Goal: Task Accomplishment & Management: Complete application form

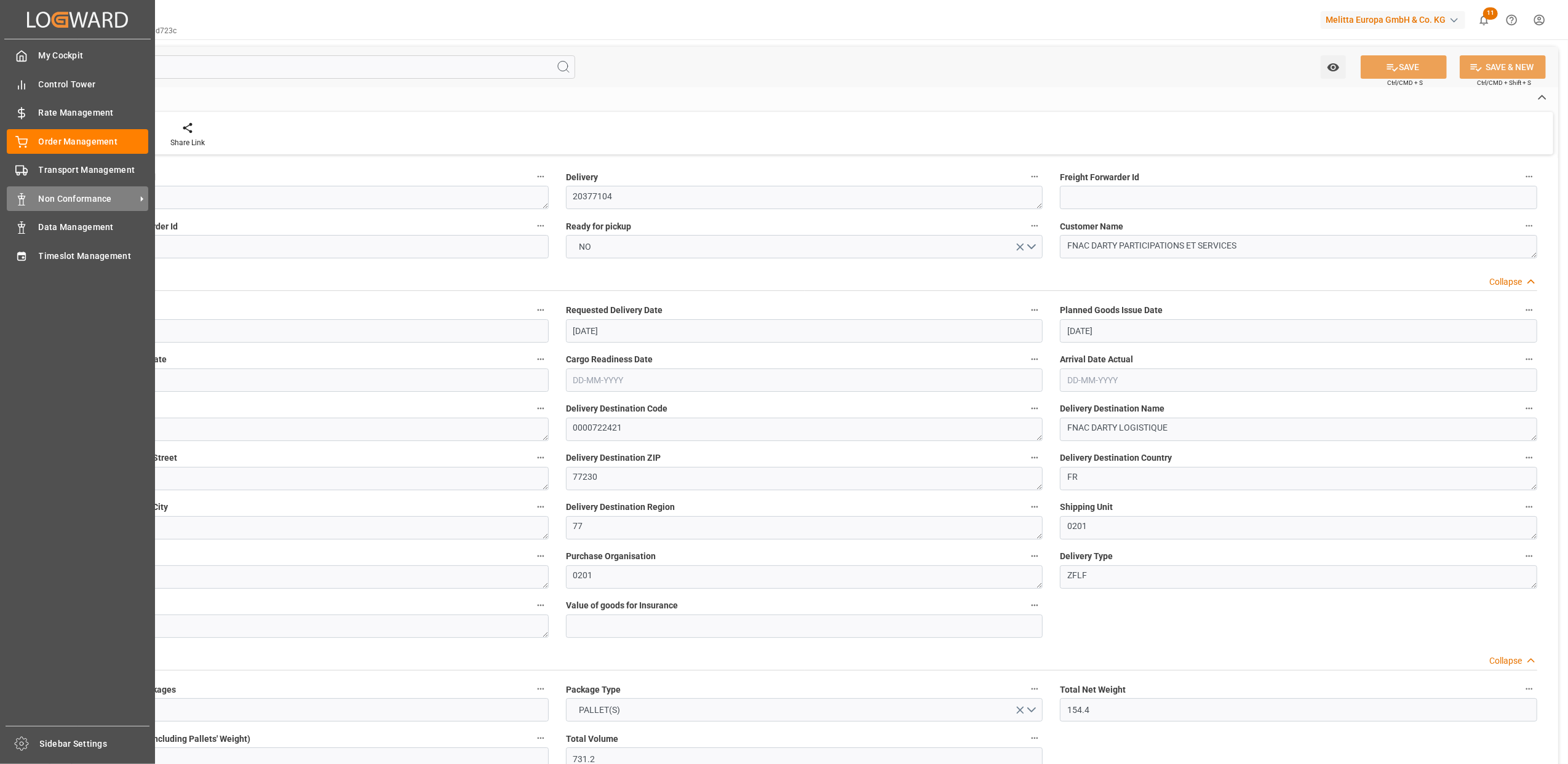
scroll to position [2395, 0]
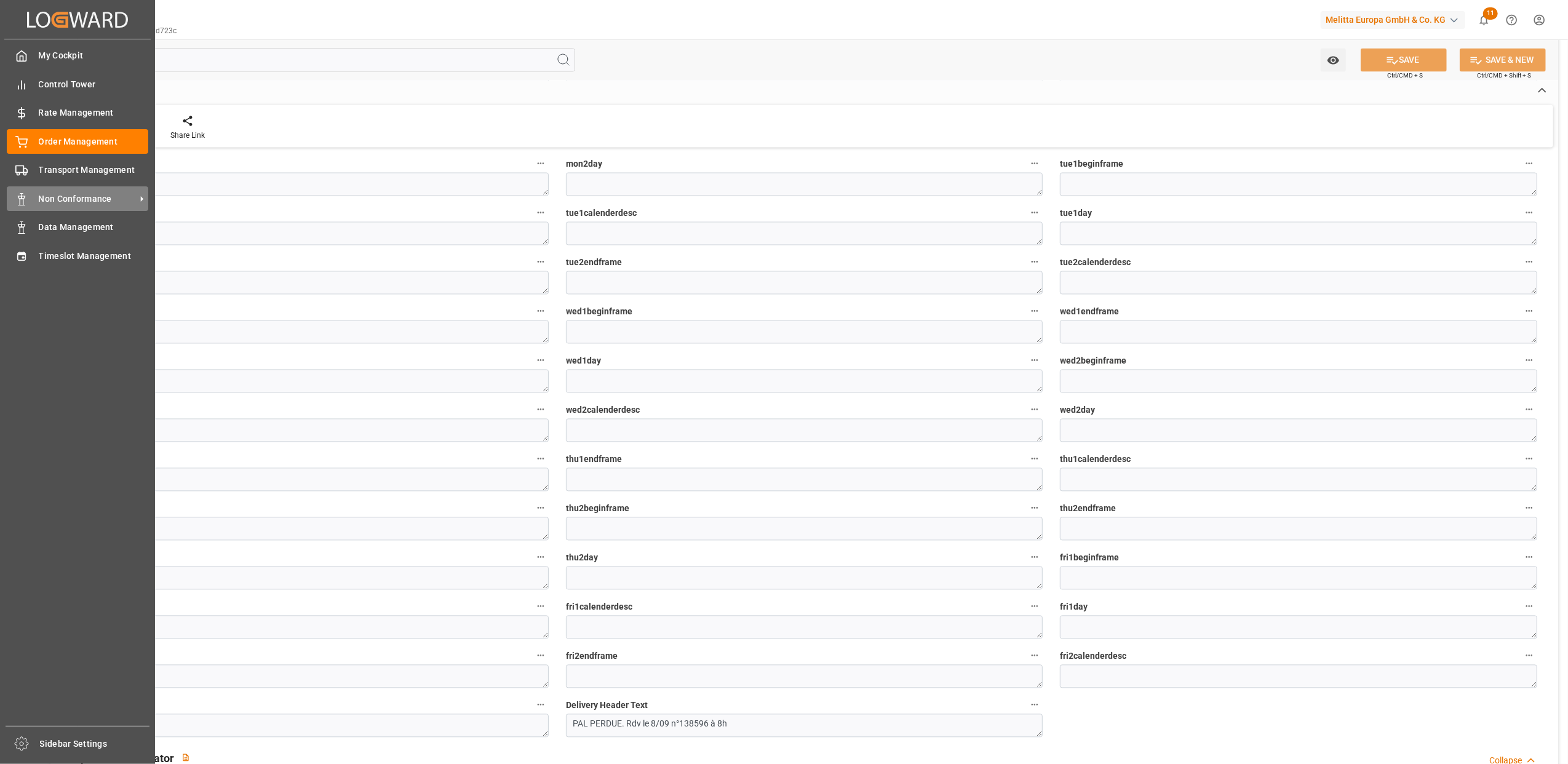
click at [57, 197] on span "Non Conformance" at bounding box center [87, 198] width 97 height 13
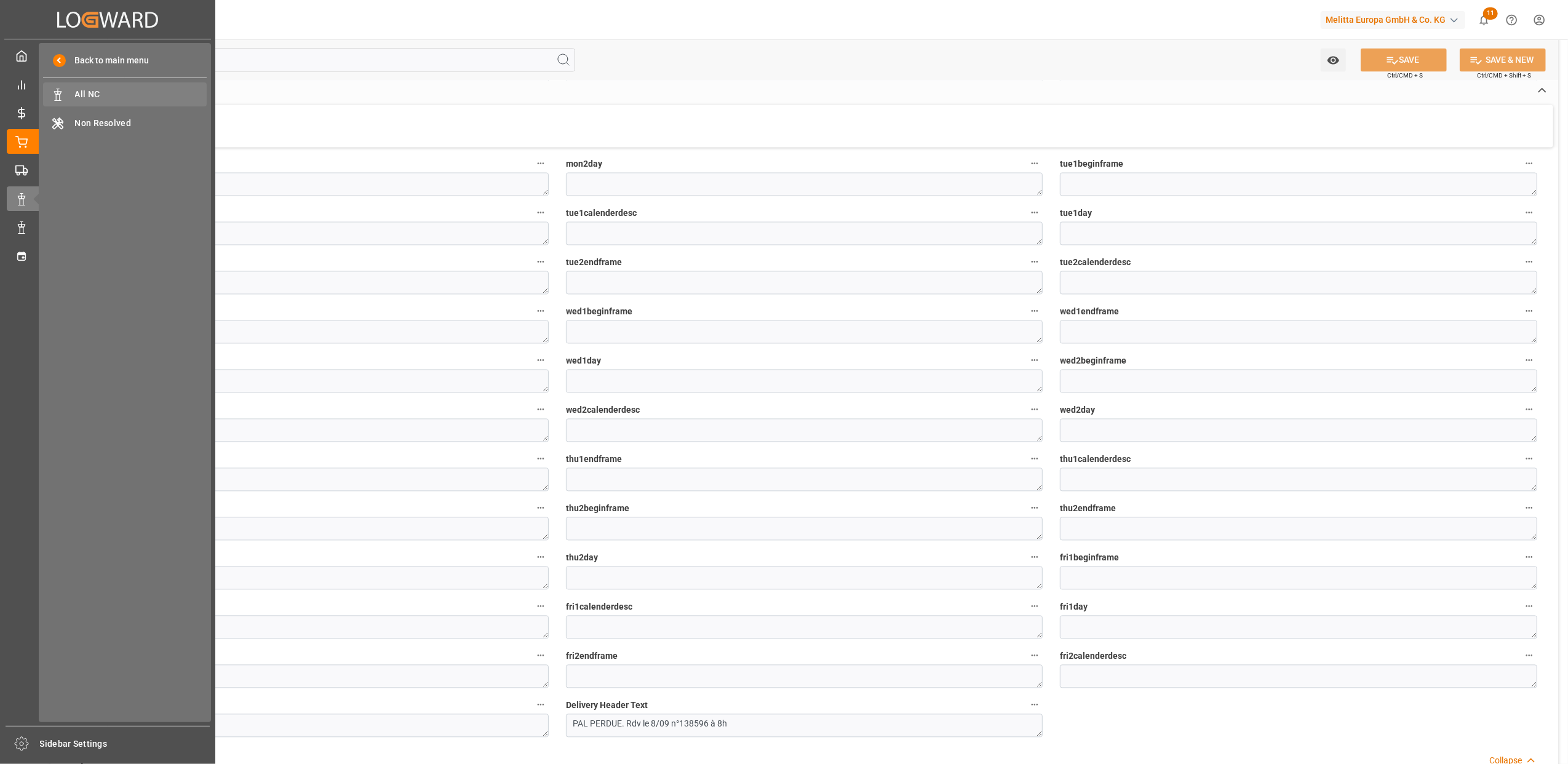
click at [144, 103] on div "All NC All NC" at bounding box center [125, 94] width 163 height 24
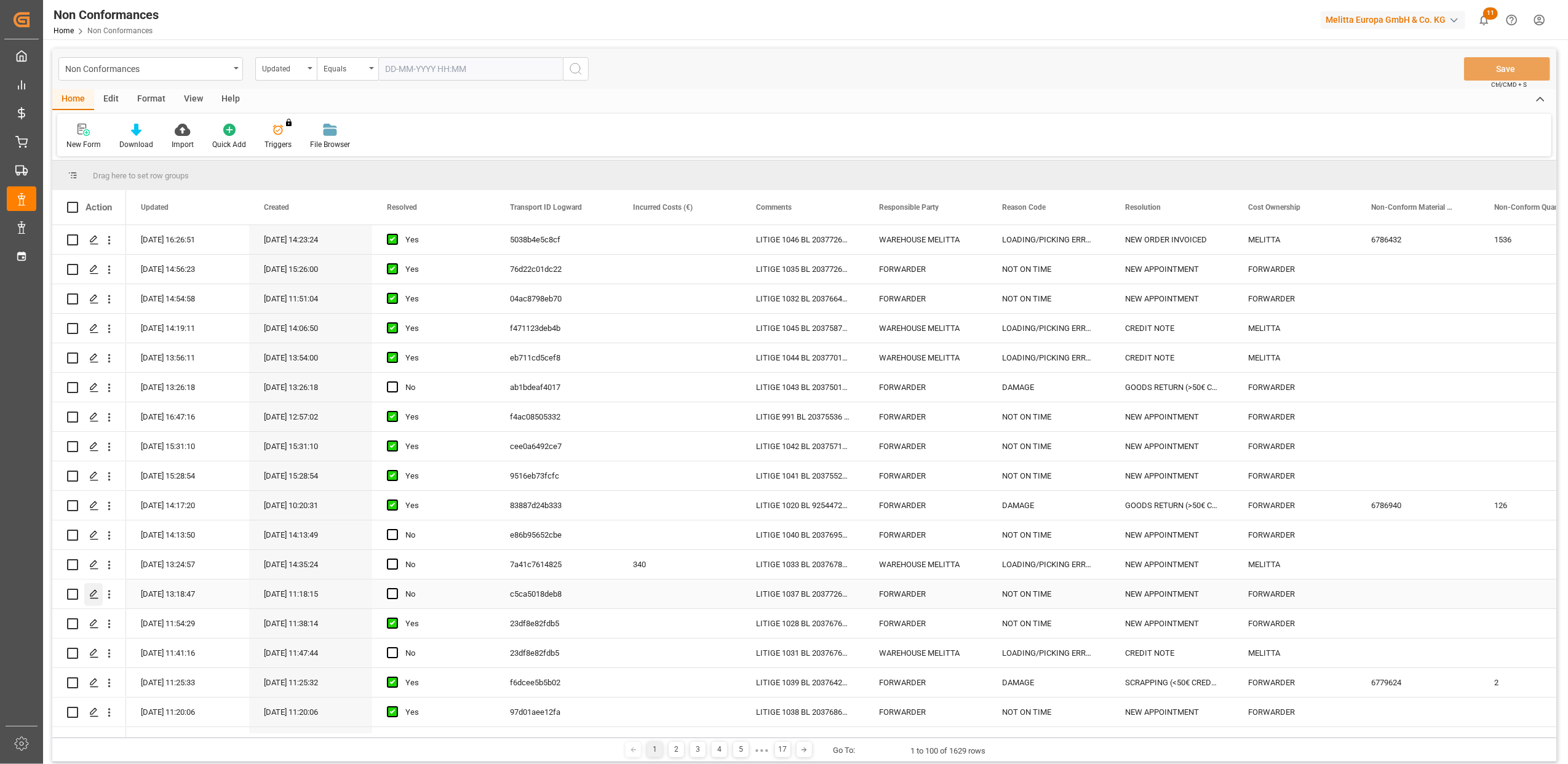
click at [97, 593] on icon "Press SPACE to select this row." at bounding box center [94, 594] width 10 height 10
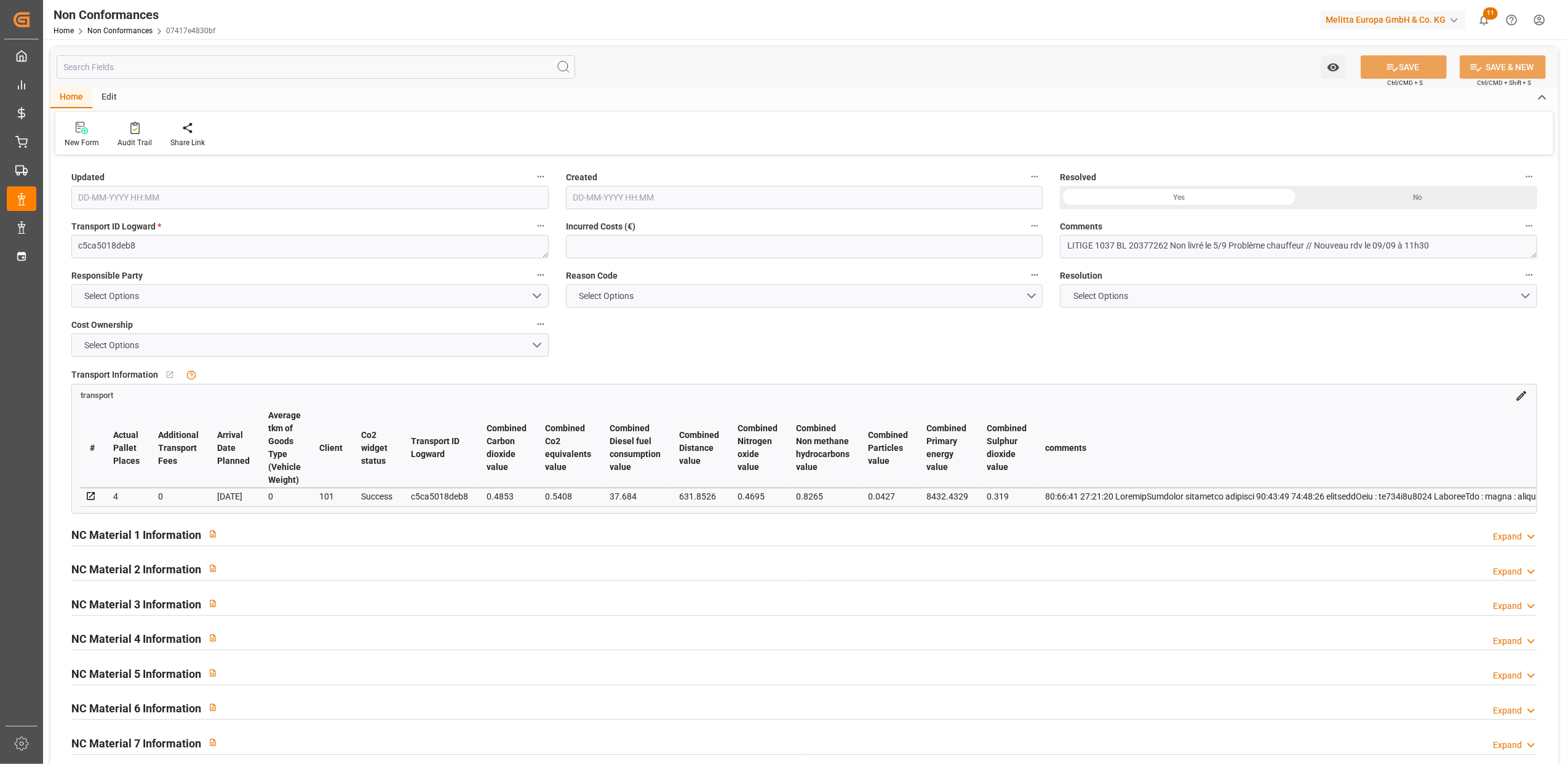
type input "08-09-2025 11:18"
type input "08-09-2025 09:18"
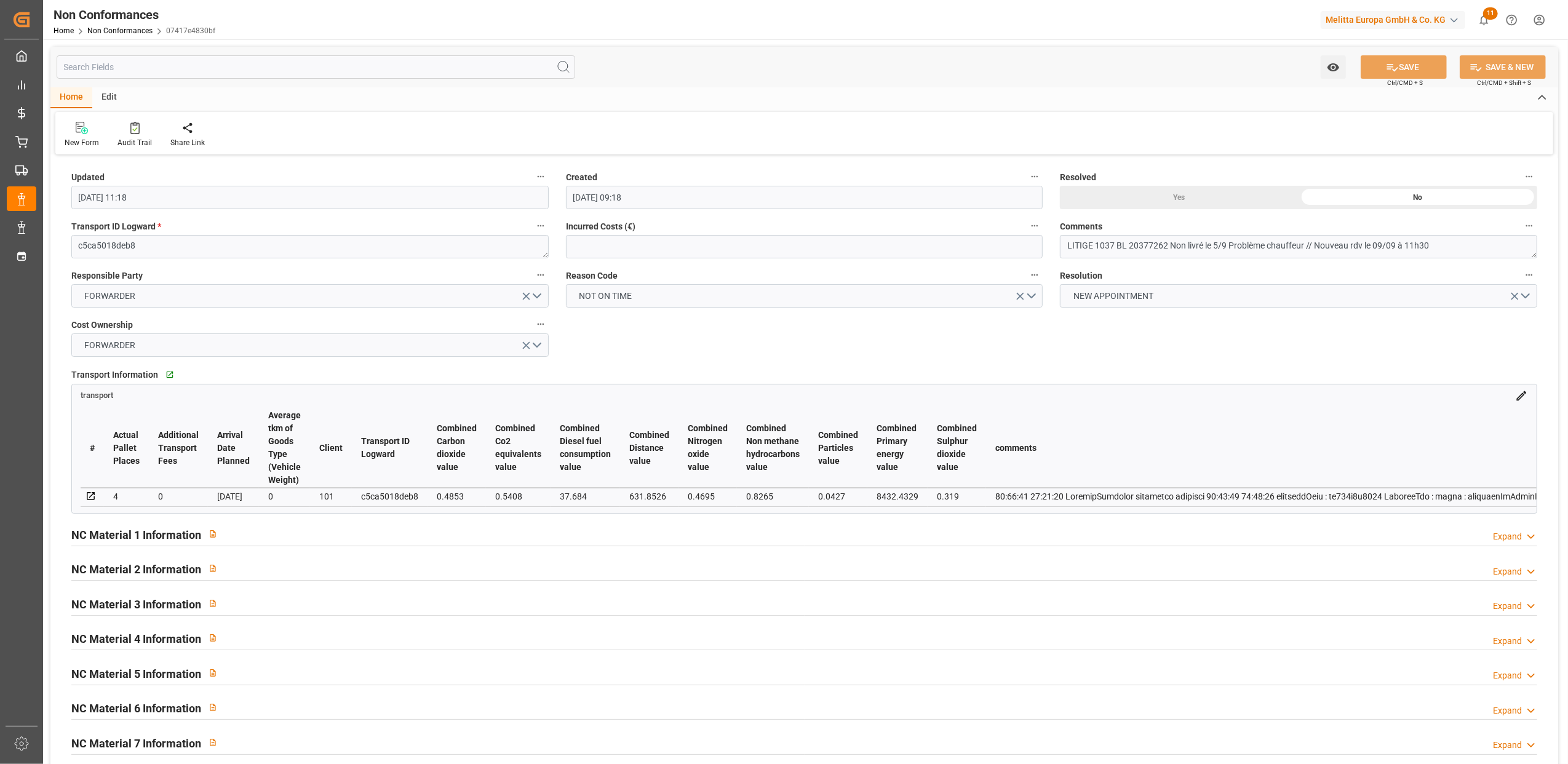
click at [1183, 205] on div "Yes" at bounding box center [1179, 197] width 238 height 23
click at [1408, 59] on button "SAVE" at bounding box center [1404, 67] width 86 height 23
type input "11-09-2025 07:21"
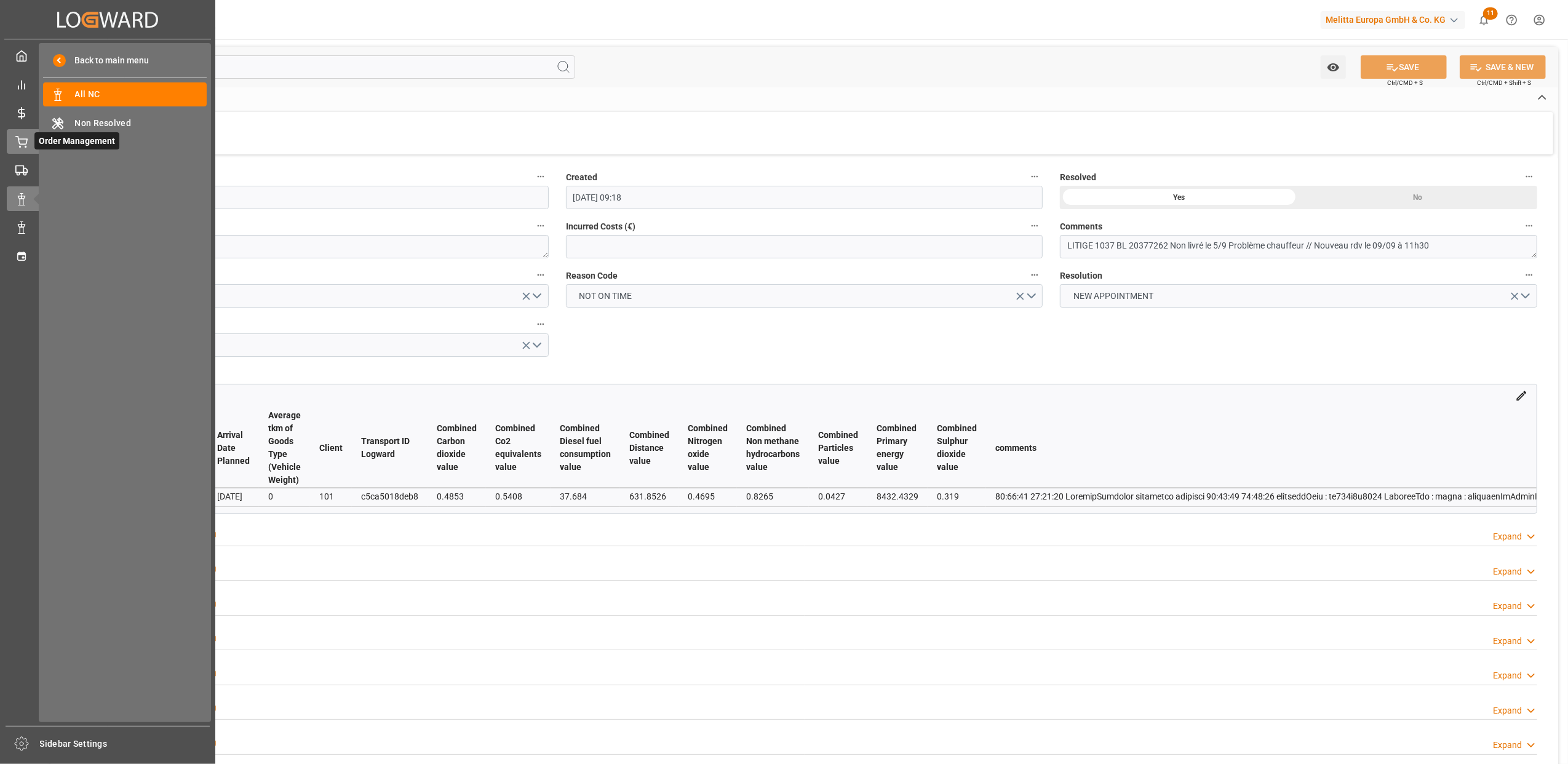
click at [32, 146] on div "Order Management Order Management" at bounding box center [108, 141] width 202 height 24
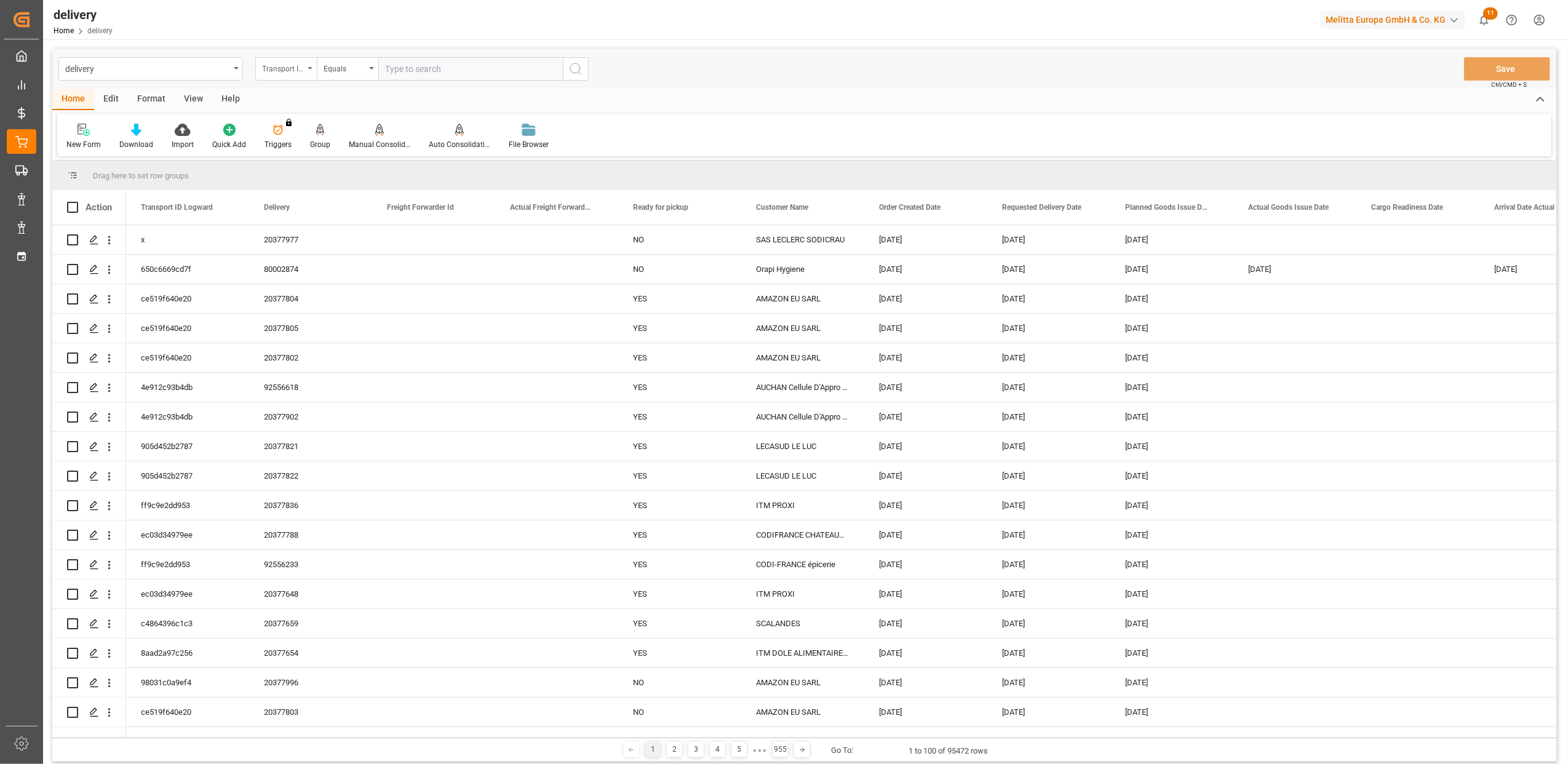
click at [309, 67] on icon "open menu" at bounding box center [310, 68] width 5 height 2
drag, startPoint x: 309, startPoint y: 151, endPoint x: 401, endPoint y: 89, distance: 110.9
click at [310, 149] on div "Delivery" at bounding box center [347, 151] width 183 height 26
click at [436, 76] on input "text" at bounding box center [471, 68] width 185 height 23
type input "20372525"
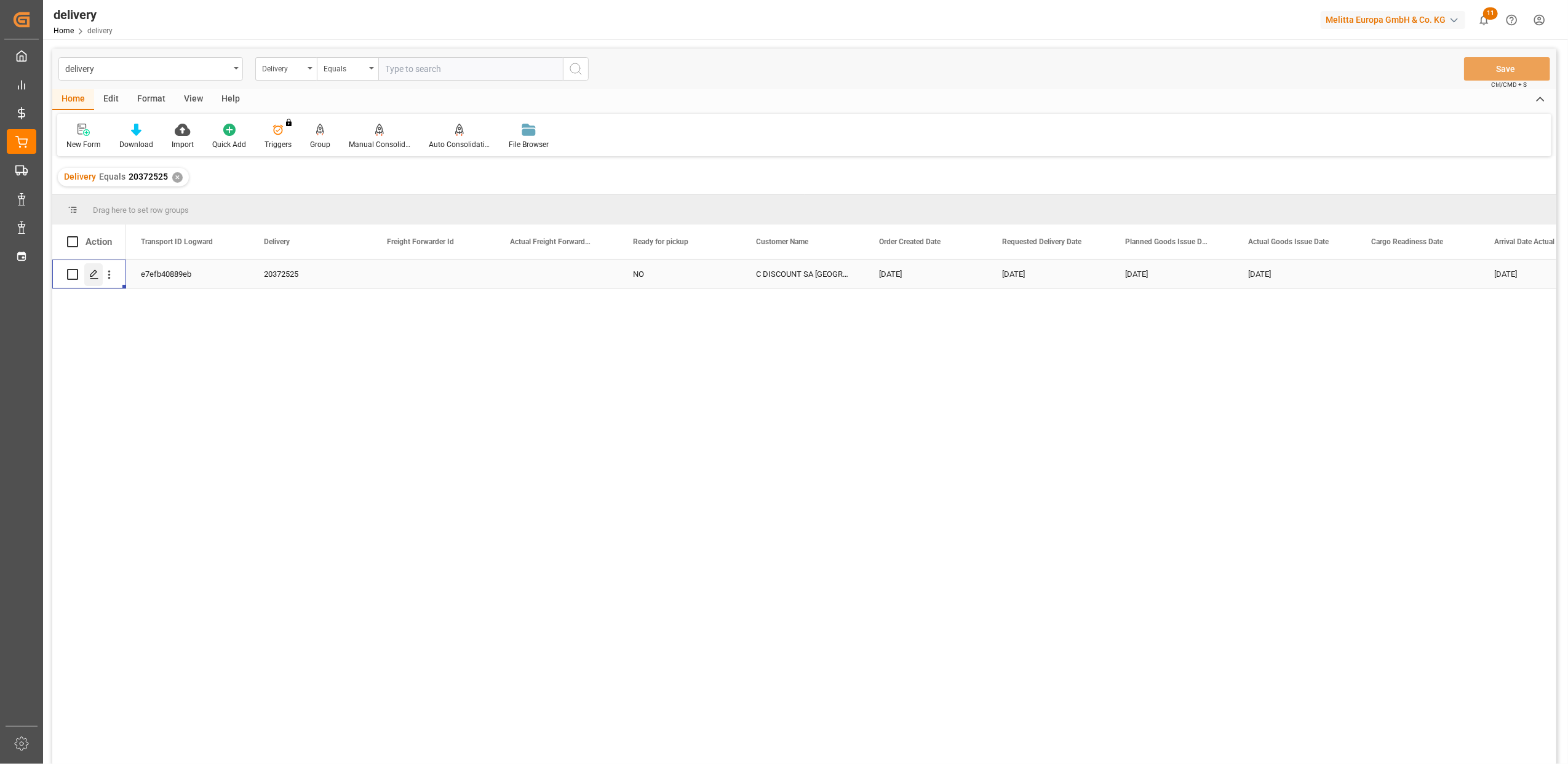
click at [92, 275] on icon "Press SPACE to select this row." at bounding box center [94, 274] width 10 height 10
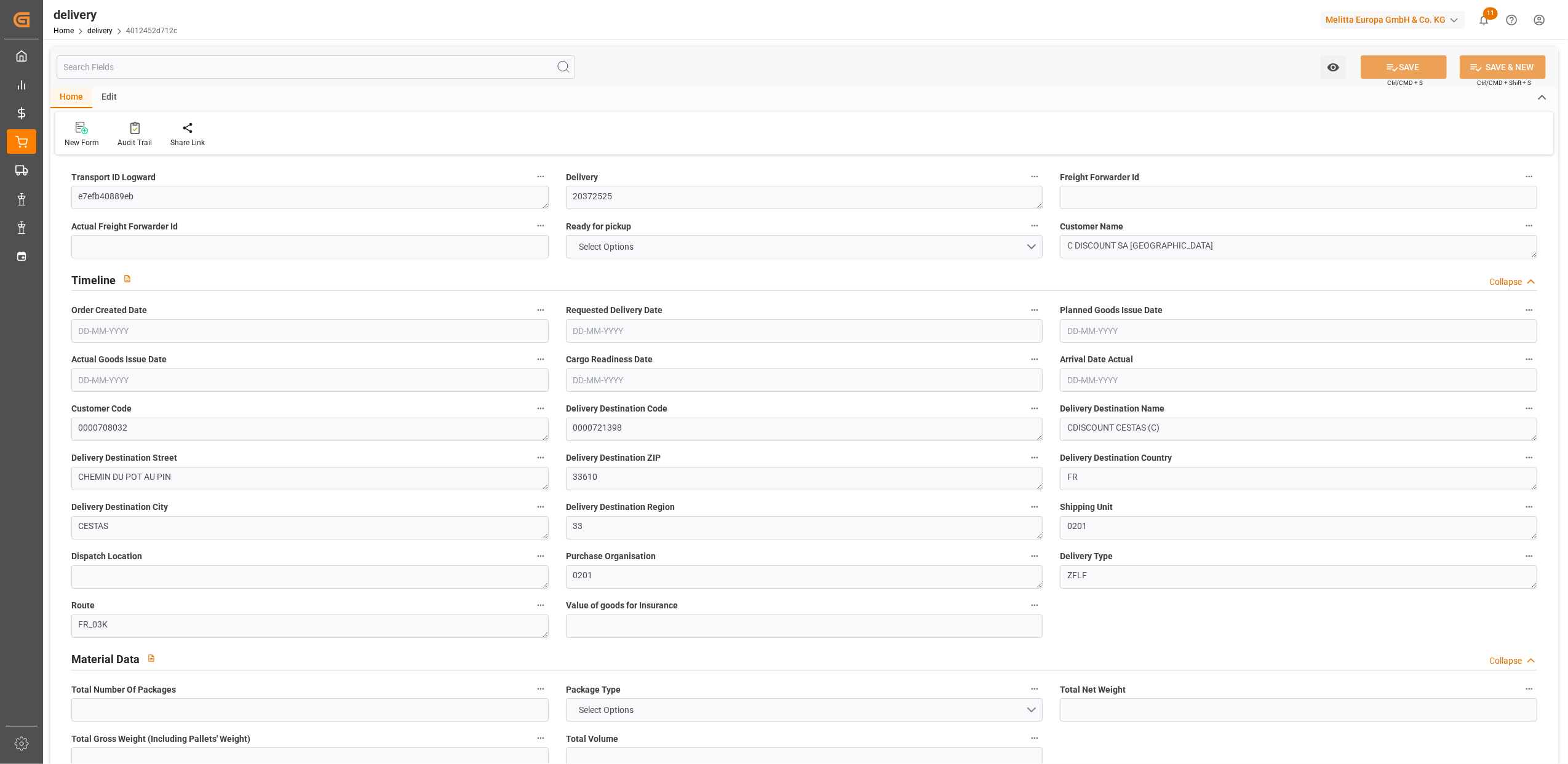
type input "1"
type input "42.06"
type input "70.18"
type input "310.65"
type input "5"
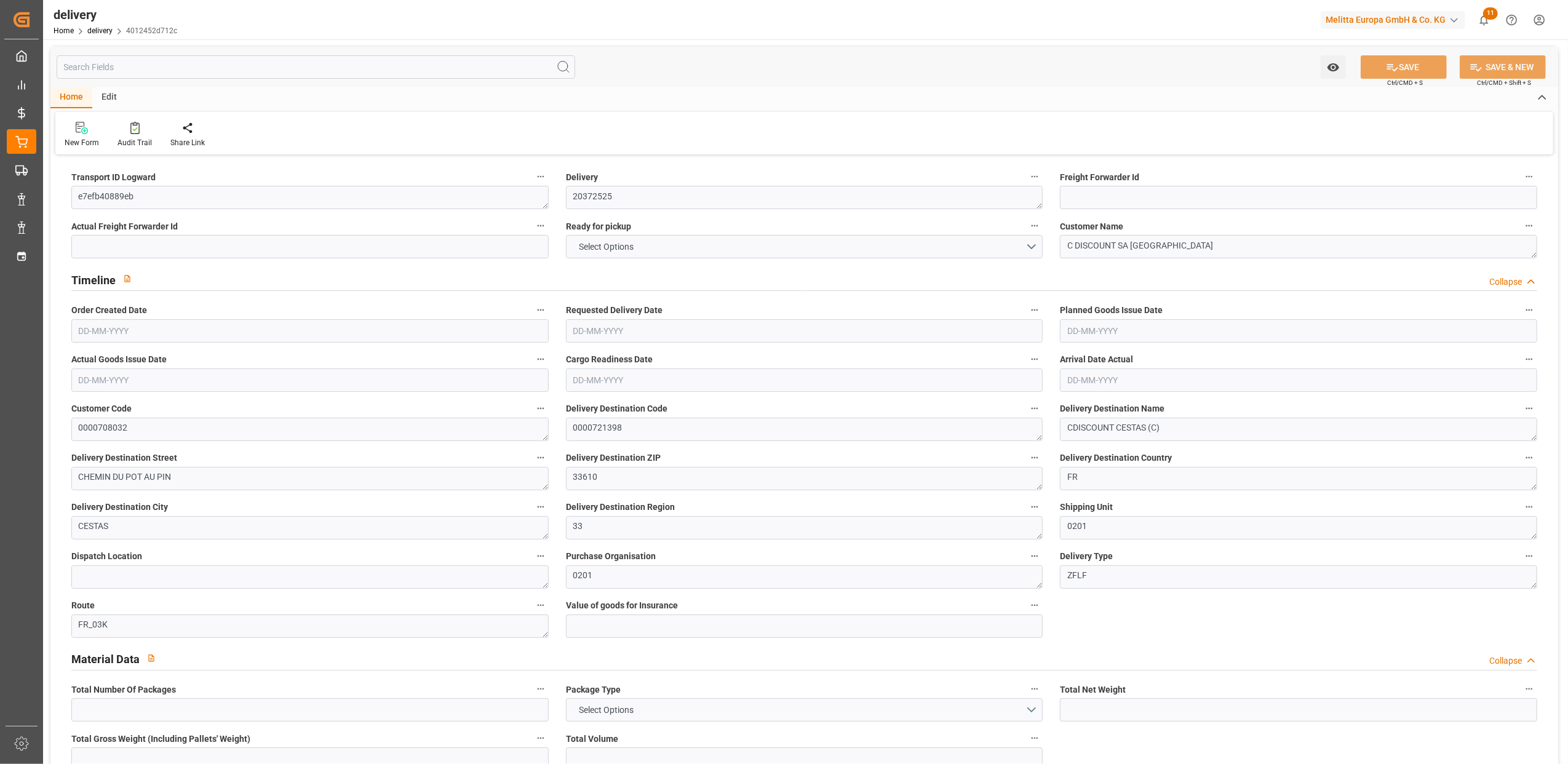
type input "1"
type input "0"
type input "1"
type input "0.75"
type input "0"
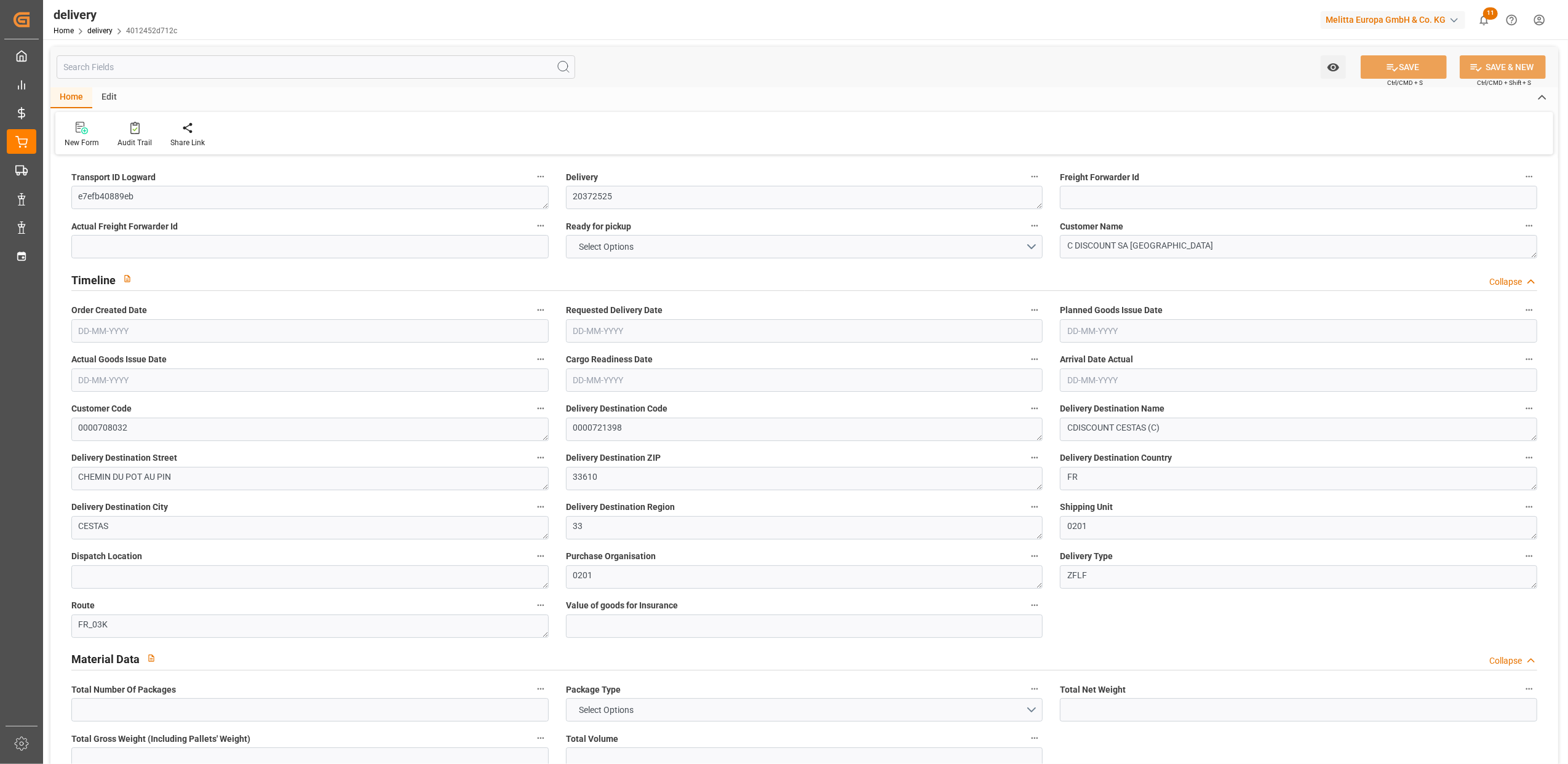
type input "20.665"
type input "-2.6269"
type input "64.8625"
type input "82.9006"
type input "0"
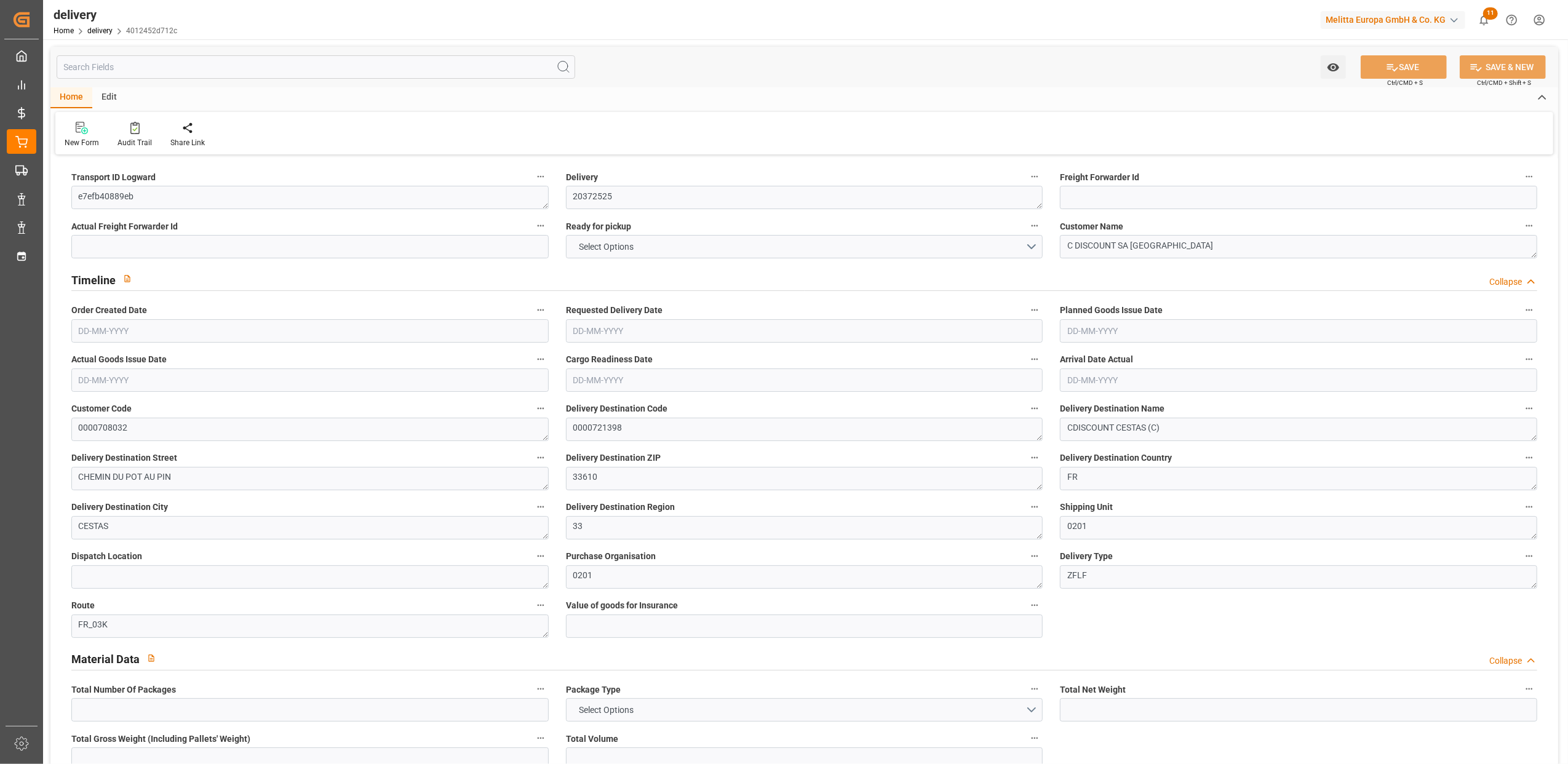
type input "1.8"
type input "1.5"
type input "1.3"
type input "0"
type input "1.5"
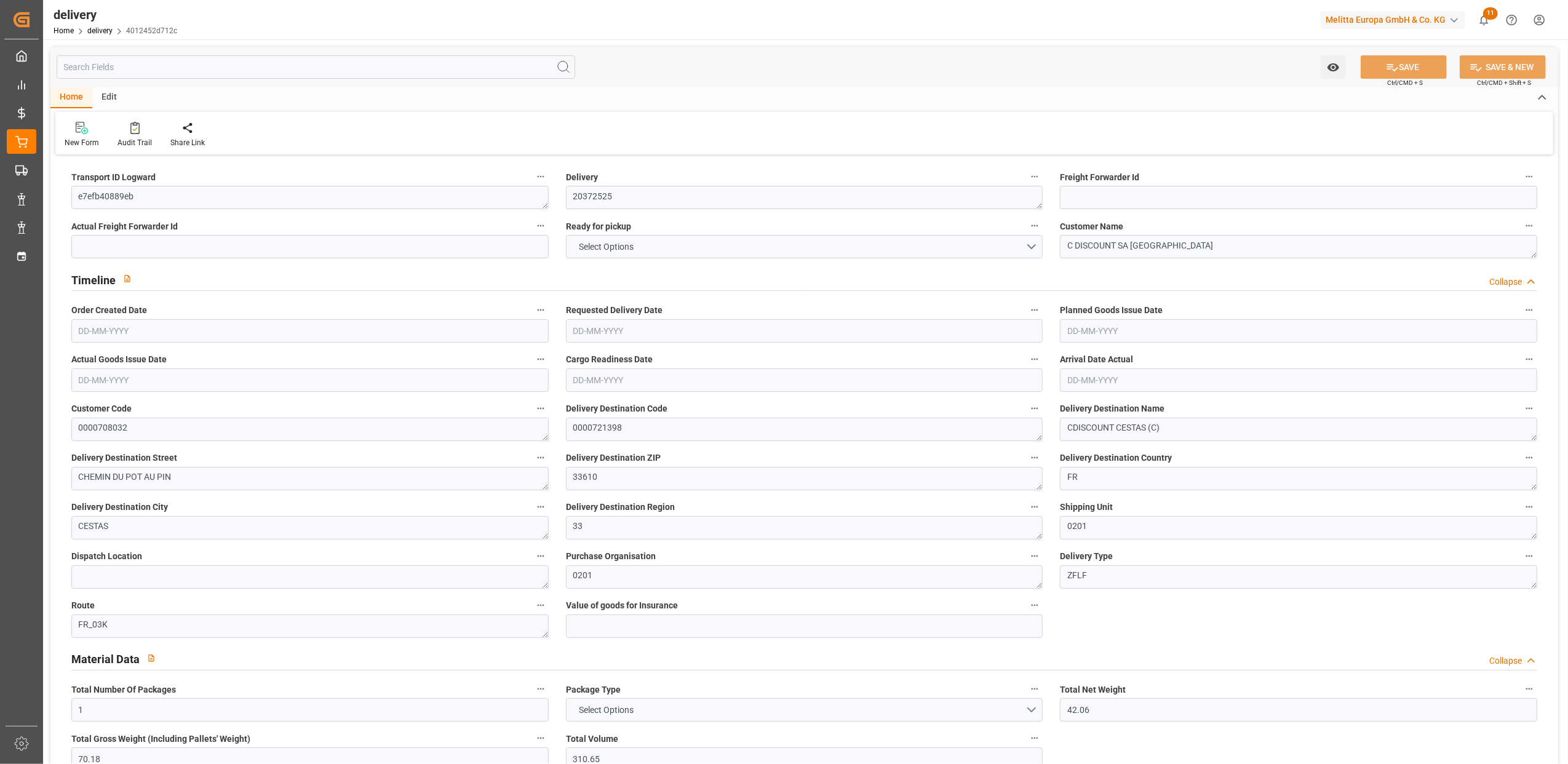
type input "47.18"
type input "0.75"
type input "101"
type input "59.1659"
type input "0.0038"
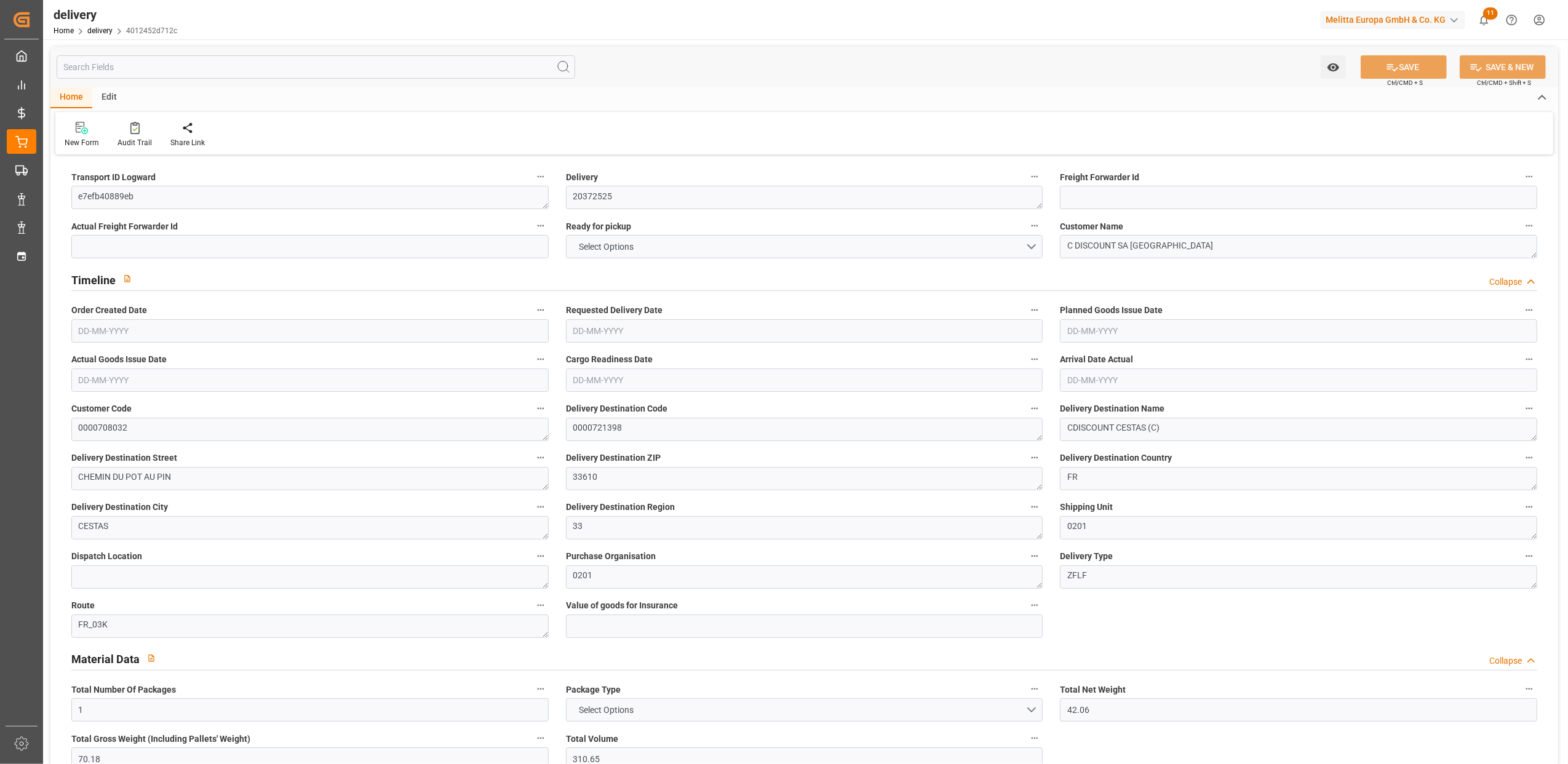
type input "0"
type input "18-06-2025"
type input "23-06-2025"
type input "19-06-2025"
type input "18-06-2025"
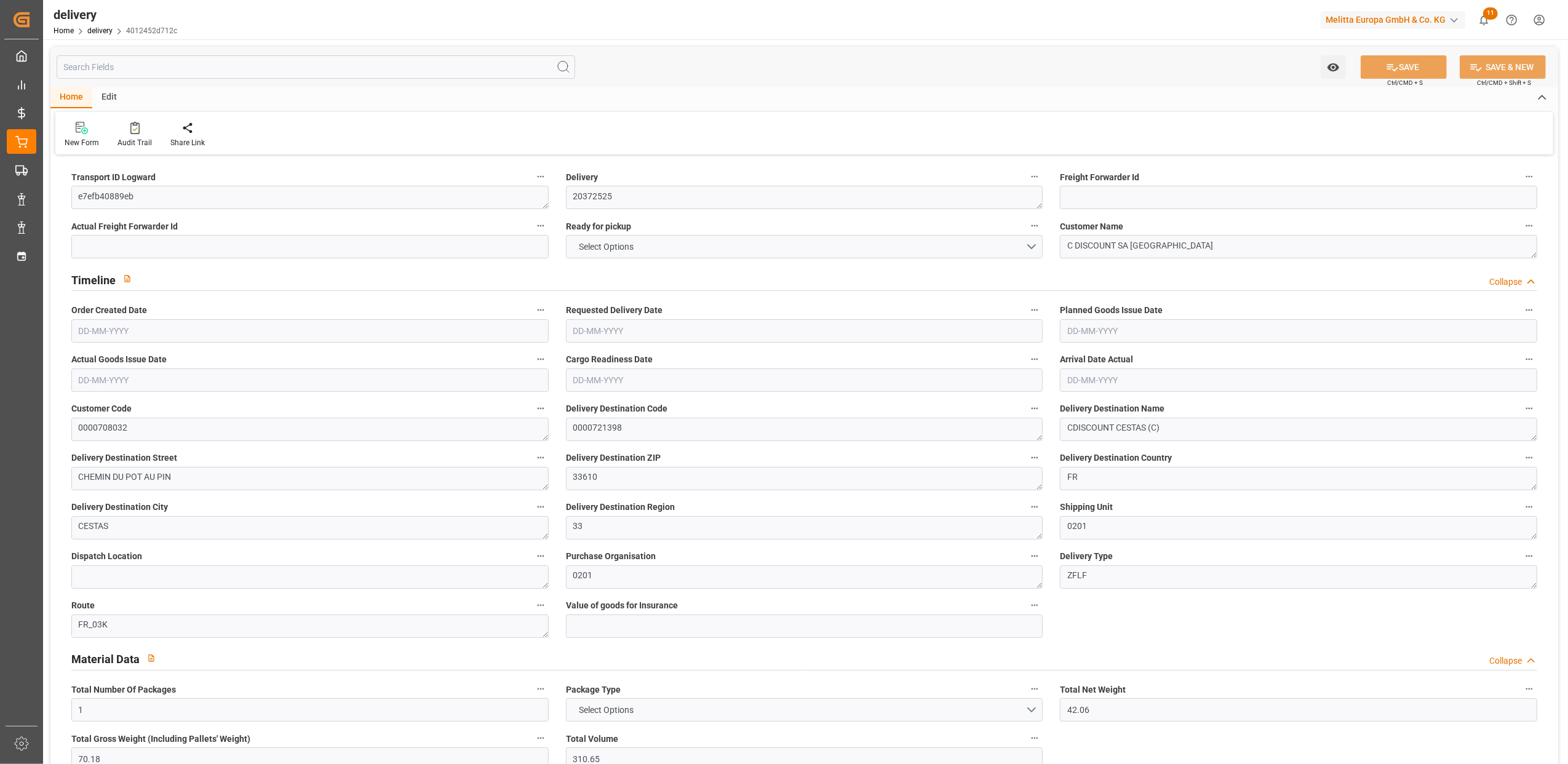
type input "24-06-2025"
type input "18-06-2025 11:00"
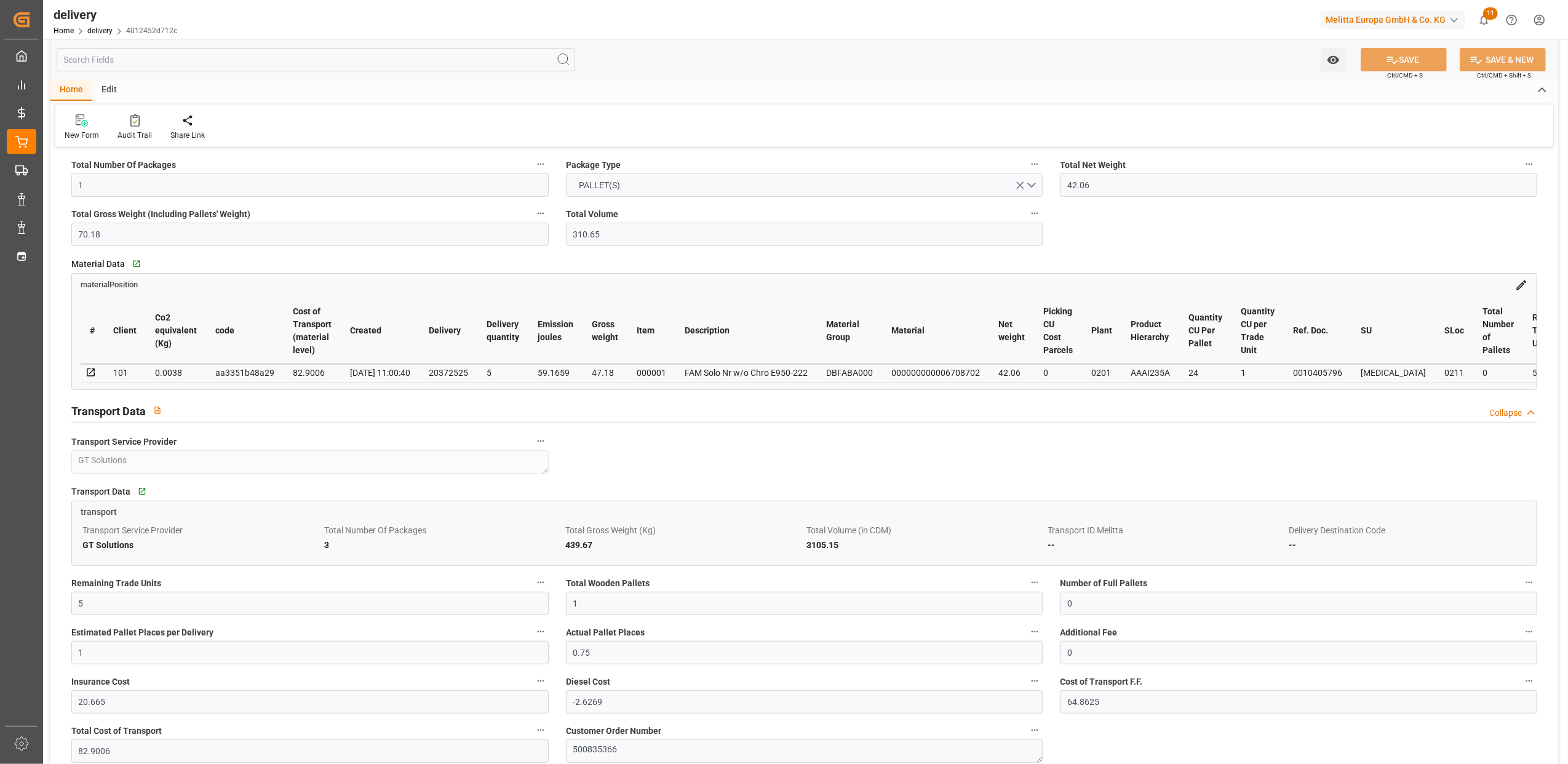
scroll to position [262, 0]
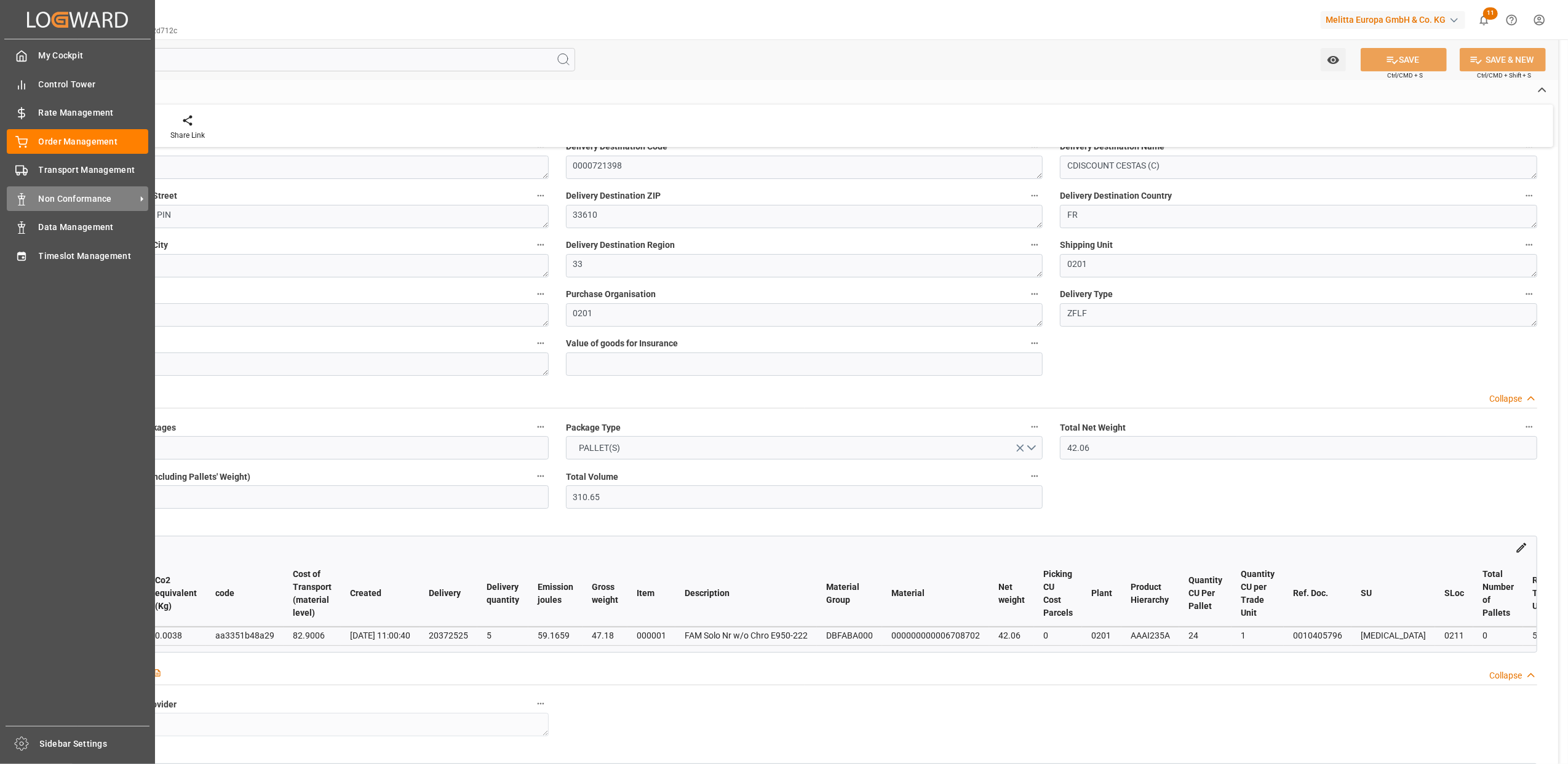
click at [62, 195] on span "Non Conformance" at bounding box center [87, 198] width 97 height 13
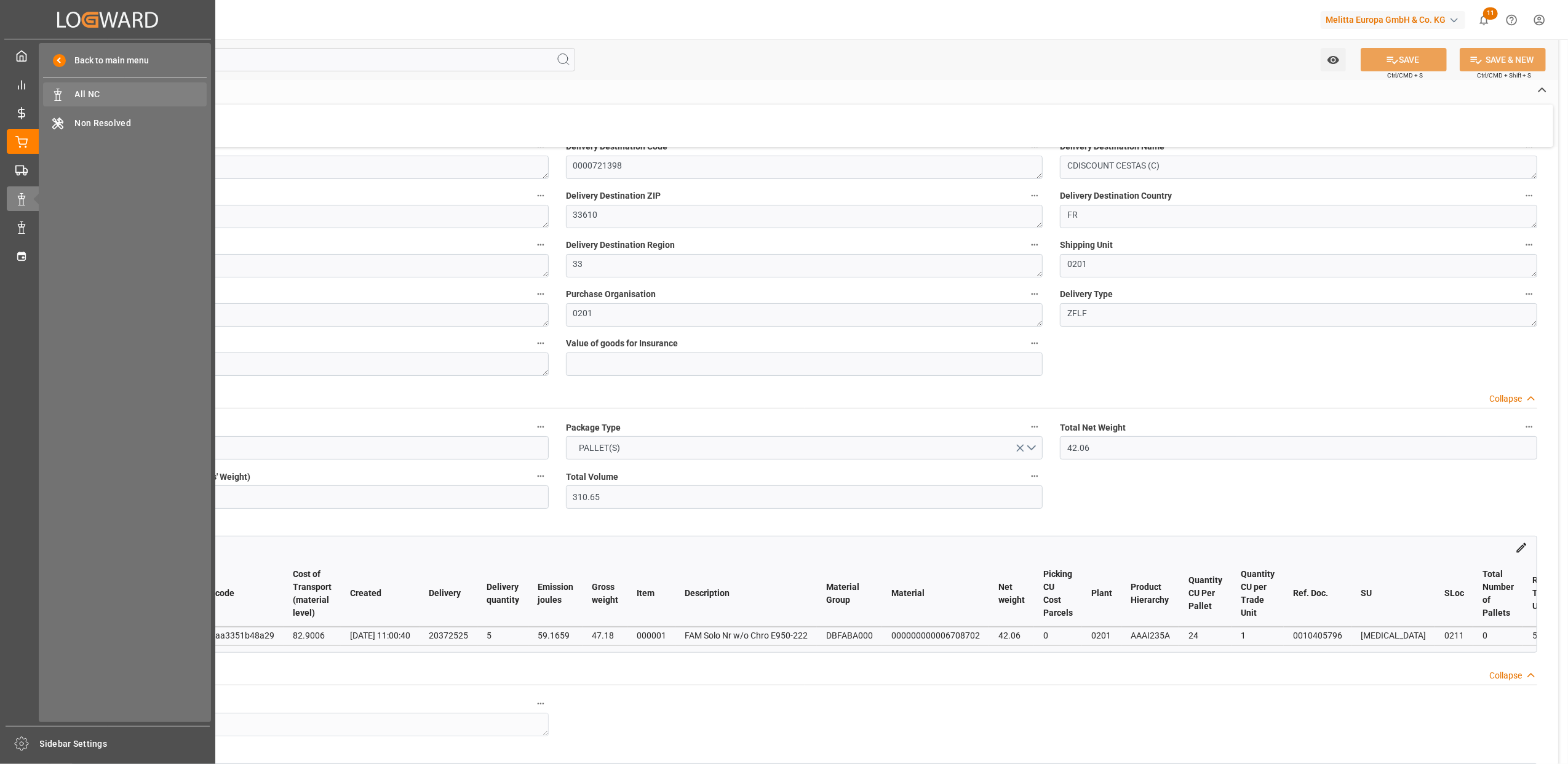
click at [119, 96] on span "All NC" at bounding box center [141, 94] width 132 height 13
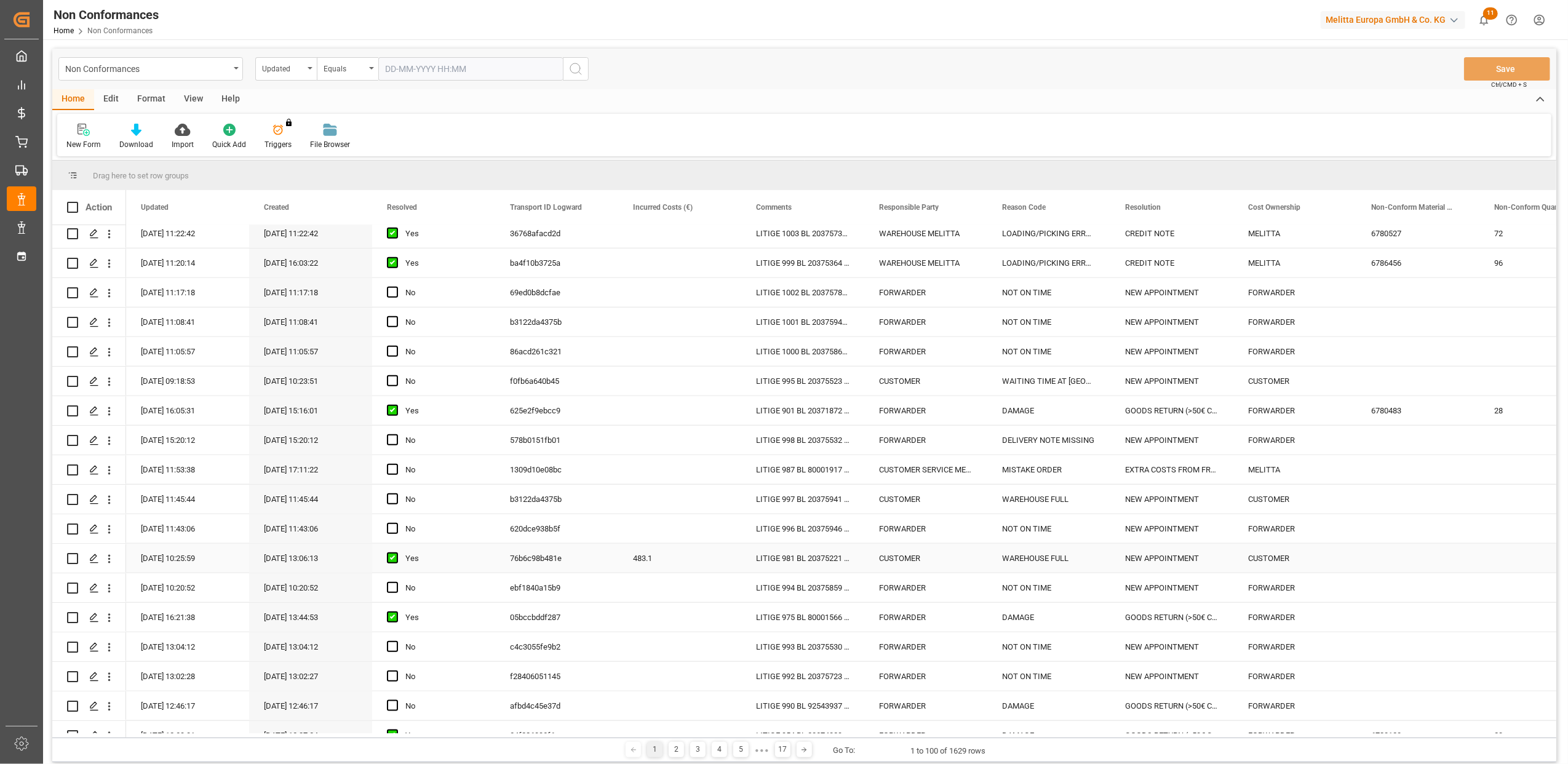
scroll to position [1312, 0]
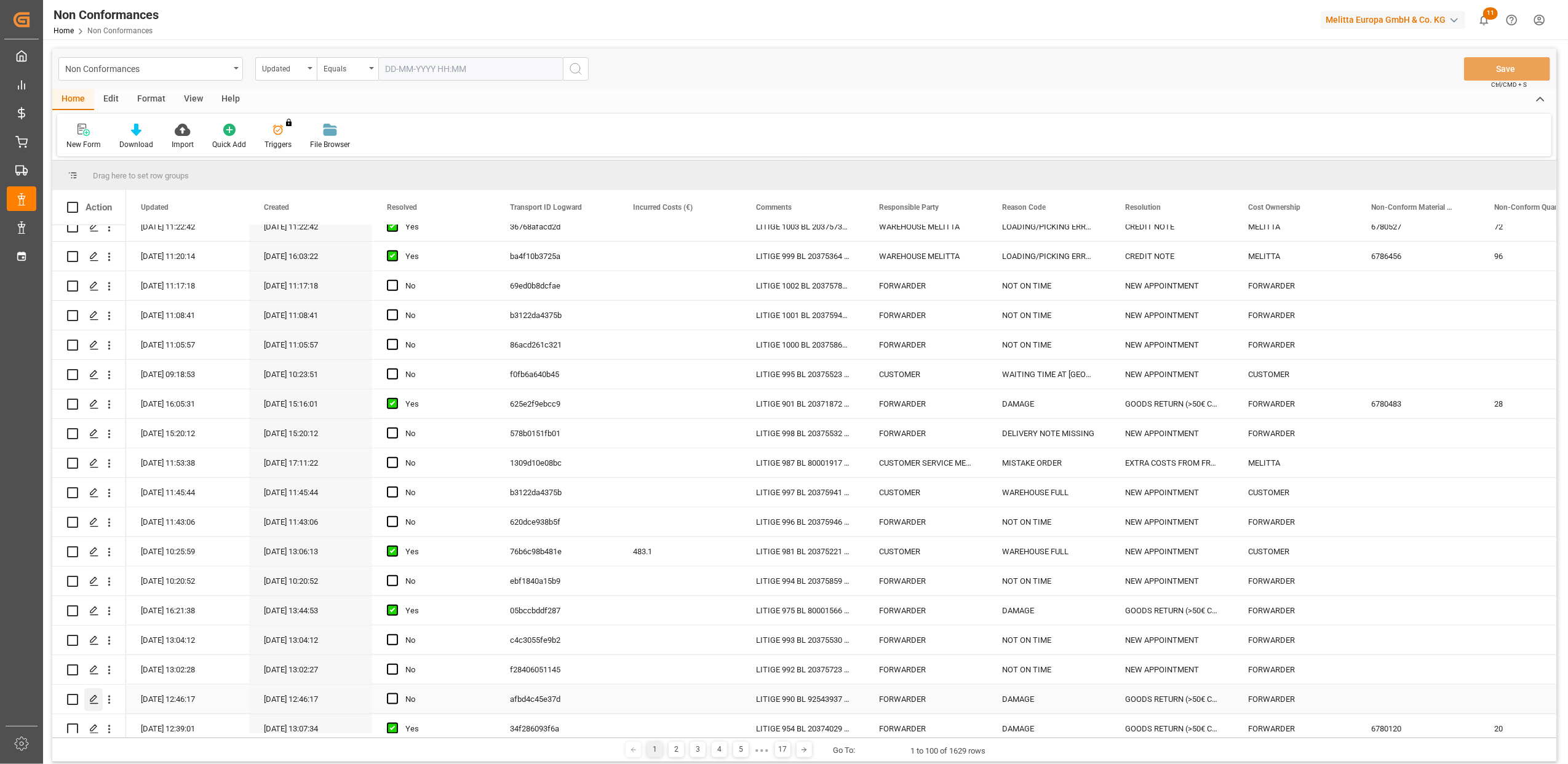
click at [91, 698] on polygon "Press SPACE to select this row." at bounding box center [94, 699] width 6 height 6
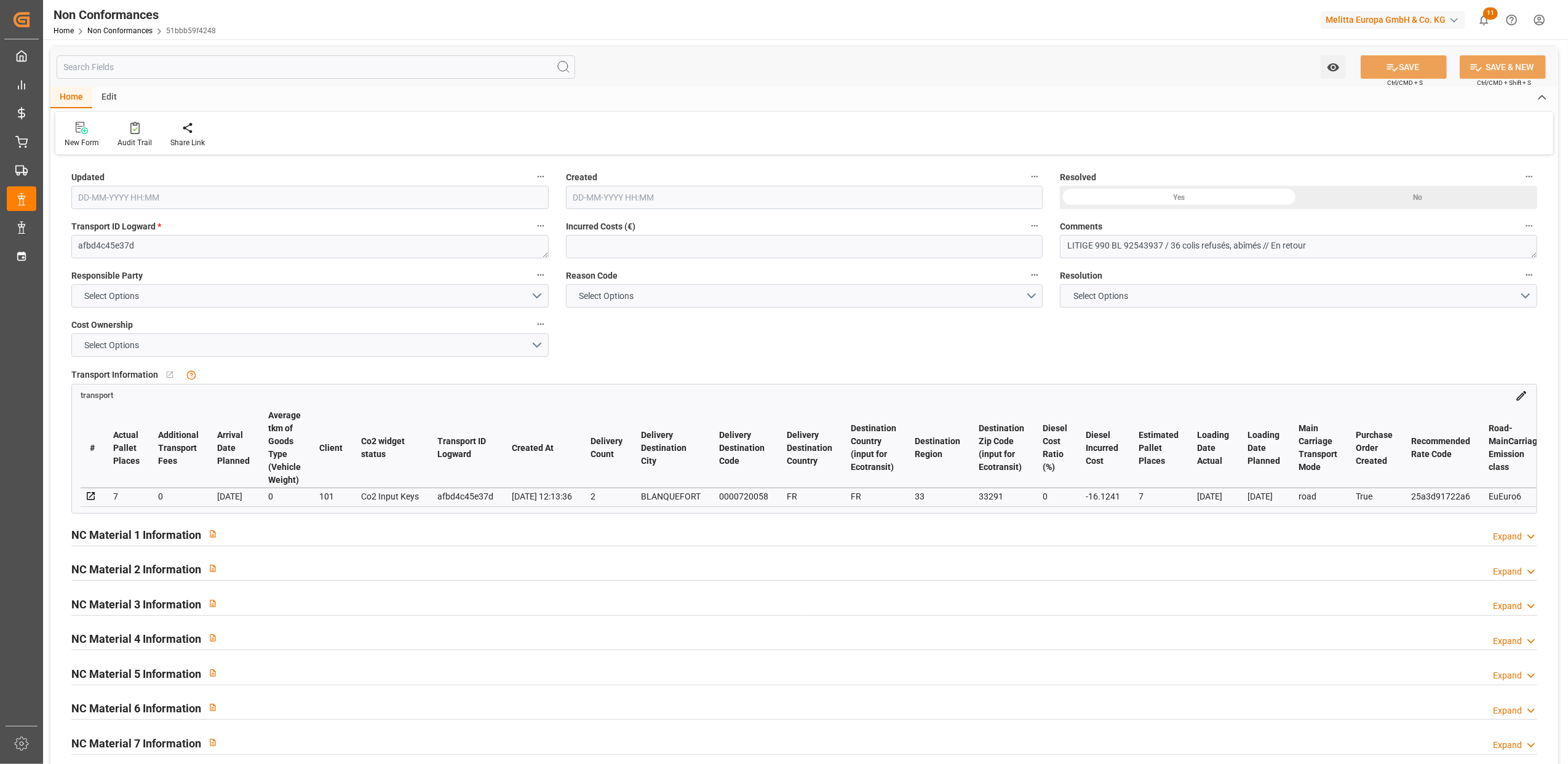
type input "11-08-2025 10:46"
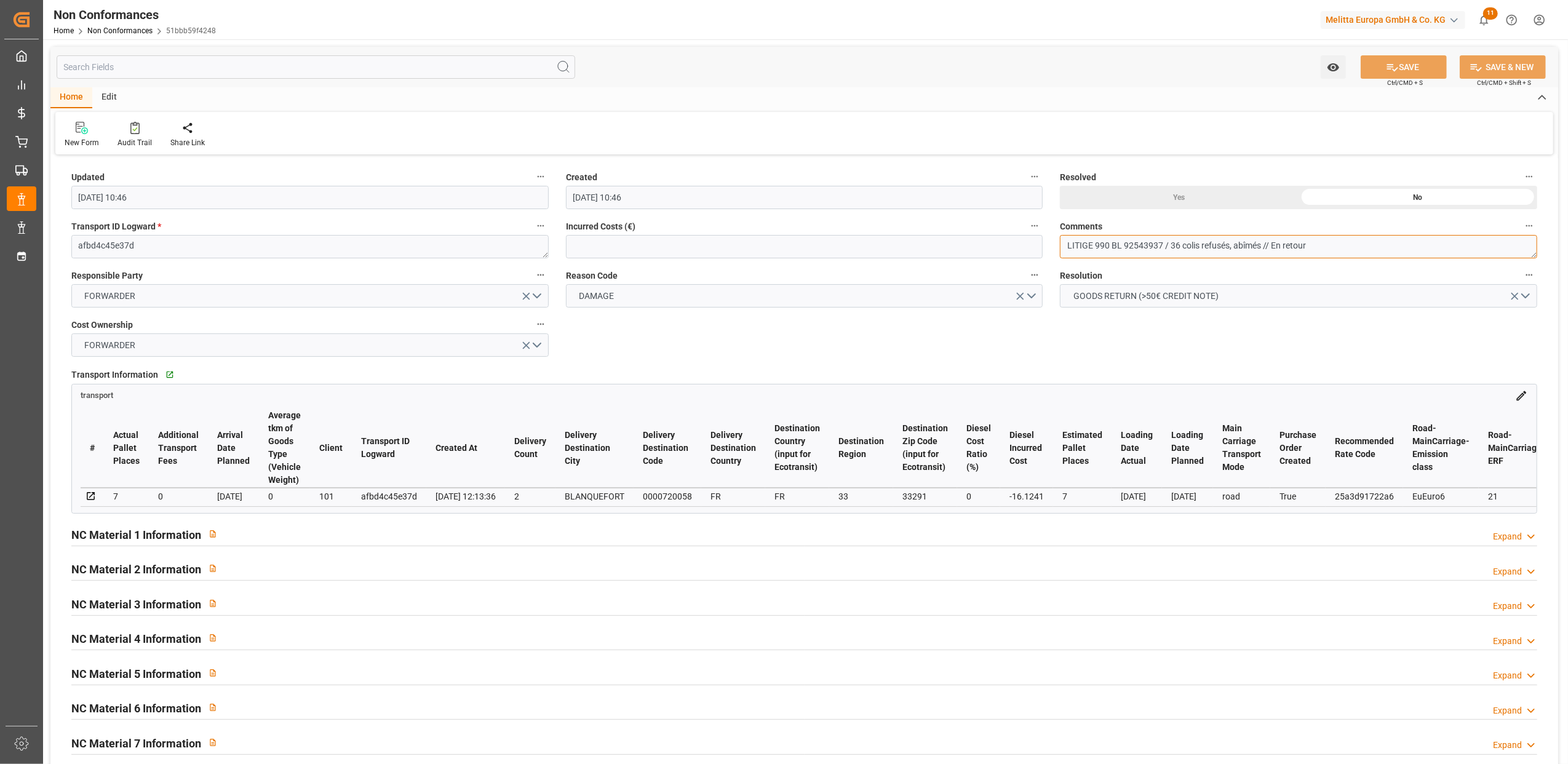
click at [1381, 247] on textarea "LITIGE 990 BL 92543937 / 36 colis refusés, abîmés // En retour" at bounding box center [1298, 246] width 477 height 23
type textarea "LITIGE 990 BL 92543937 / 36 colis refusés, abîmés // Perdus => Refact n° 630879…"
click at [1185, 193] on div "Yes" at bounding box center [1179, 197] width 238 height 23
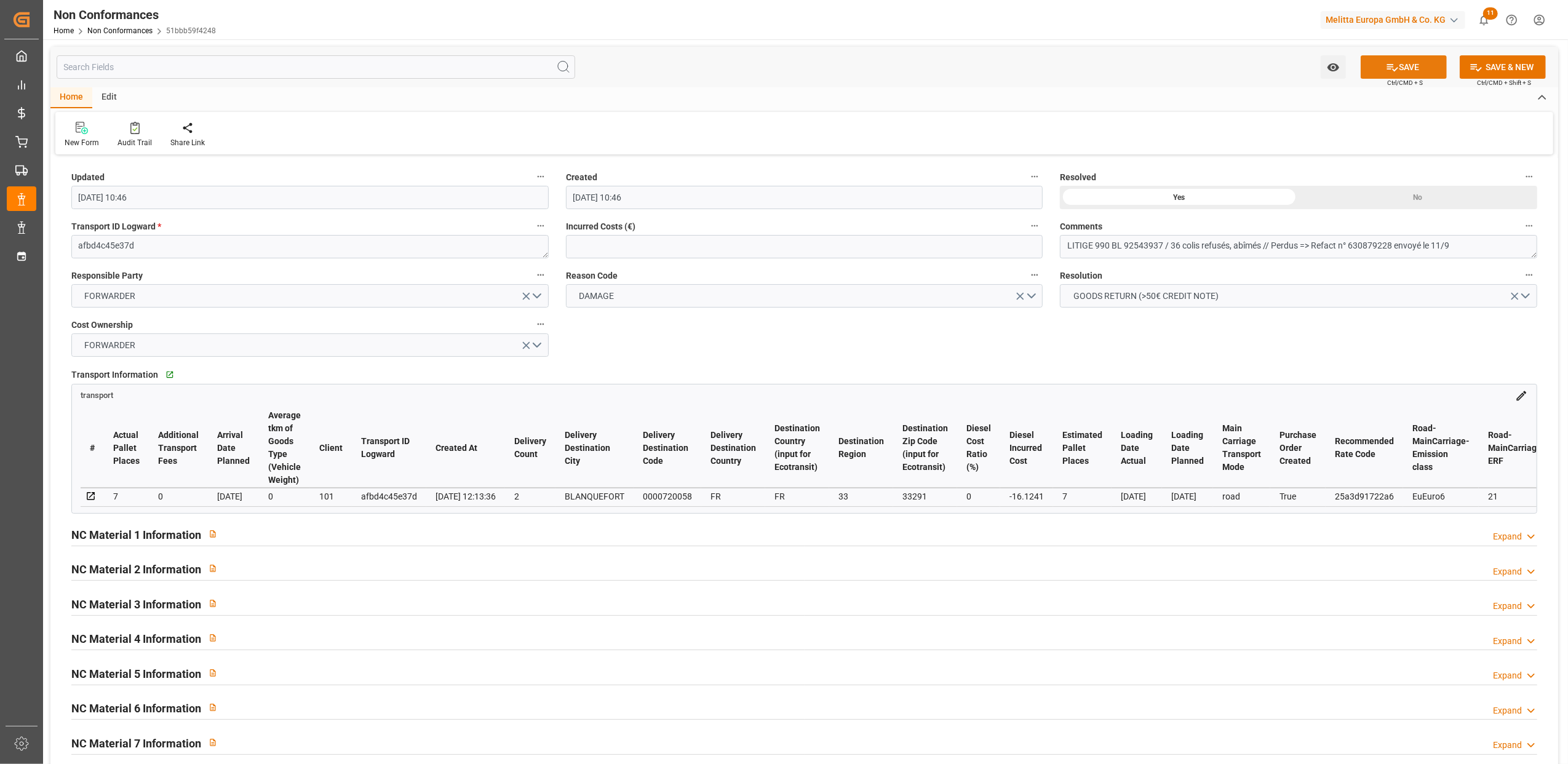
click at [1411, 66] on button "SAVE" at bounding box center [1404, 67] width 86 height 23
type input "11-09-2025 07:56"
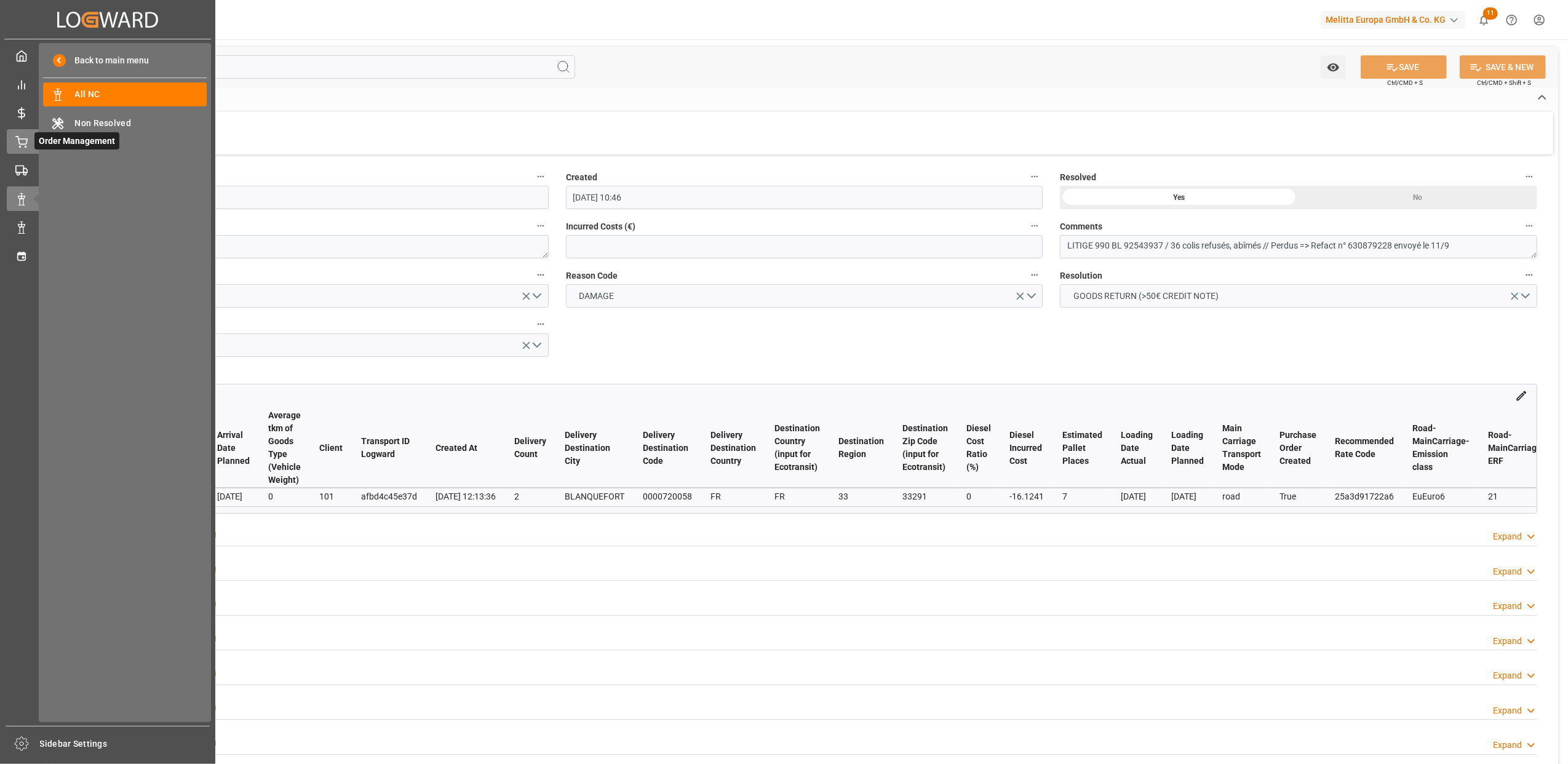
click at [23, 142] on icon at bounding box center [22, 142] width 13 height 13
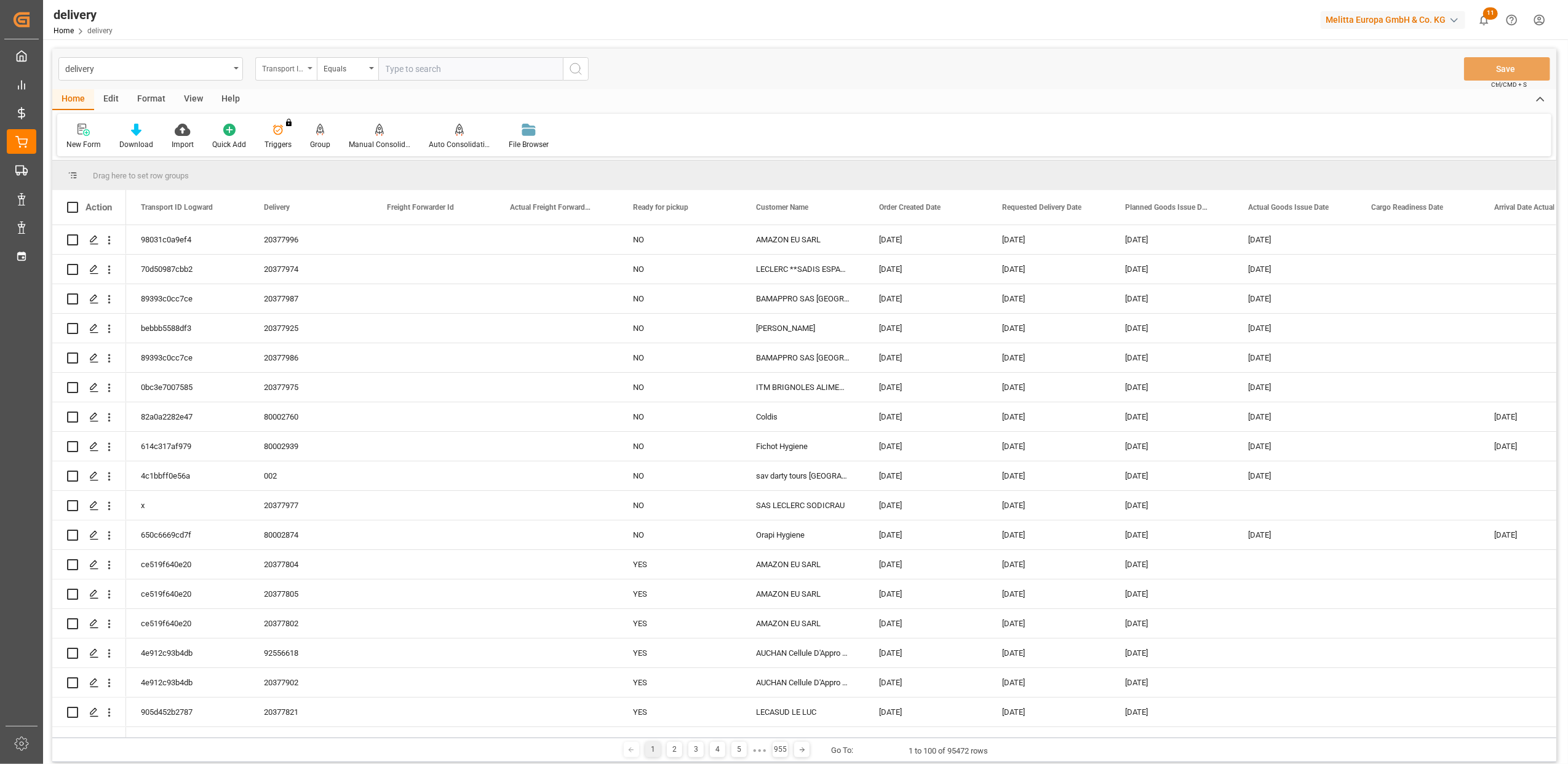
click at [307, 70] on div "Transport ID Logward" at bounding box center [286, 68] width 62 height 23
click at [285, 153] on div "Delivery" at bounding box center [347, 151] width 183 height 26
click at [447, 69] on input "text" at bounding box center [471, 68] width 185 height 23
type input "20377104"
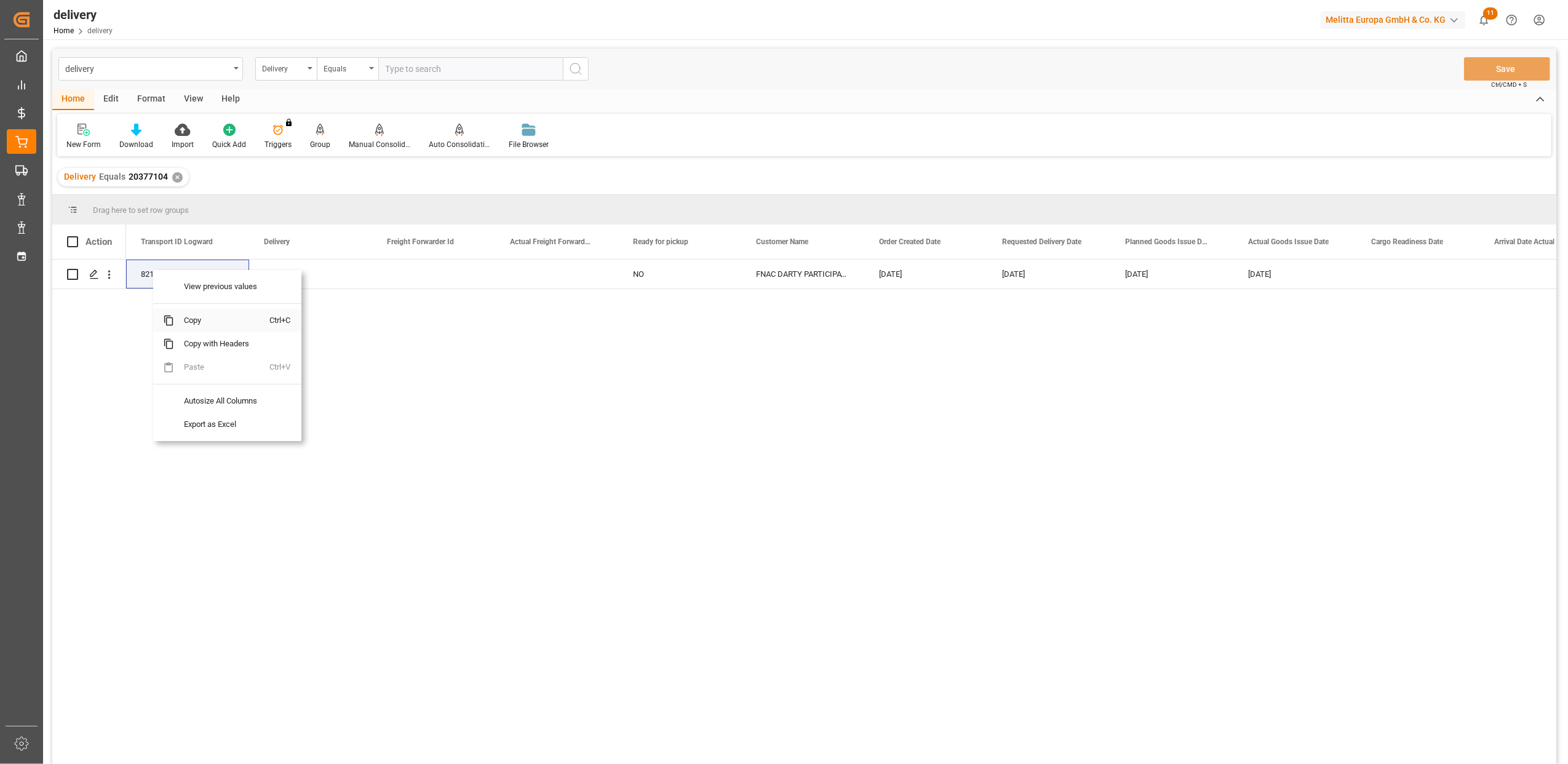
click at [177, 321] on span "Copy" at bounding box center [221, 320] width 96 height 23
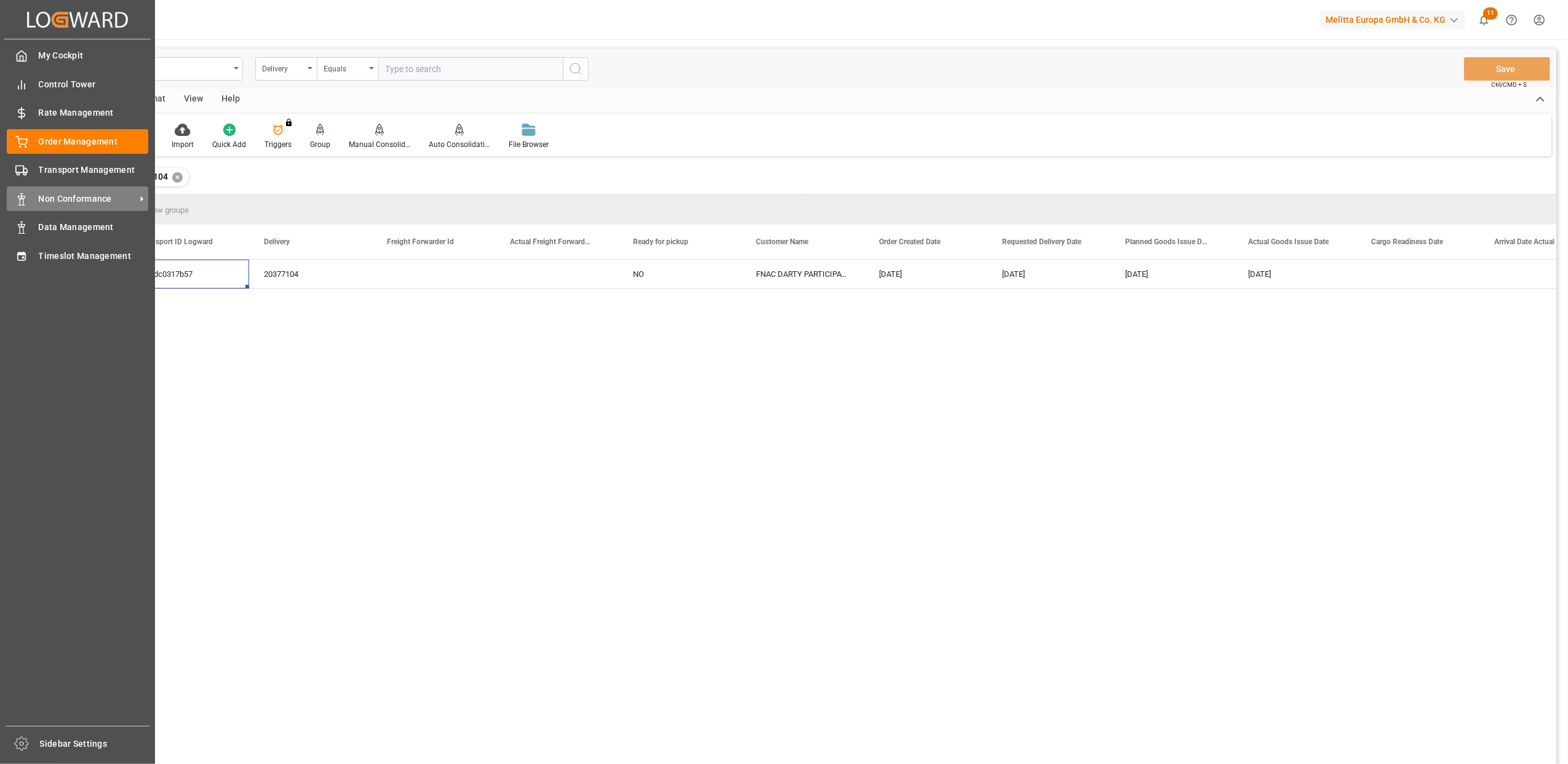
click at [70, 200] on span "Non Conformance" at bounding box center [87, 198] width 97 height 13
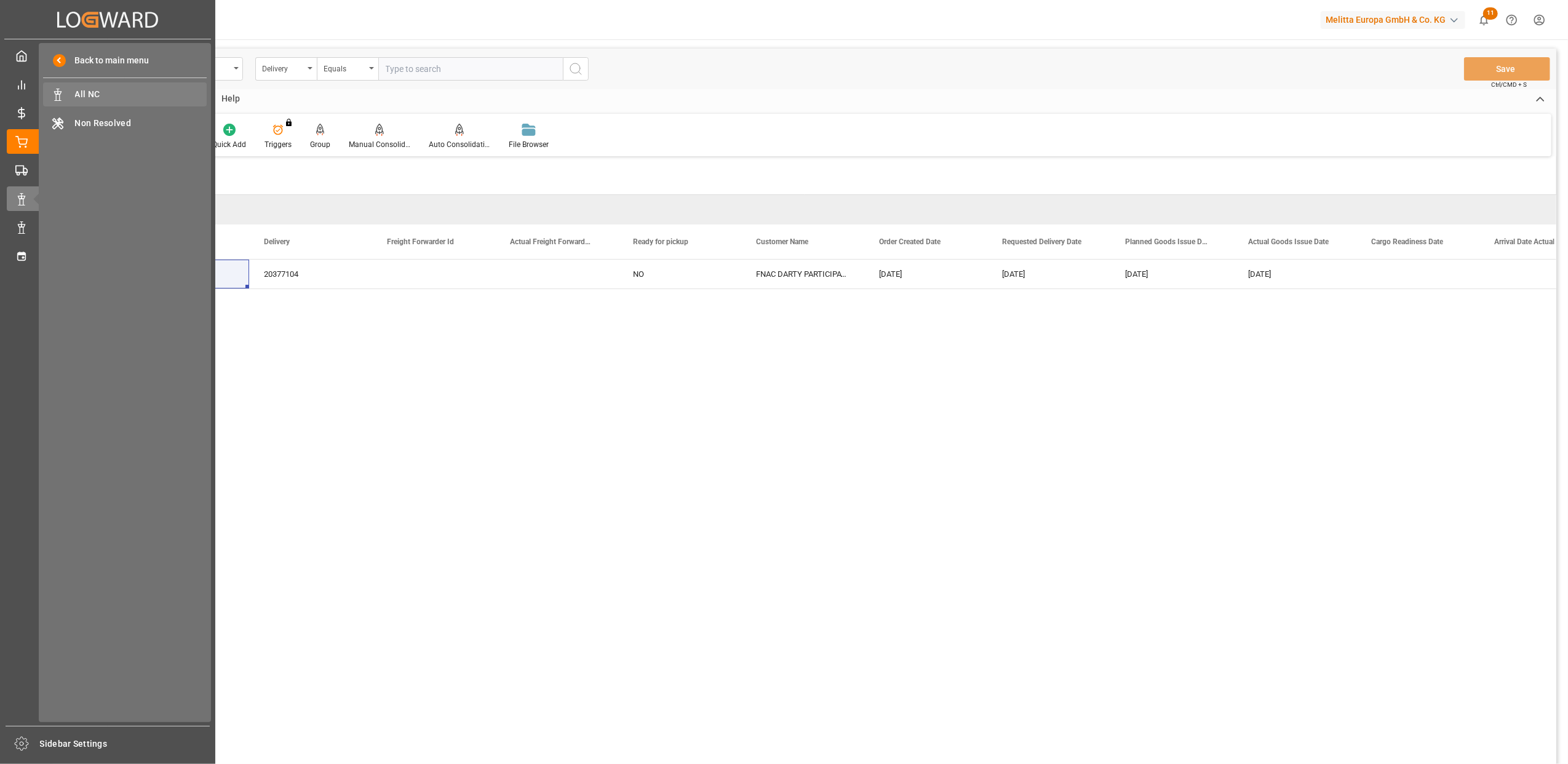
click at [99, 92] on span "All NC" at bounding box center [141, 94] width 132 height 13
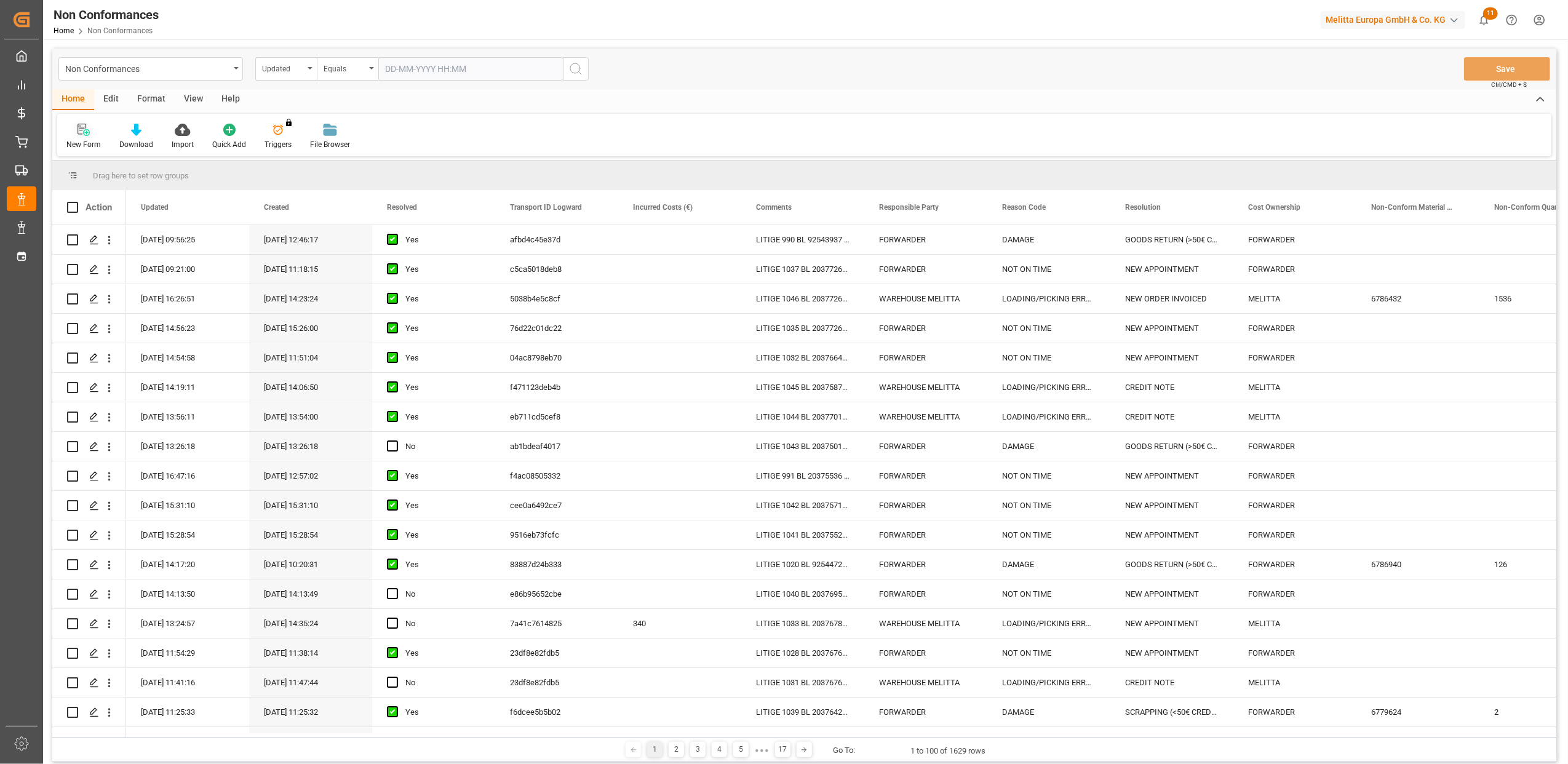
click at [75, 128] on div at bounding box center [83, 129] width 34 height 13
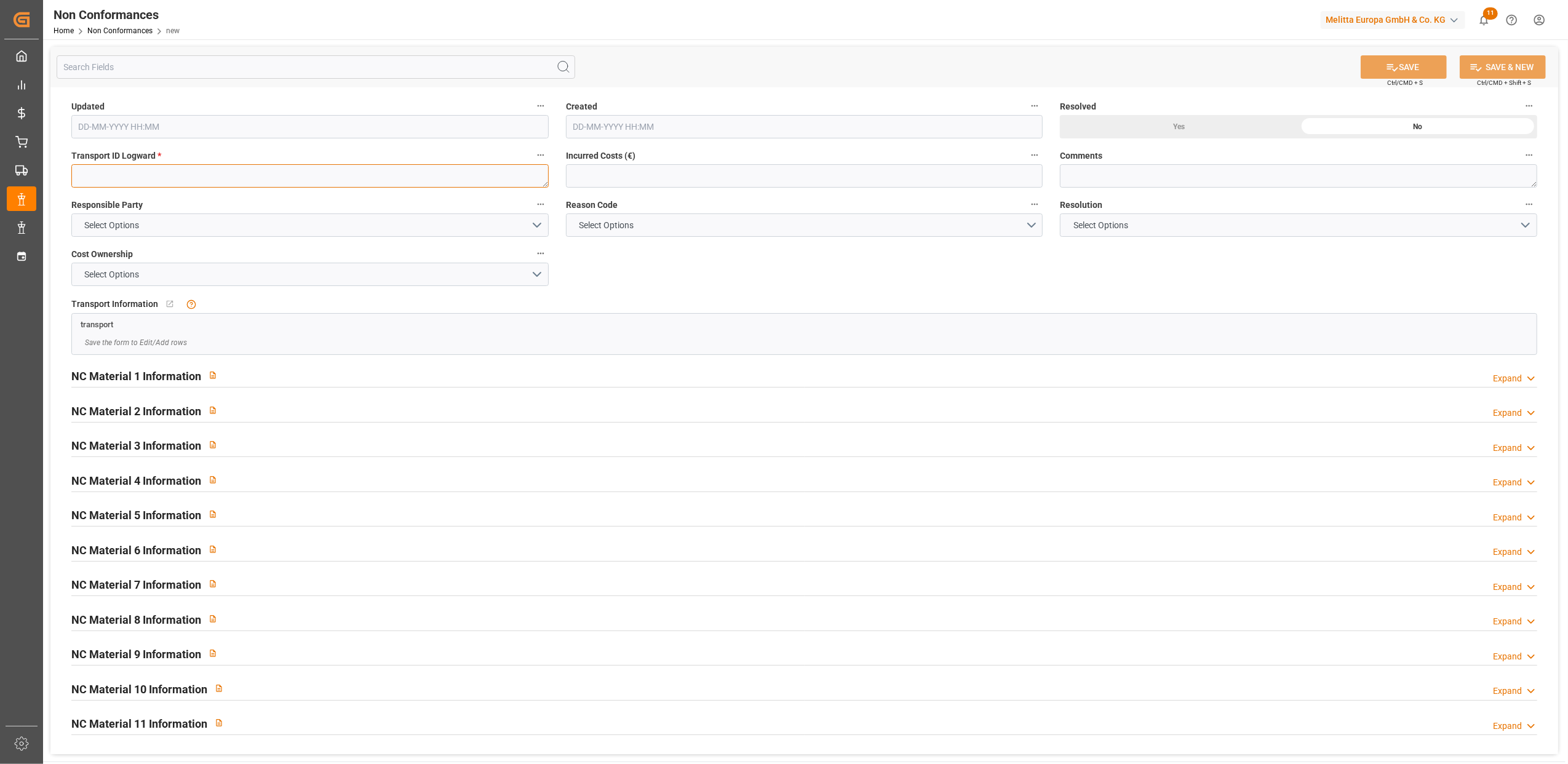
click at [203, 178] on textarea at bounding box center [310, 175] width 477 height 23
paste textarea "821dc0317b57"
type textarea "821dc0317b57"
click at [539, 224] on button "Select Options" at bounding box center [310, 225] width 477 height 23
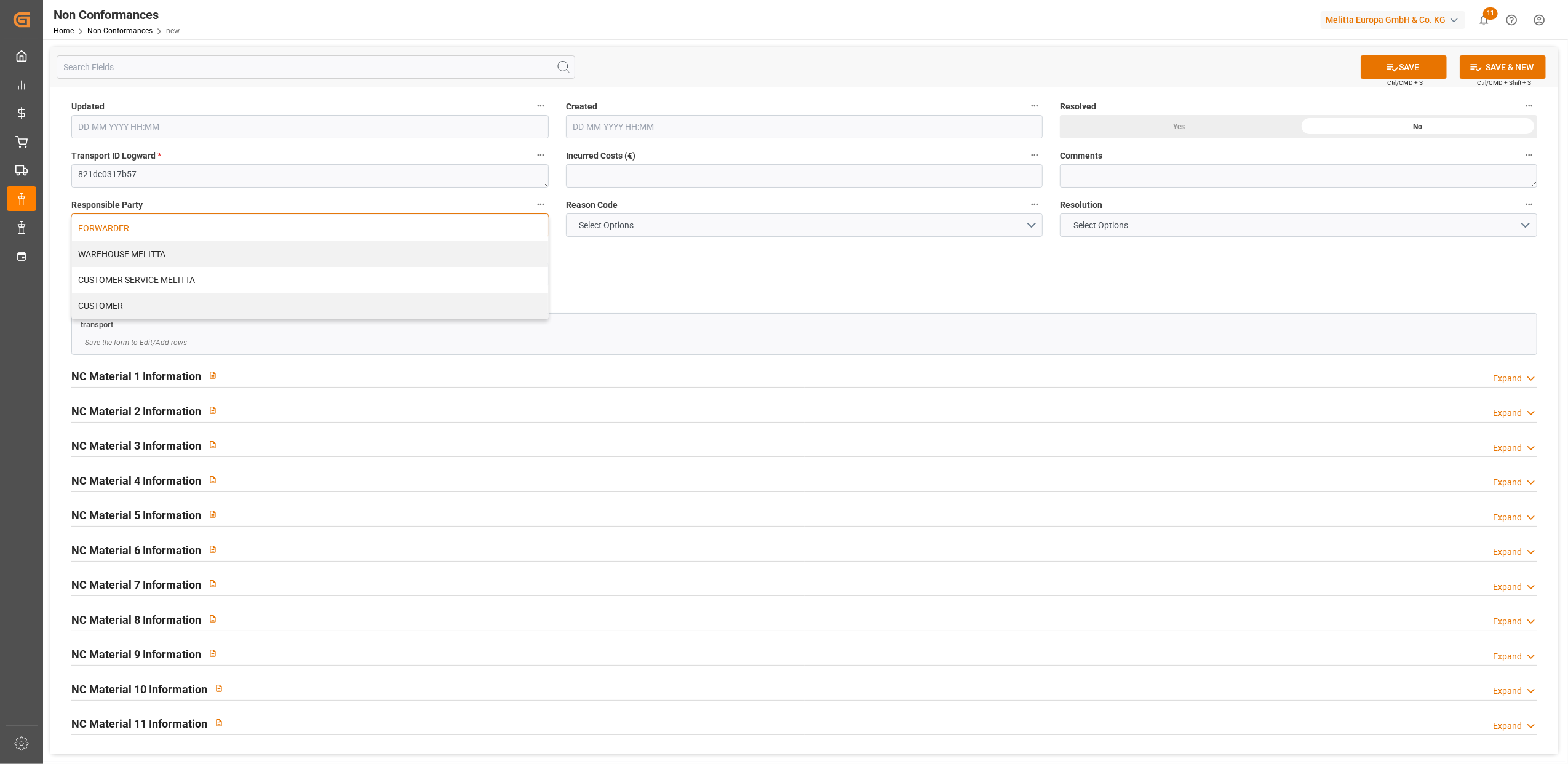
click at [426, 234] on div "FORWARDER" at bounding box center [310, 228] width 476 height 26
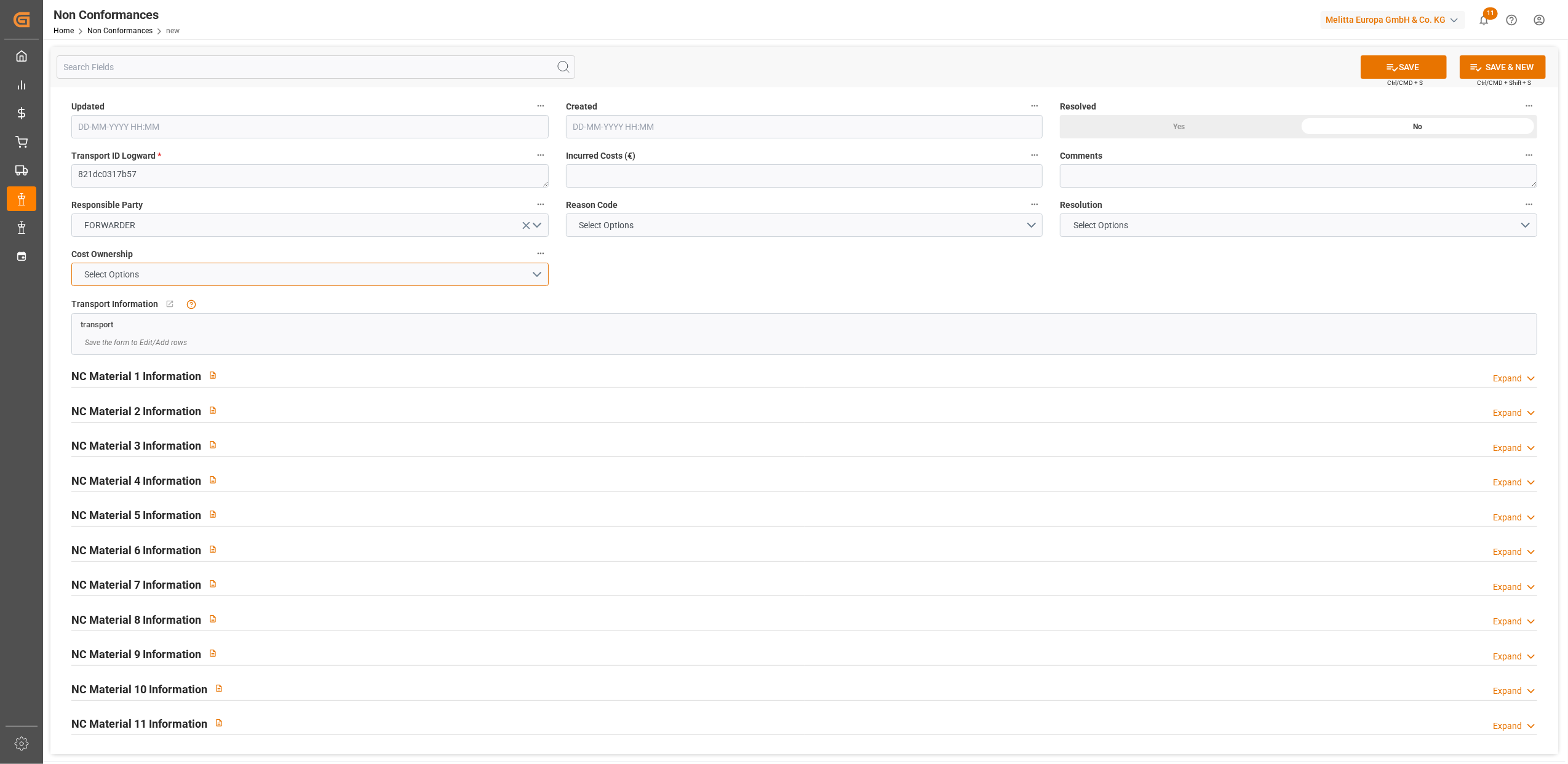
click at [532, 278] on button "Select Options" at bounding box center [310, 274] width 477 height 23
click at [425, 275] on div "FORWARDER" at bounding box center [310, 277] width 476 height 26
click at [1031, 221] on button "Select Options" at bounding box center [804, 225] width 477 height 23
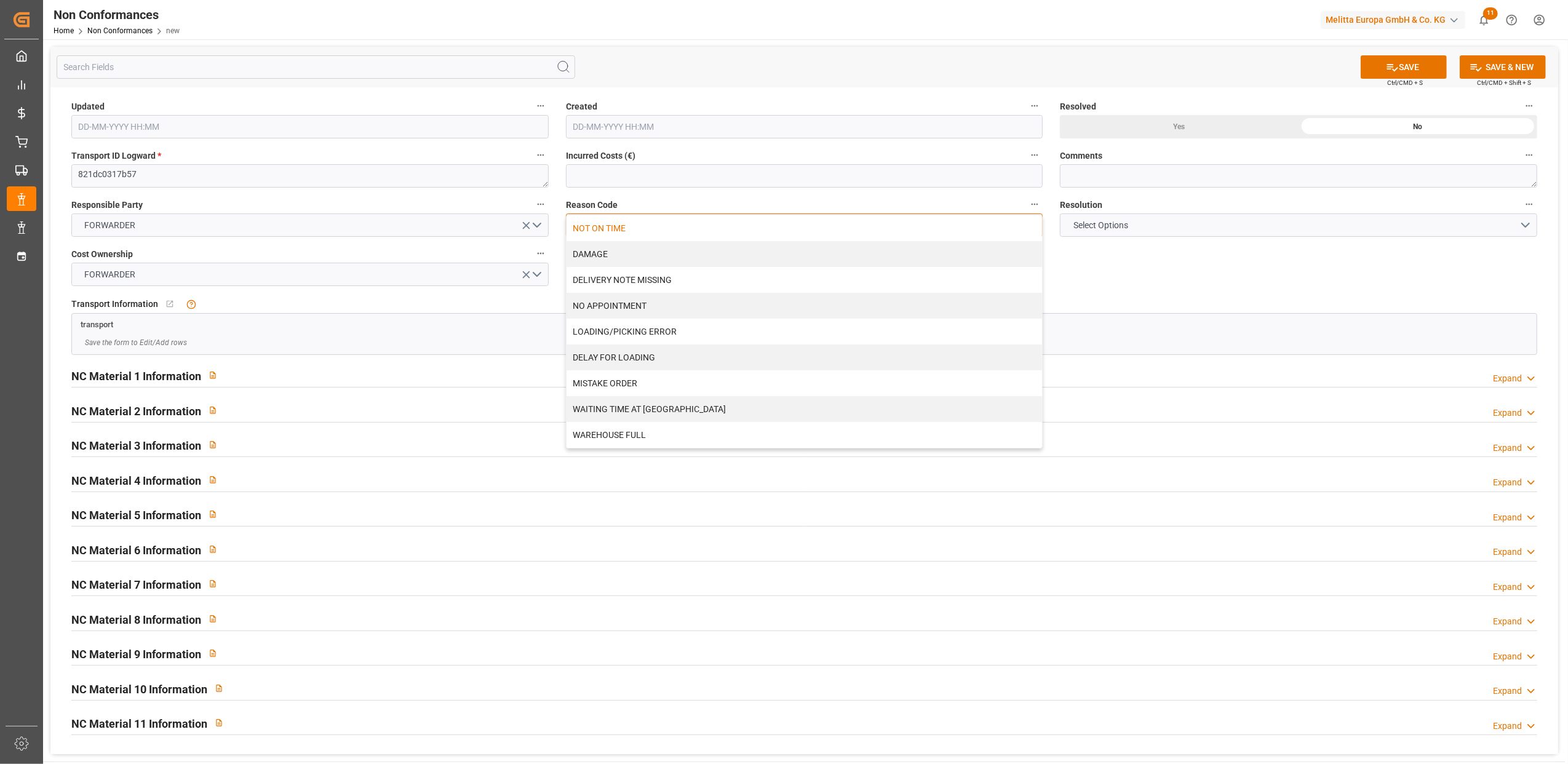
click at [665, 230] on div "NOT ON TIME" at bounding box center [804, 228] width 476 height 26
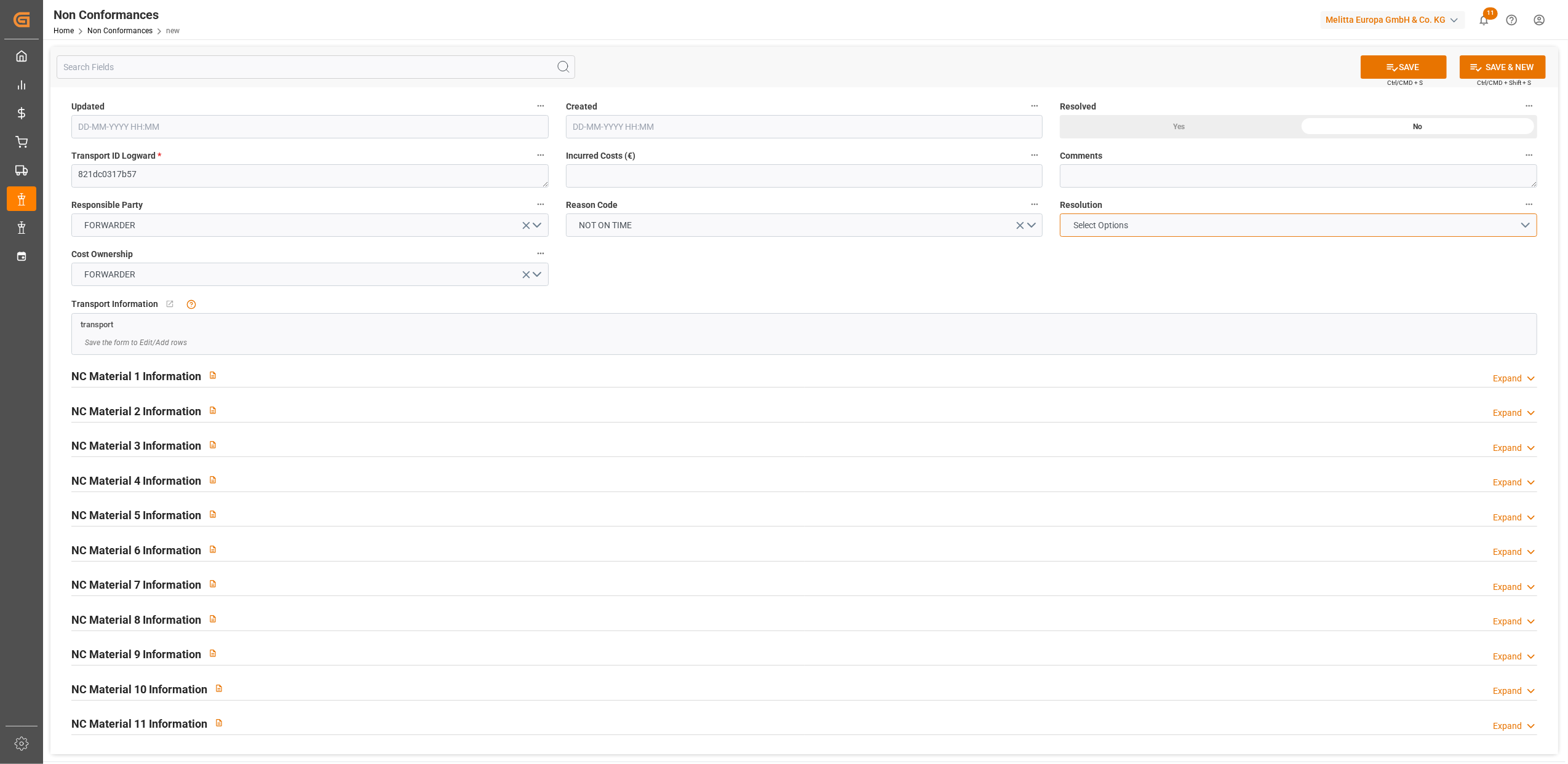
click at [1522, 224] on button "Select Options" at bounding box center [1298, 225] width 477 height 23
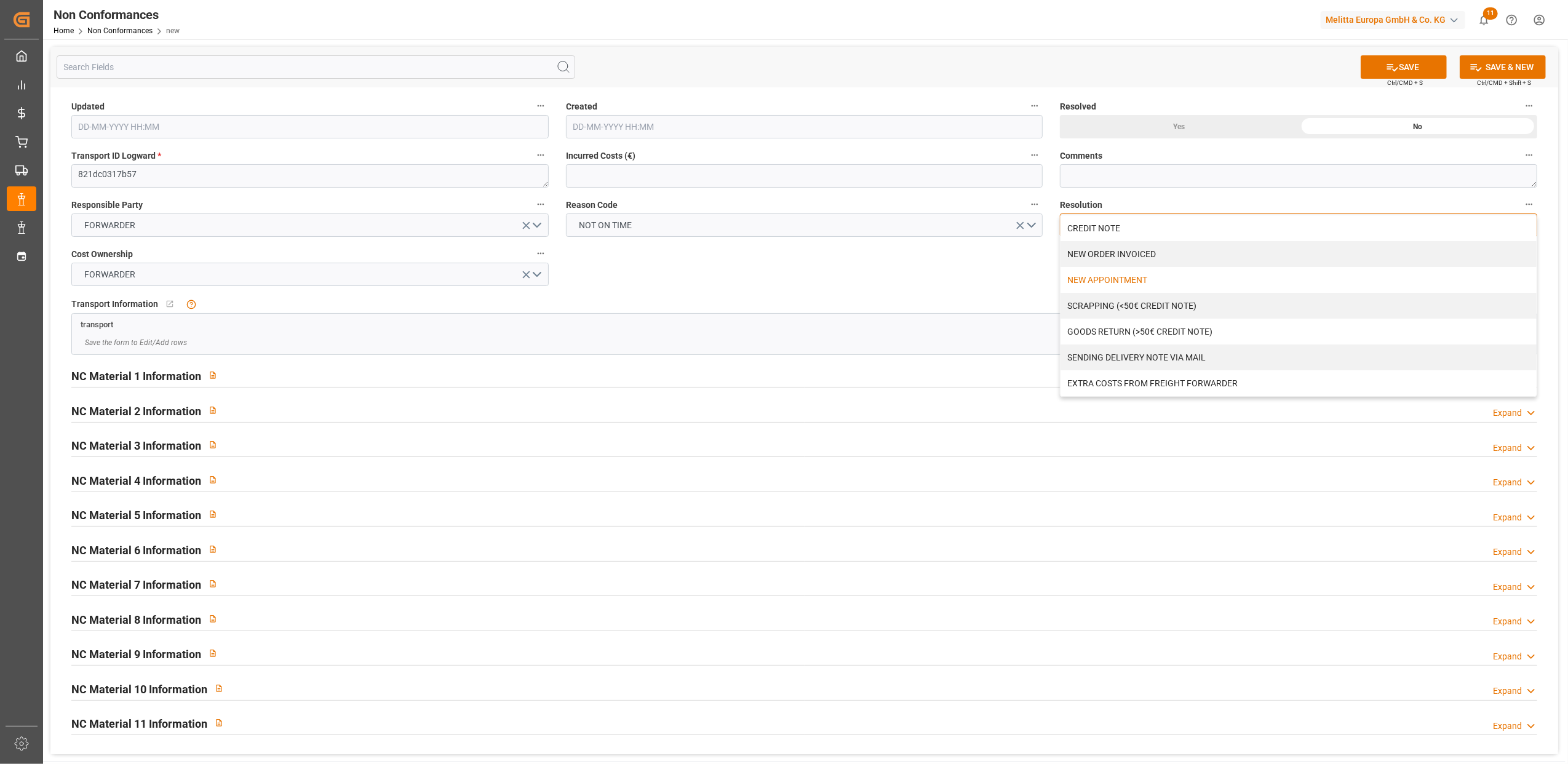
click at [1125, 276] on div "NEW APPOINTMENT" at bounding box center [1298, 280] width 476 height 26
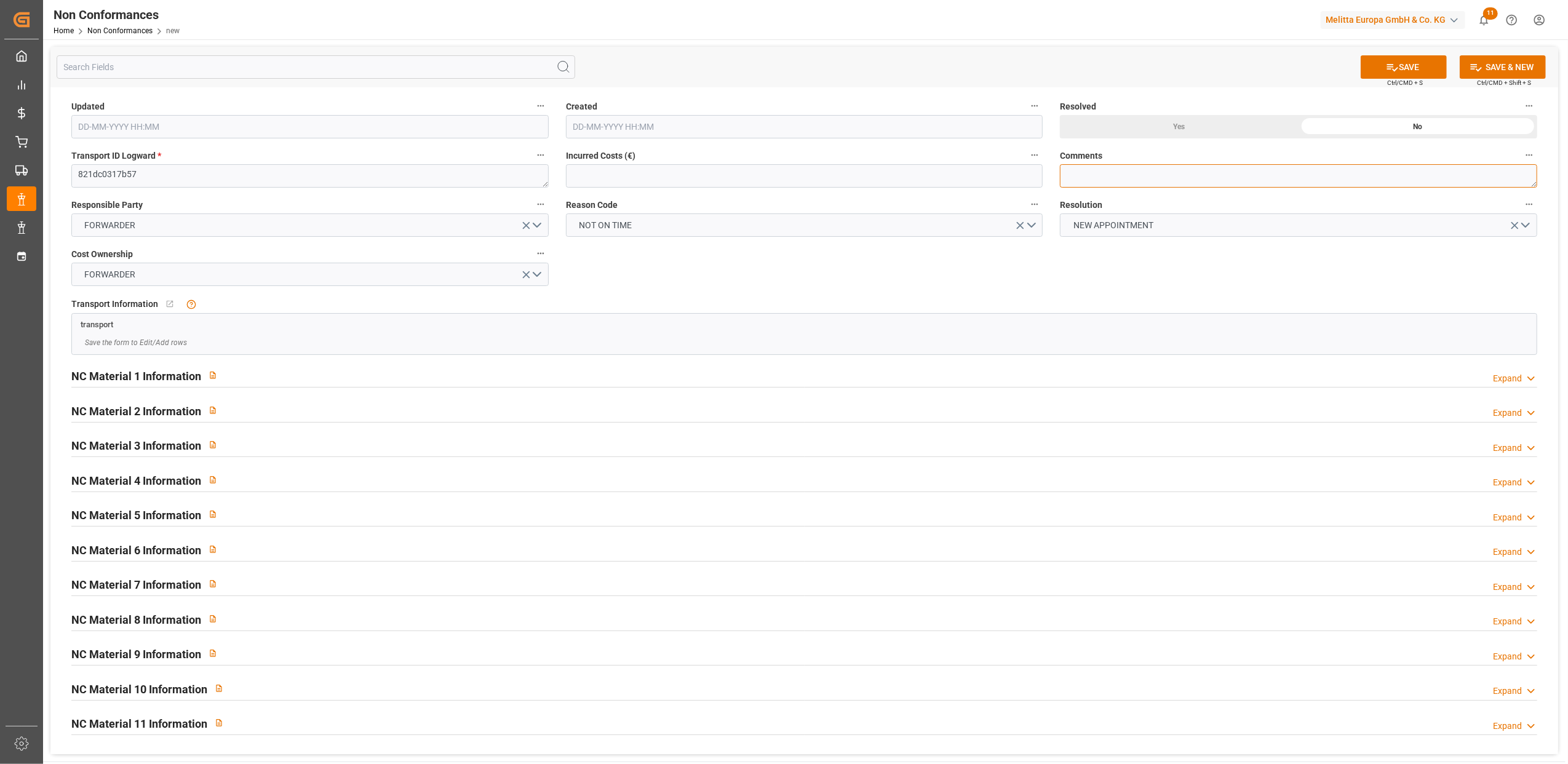
click at [1078, 169] on textarea at bounding box center [1298, 175] width 477 height 23
type textarea "LITIGE 1047 BL 20377104 Non livré le 8/9 En attente du motif"
click at [1422, 66] on button "SAVE" at bounding box center [1404, 67] width 86 height 23
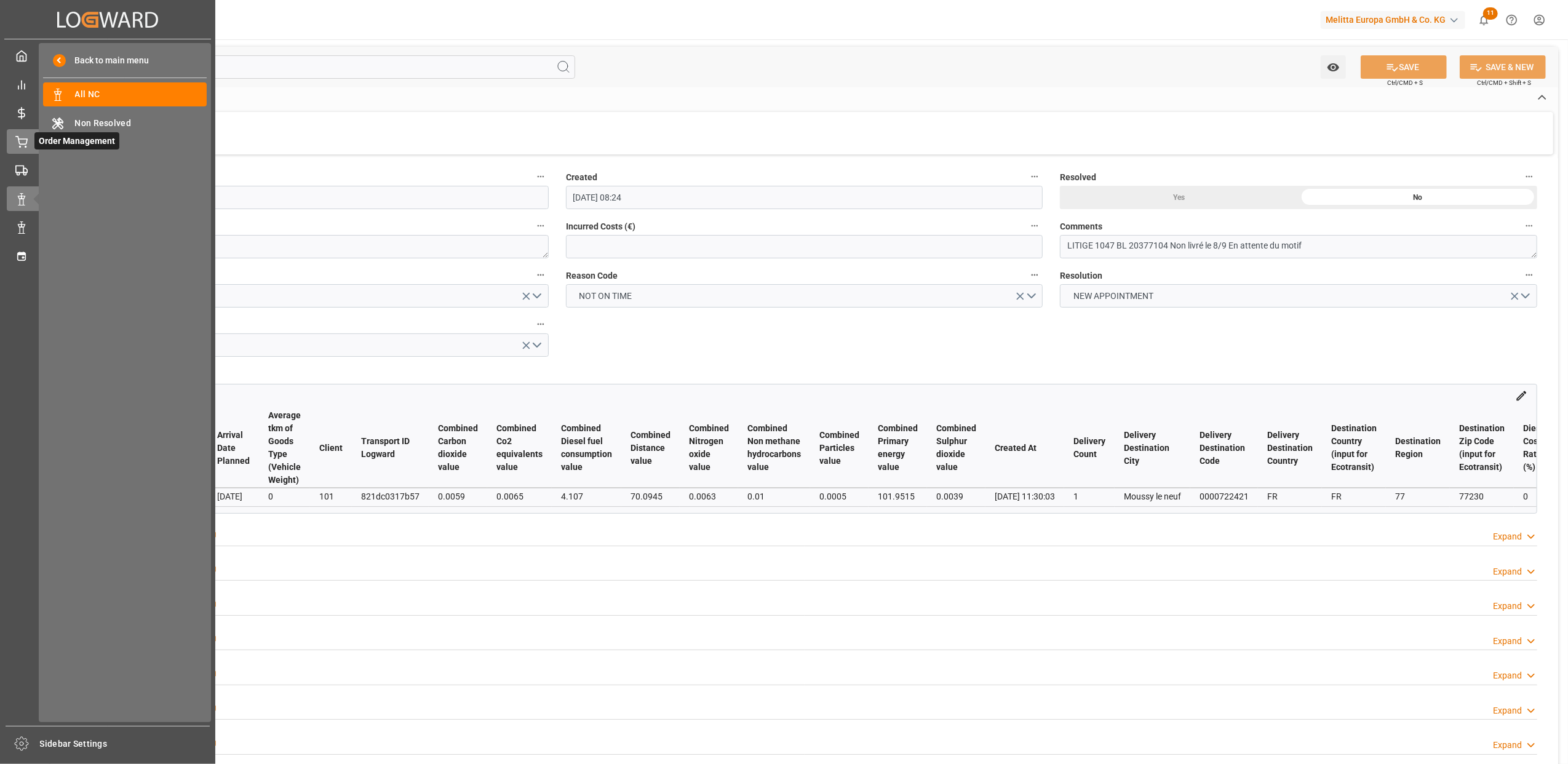
click at [24, 143] on icon at bounding box center [22, 140] width 11 height 8
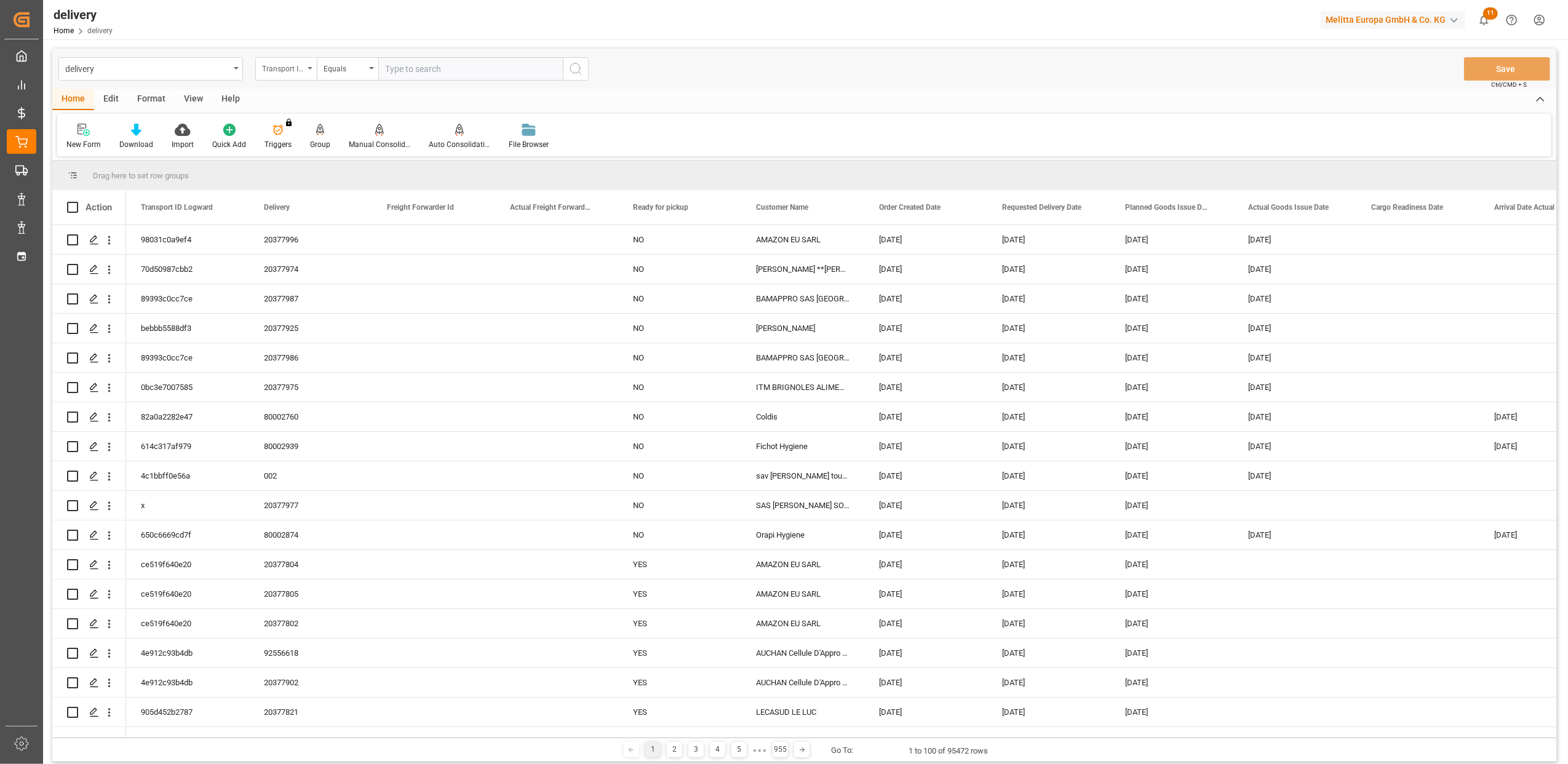
click at [308, 68] on icon "open menu" at bounding box center [310, 68] width 5 height 2
click at [304, 155] on div "Delivery" at bounding box center [347, 151] width 183 height 26
click at [468, 65] on input "text" at bounding box center [471, 68] width 185 height 23
type input "20377521"
click at [576, 68] on icon "search button" at bounding box center [576, 69] width 15 height 15
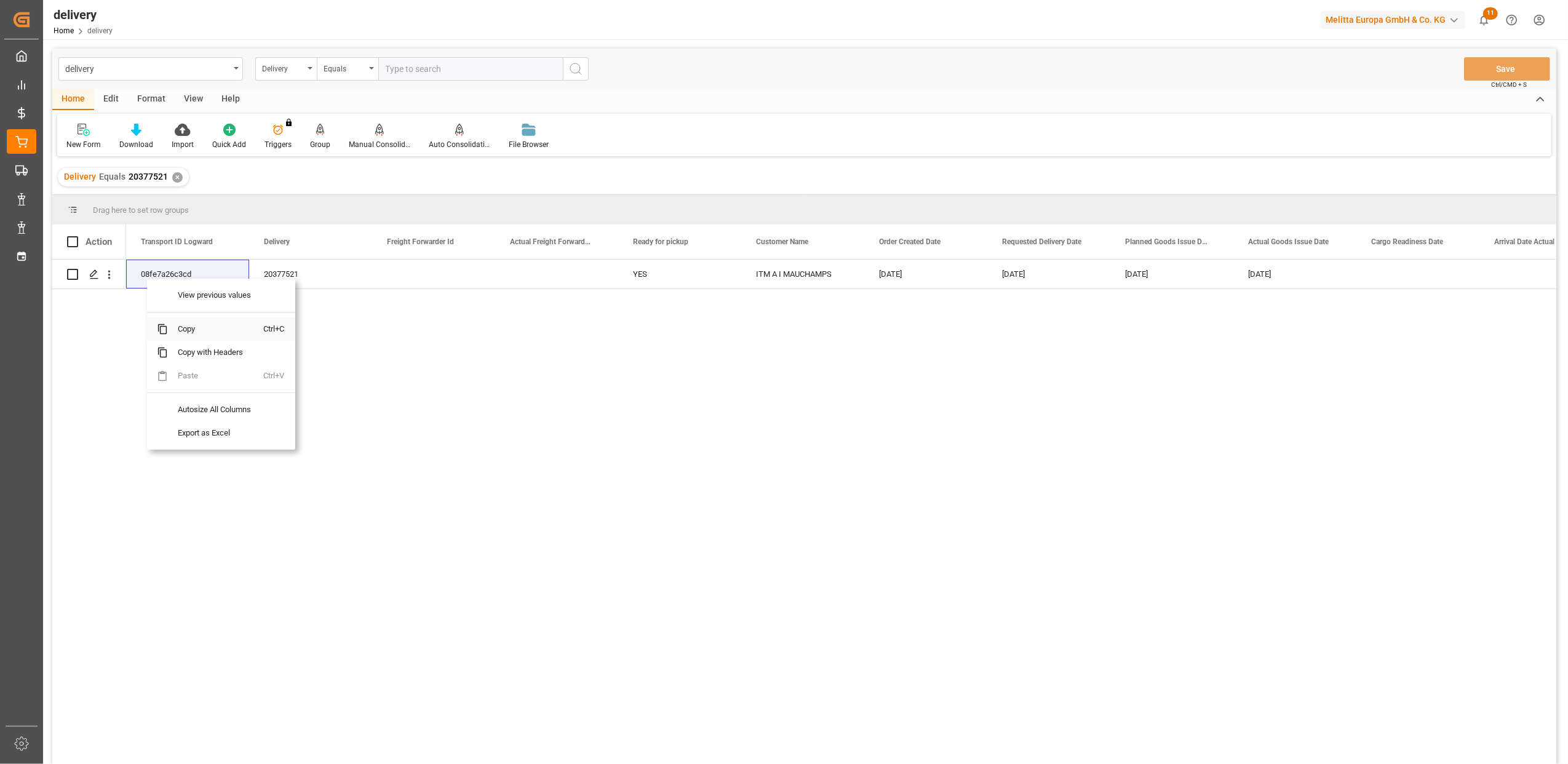
click at [185, 330] on span "Copy" at bounding box center [215, 329] width 96 height 23
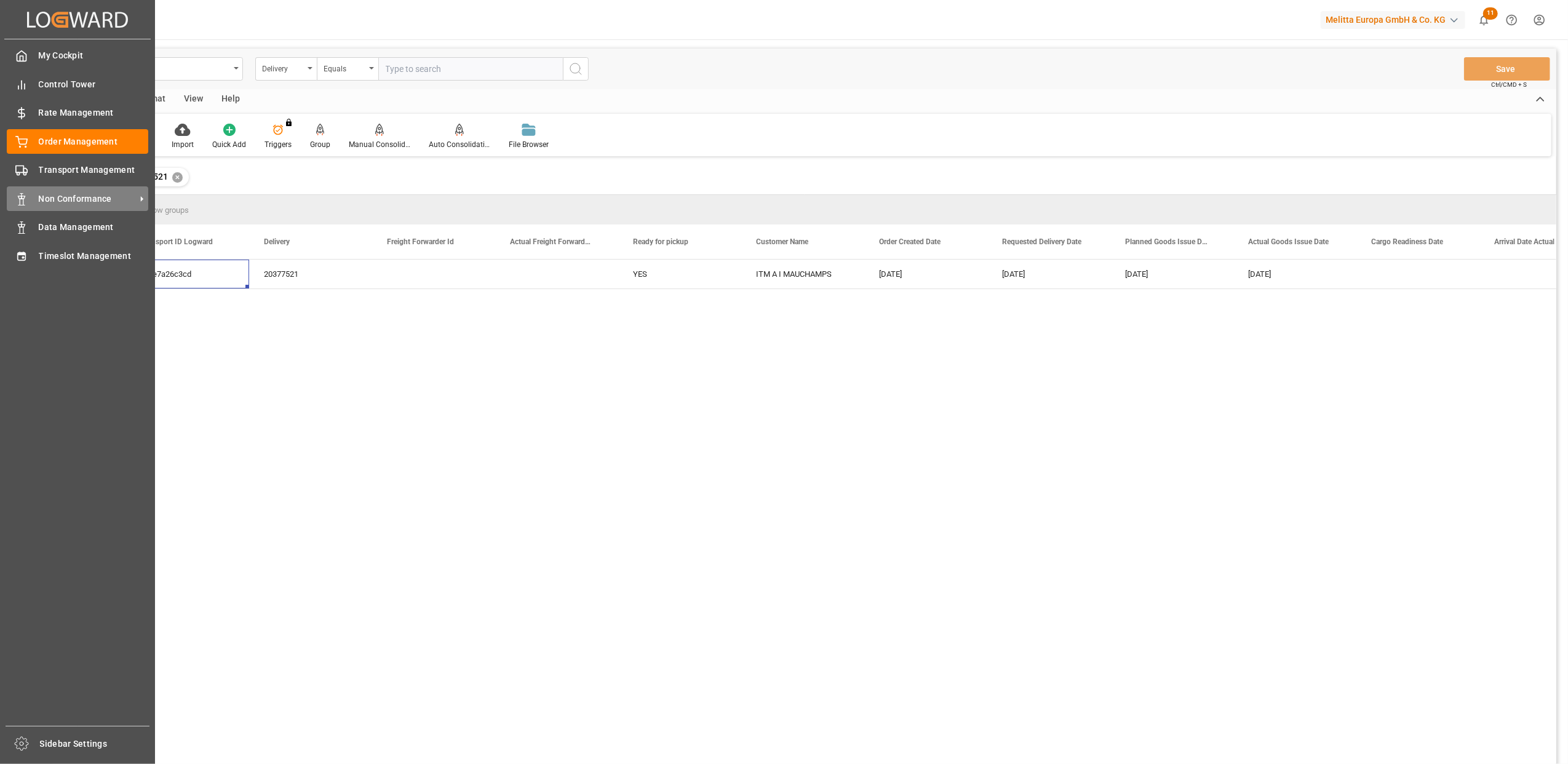
click at [62, 197] on span "Non Conformance" at bounding box center [87, 198] width 97 height 13
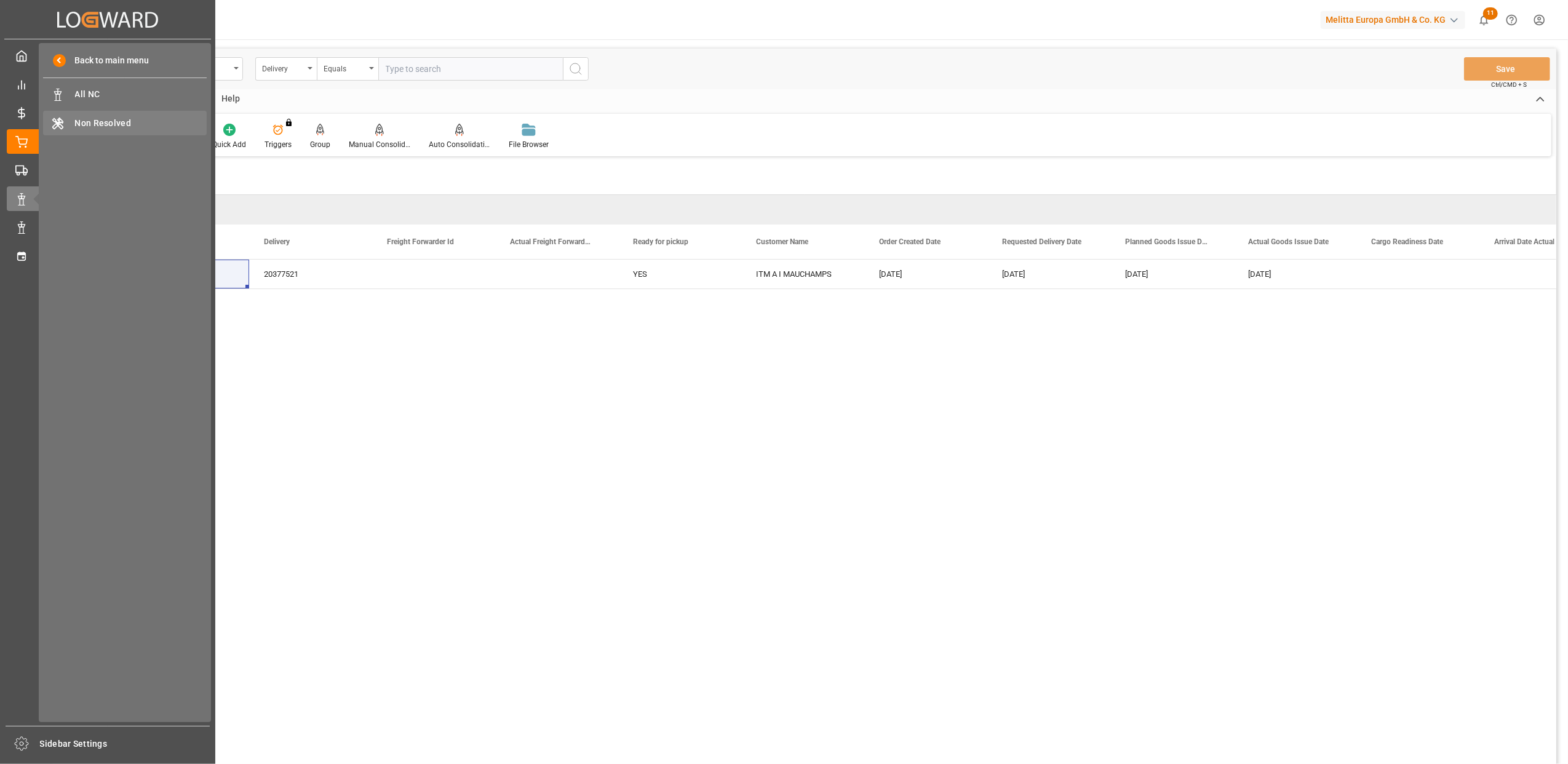
click at [92, 124] on span "Non Resolved" at bounding box center [141, 123] width 132 height 13
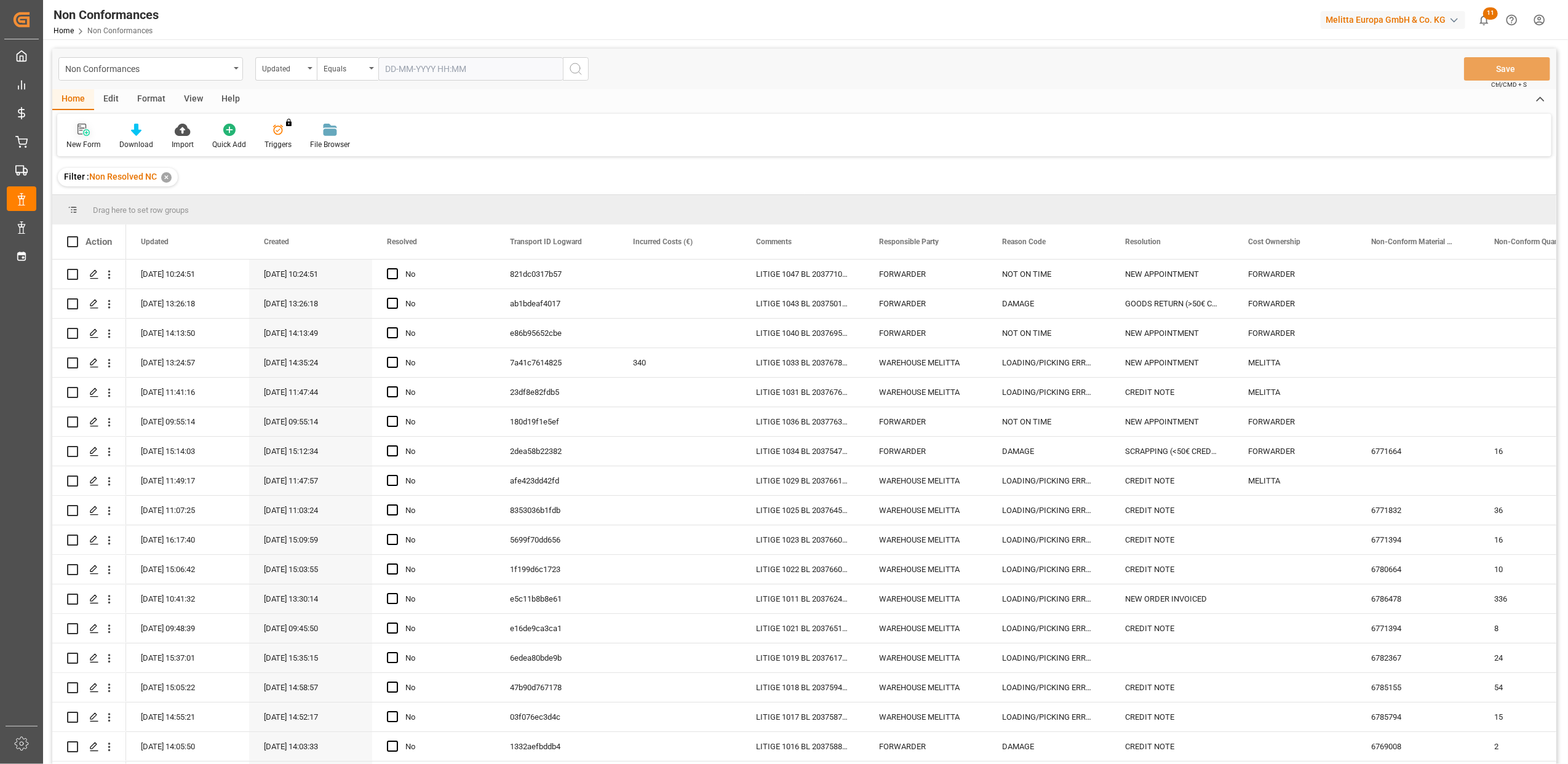
click at [82, 129] on icon at bounding box center [83, 130] width 13 height 13
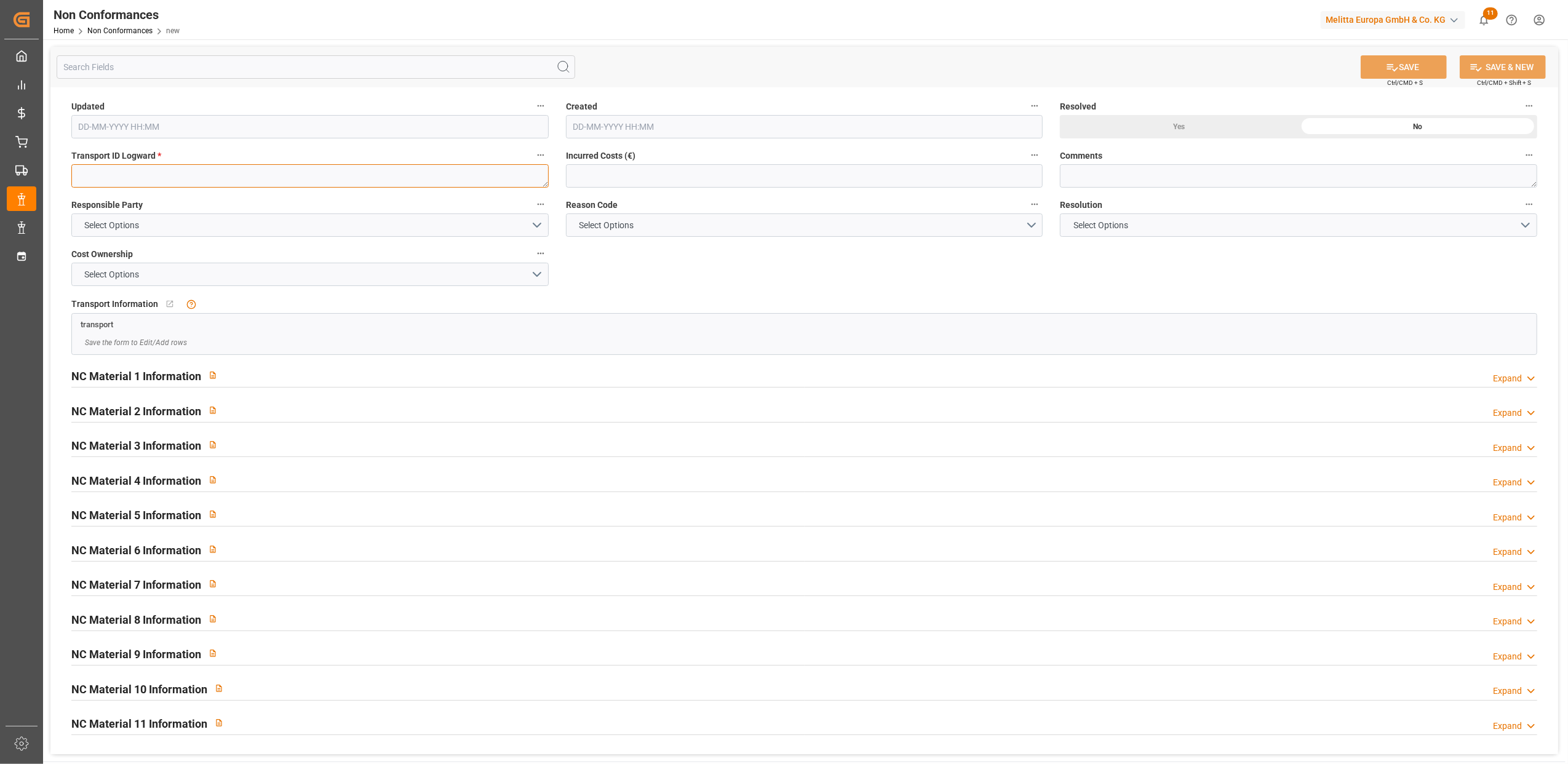
click at [151, 180] on textarea at bounding box center [310, 175] width 477 height 23
paste textarea "08fe7a26c3cd"
type textarea "08fe7a26c3cd"
click at [535, 220] on button "Select Options" at bounding box center [310, 225] width 477 height 23
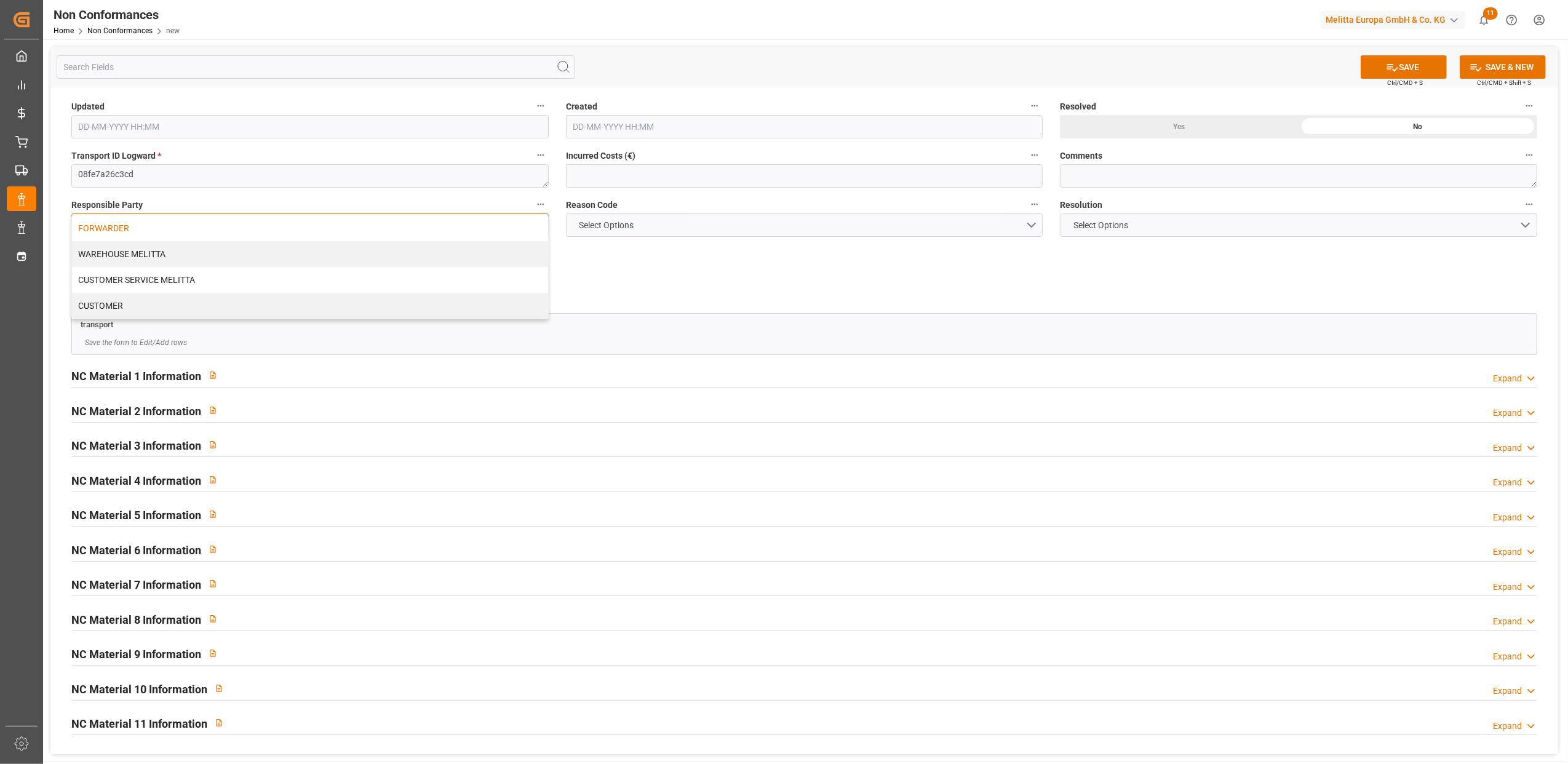
click at [266, 227] on div "FORWARDER" at bounding box center [310, 228] width 476 height 26
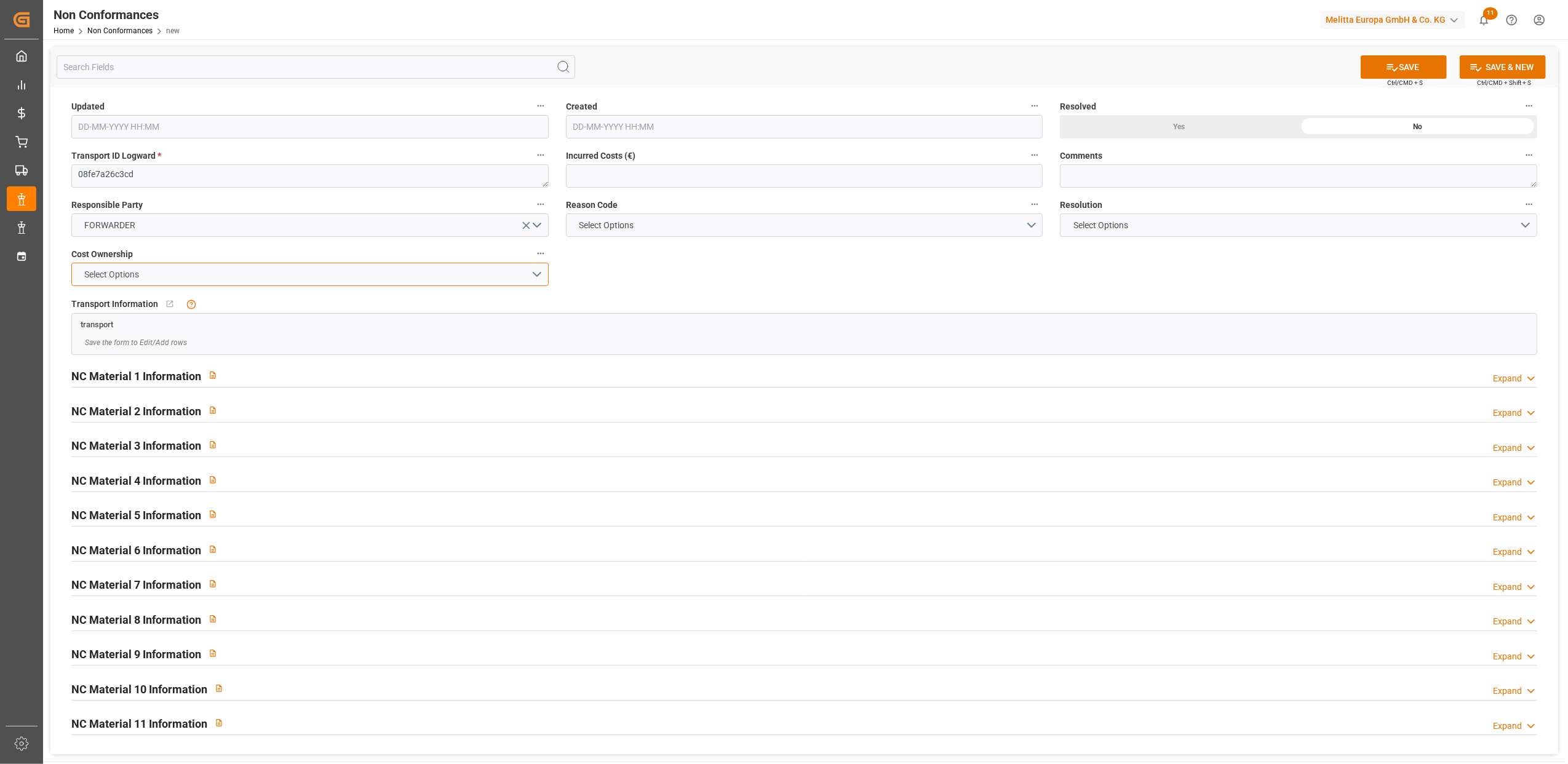
click at [540, 277] on button "Select Options" at bounding box center [310, 274] width 477 height 23
click at [382, 284] on div "FORWARDER" at bounding box center [310, 277] width 476 height 26
click at [1036, 224] on button "Select Options" at bounding box center [804, 225] width 477 height 23
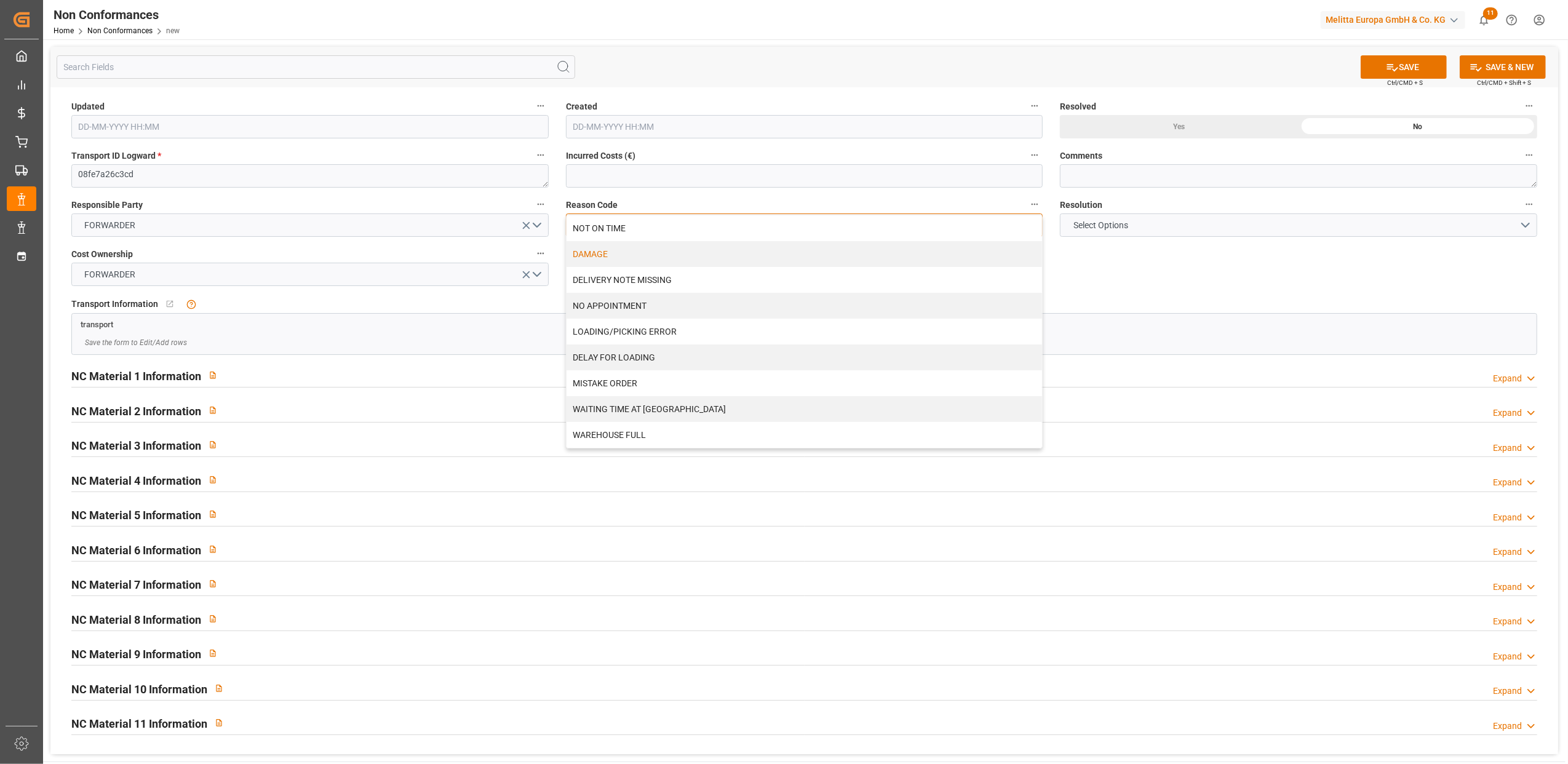
click at [930, 256] on div "DAMAGE" at bounding box center [804, 254] width 476 height 26
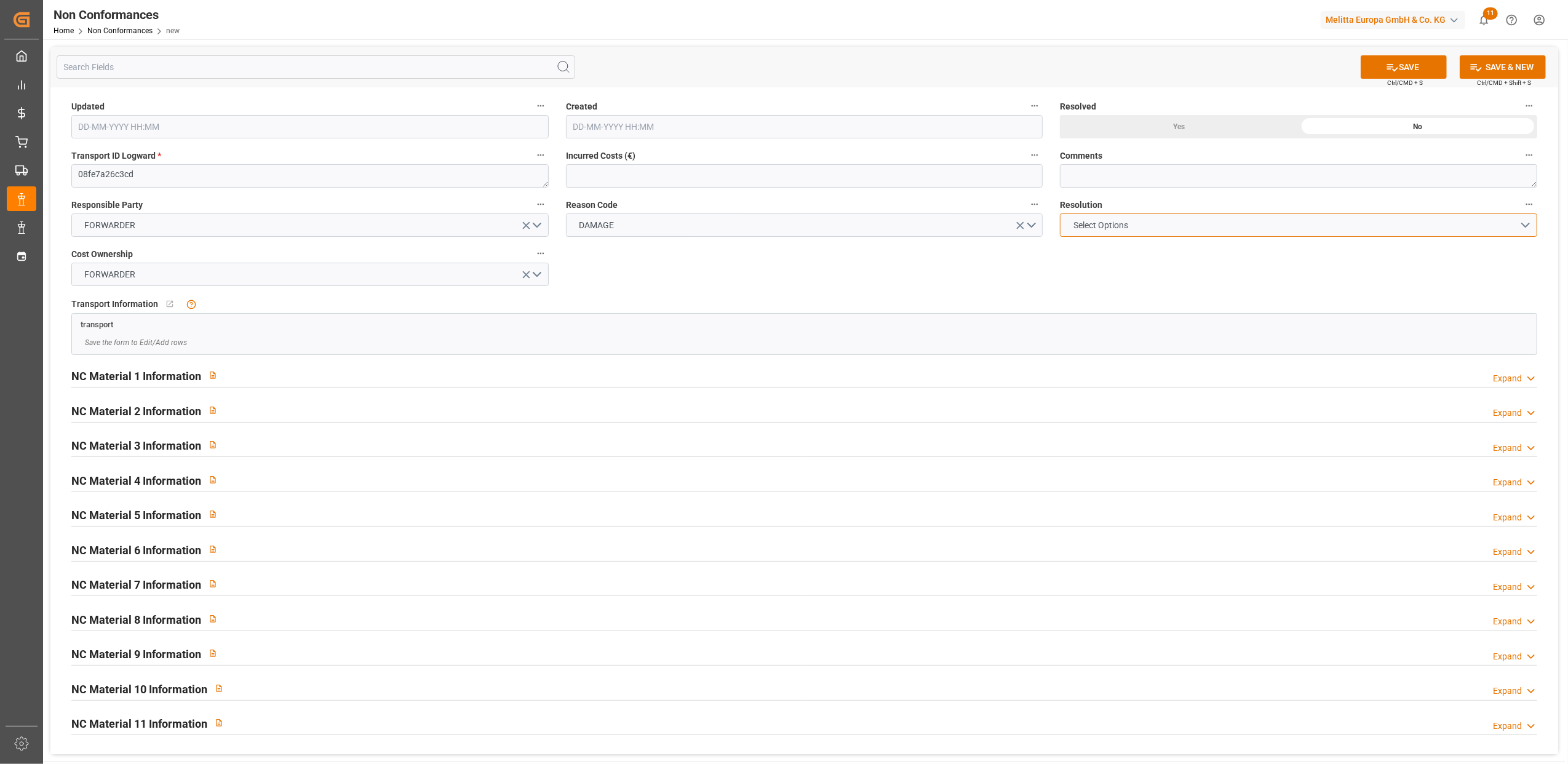
click at [1520, 224] on button "Select Options" at bounding box center [1298, 225] width 477 height 23
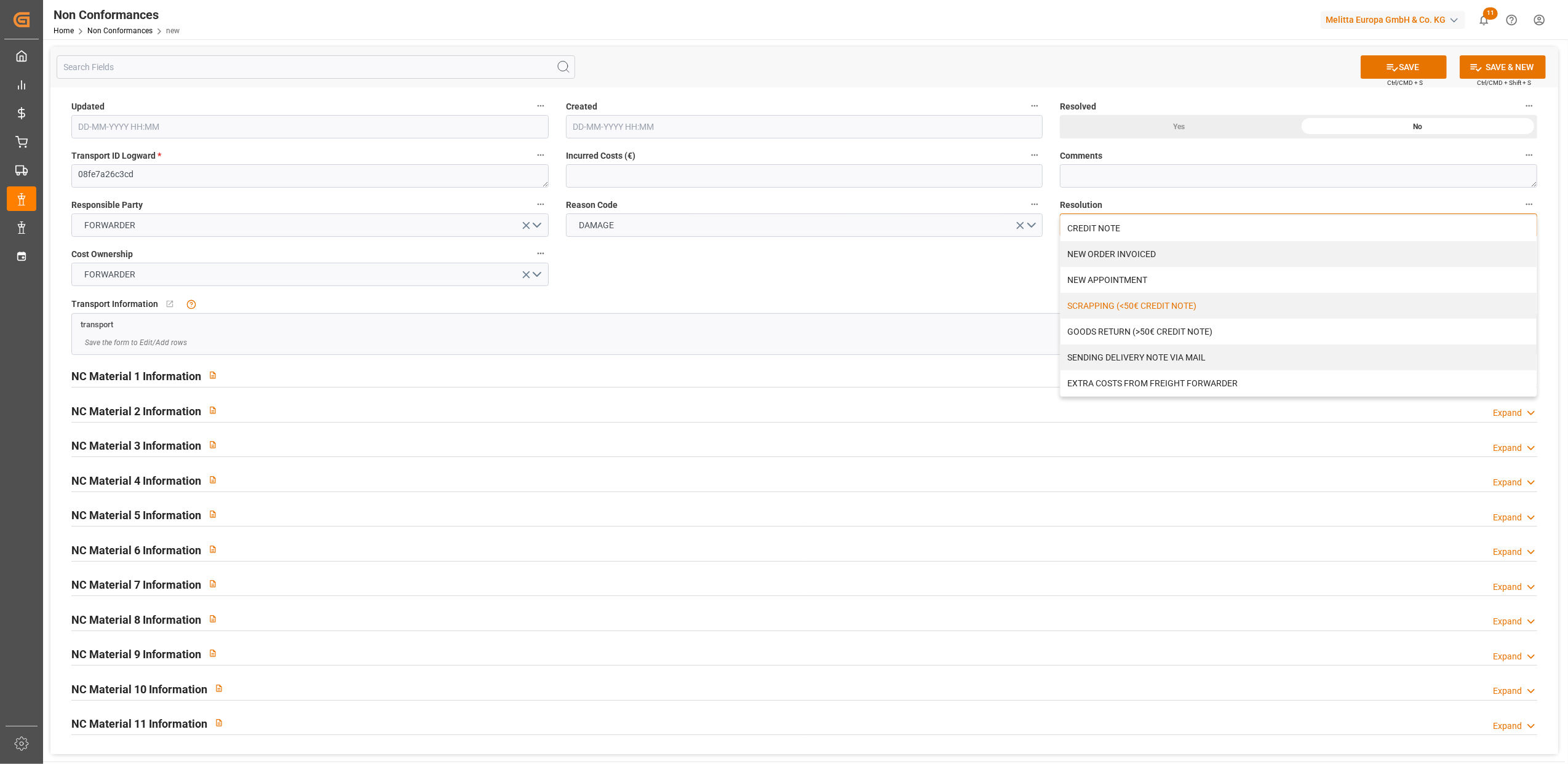
click at [1074, 306] on div "SCRAPPING (<50€ CREDIT NOTE)" at bounding box center [1298, 305] width 476 height 26
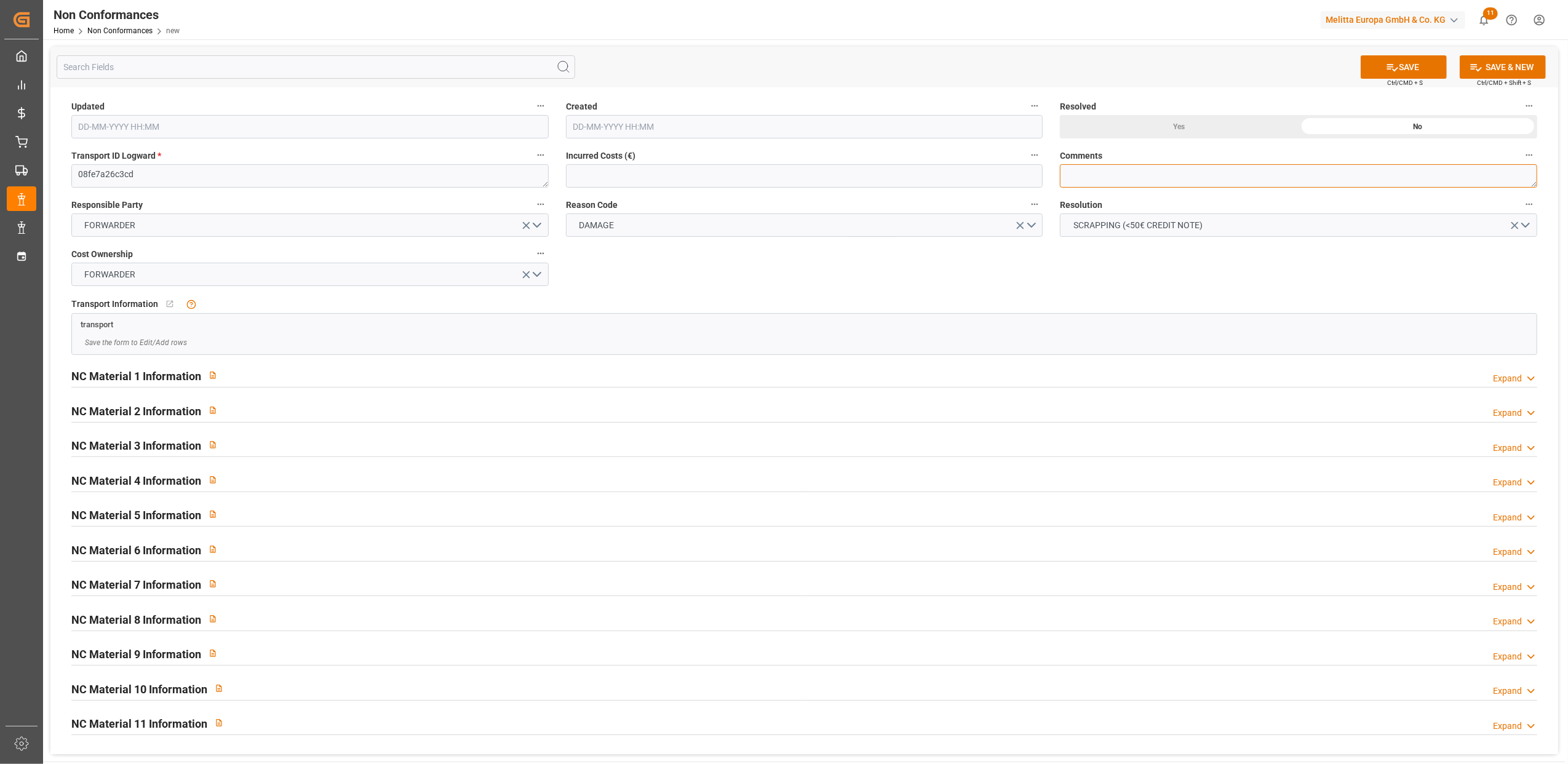
click at [1110, 174] on textarea at bounding box center [1298, 175] width 477 height 23
type textarea "LITIGE 1048 BL 20377521 Un colis filtre abîmé / Pas de retour"
click at [1176, 128] on div "Yes" at bounding box center [1179, 126] width 238 height 23
click at [1520, 376] on div "Expand" at bounding box center [1507, 378] width 29 height 13
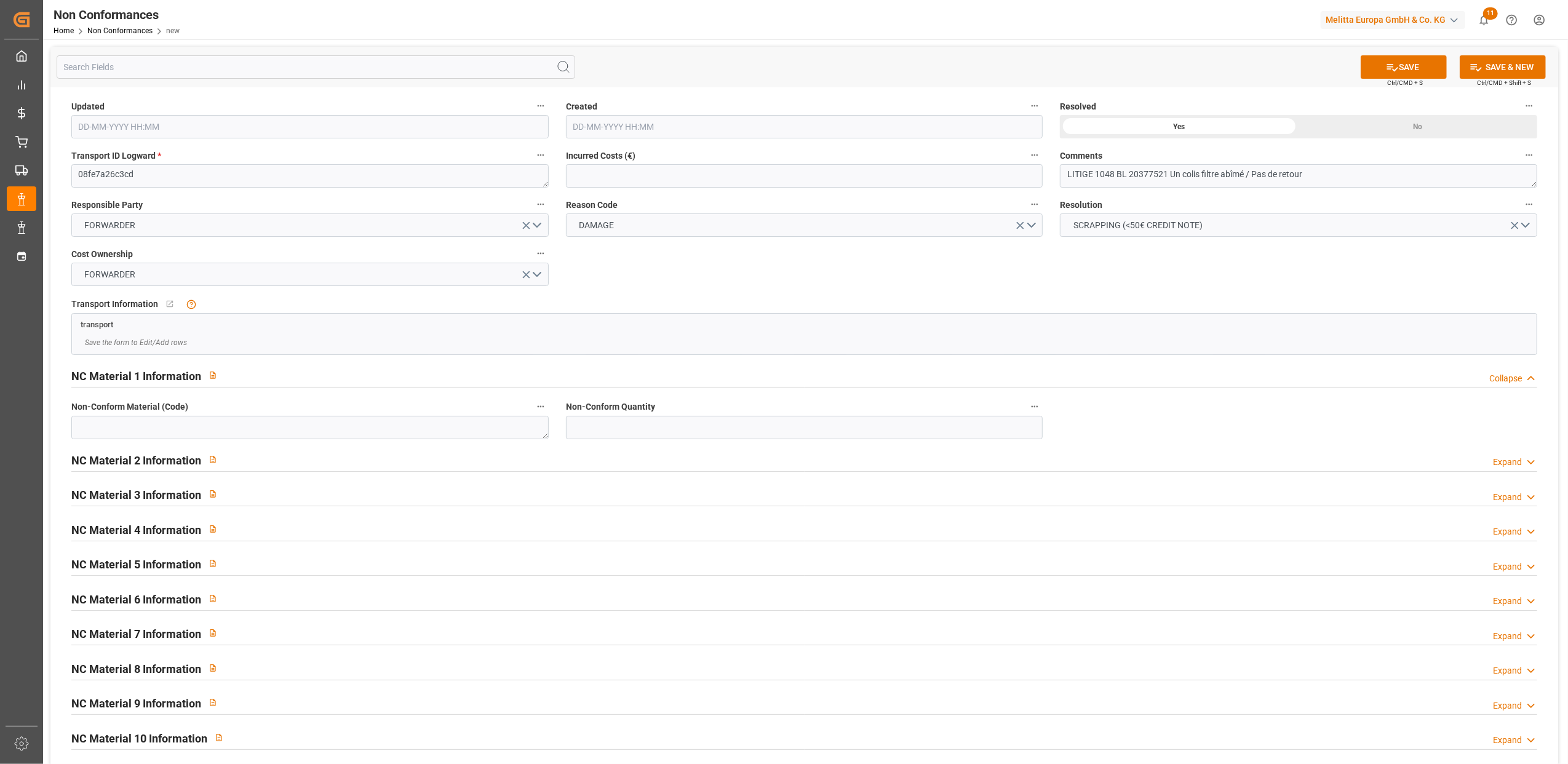
click at [1506, 463] on div "Expand" at bounding box center [1507, 462] width 29 height 13
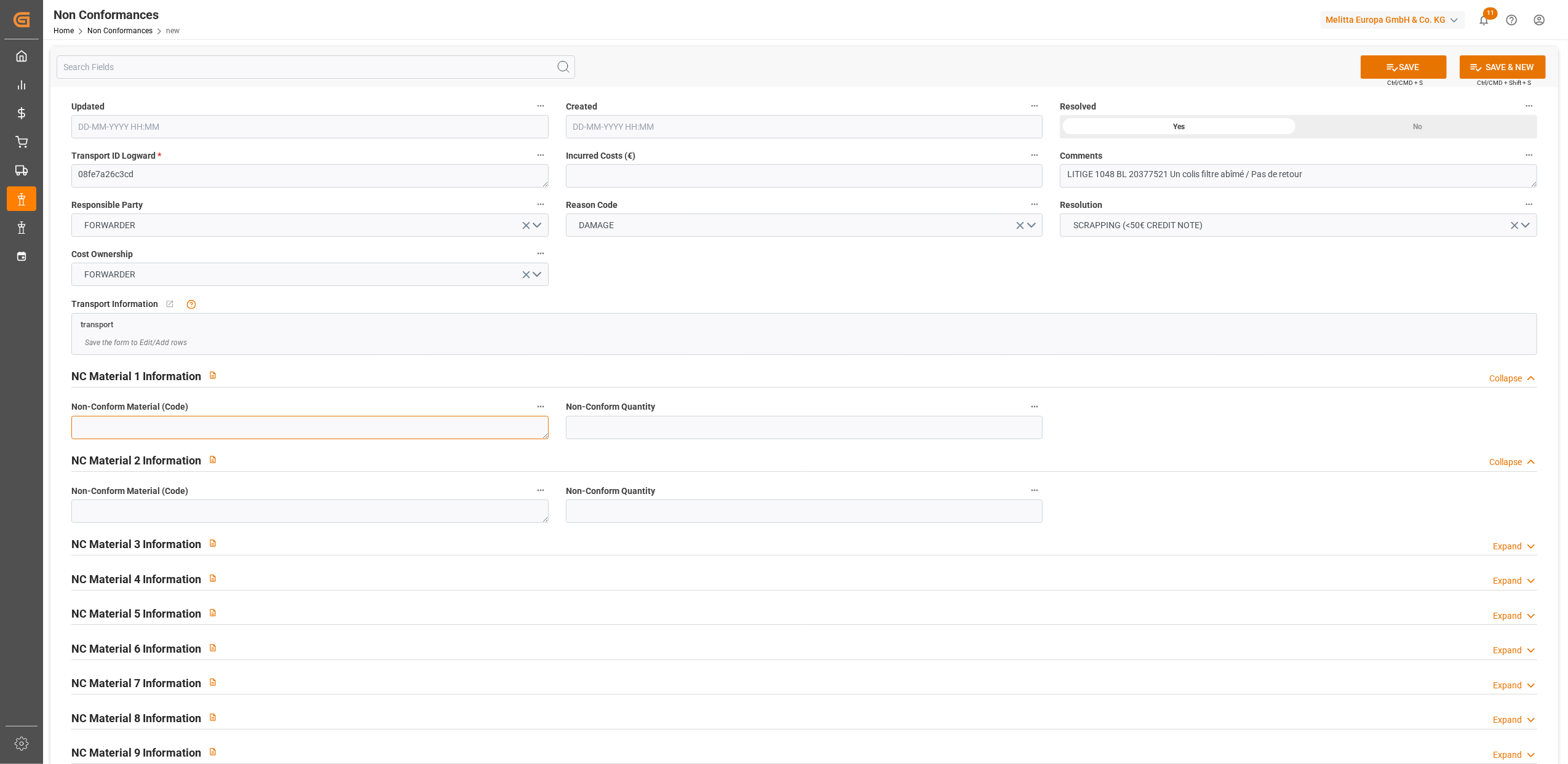
click at [367, 423] on textarea at bounding box center [310, 427] width 477 height 23
type textarea "6771664"
click at [685, 424] on input "text" at bounding box center [804, 427] width 477 height 23
type input "8"
click at [1398, 71] on button "SAVE" at bounding box center [1404, 67] width 86 height 23
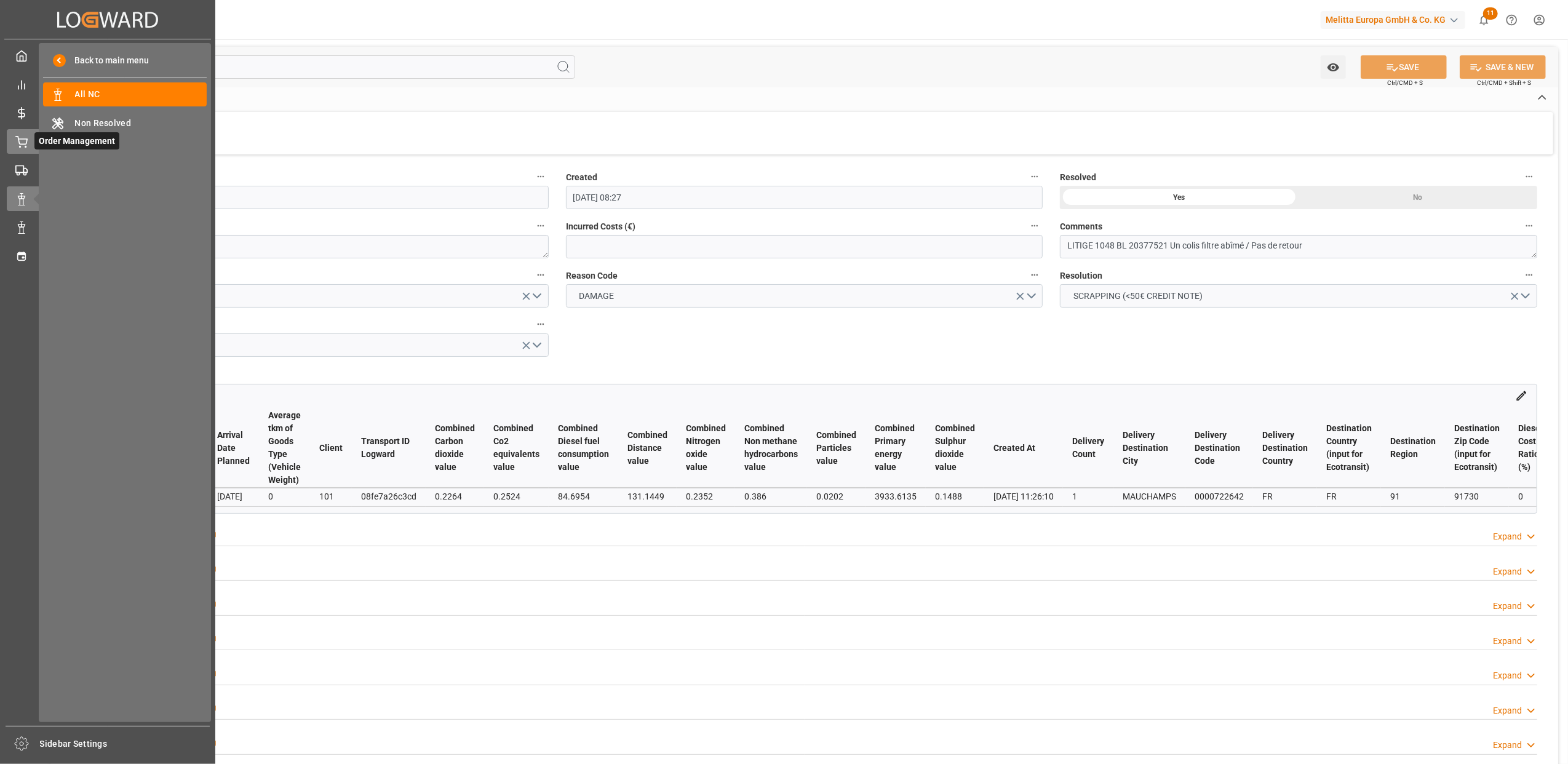
click at [30, 142] on div "Order Management Order Management" at bounding box center [108, 141] width 202 height 24
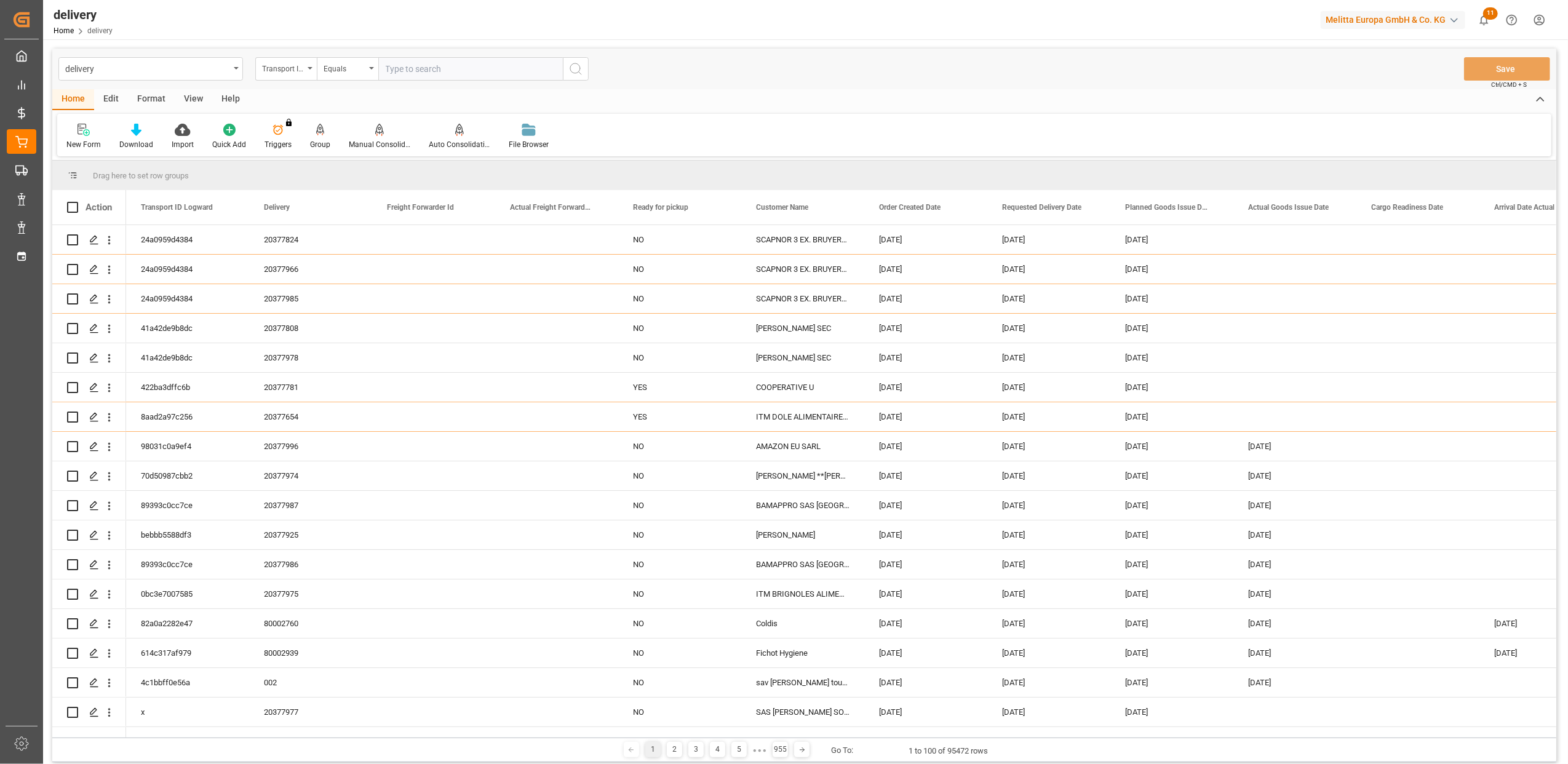
click at [699, 99] on div "Home Edit Format View Help" at bounding box center [804, 99] width 1504 height 21
click at [310, 68] on icon "open menu" at bounding box center [310, 68] width 5 height 2
click at [318, 149] on div "Delivery" at bounding box center [347, 151] width 183 height 26
click at [490, 63] on input "text" at bounding box center [471, 68] width 185 height 23
type input "20377630"
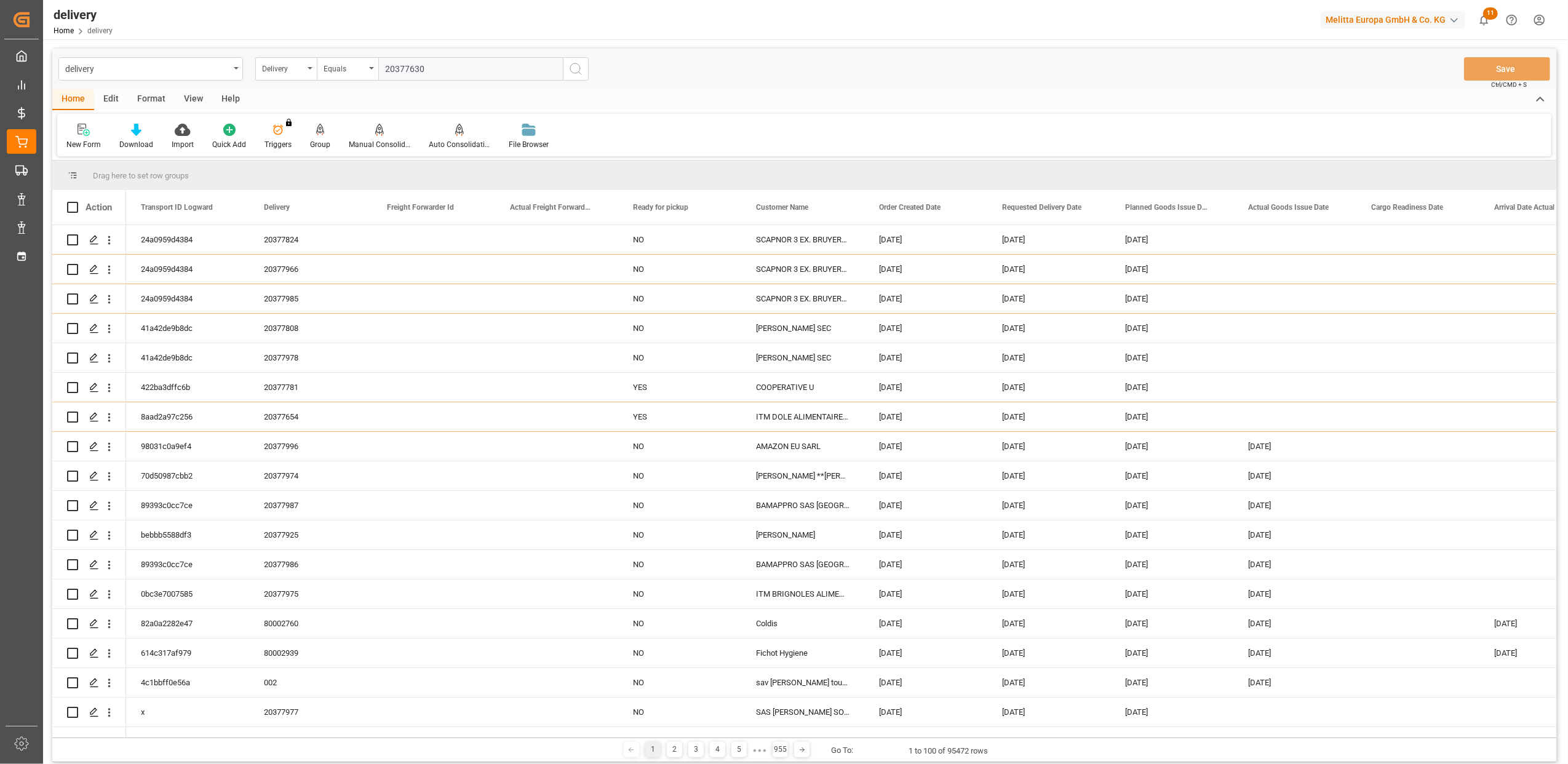
click at [577, 65] on icon "search button" at bounding box center [576, 69] width 15 height 15
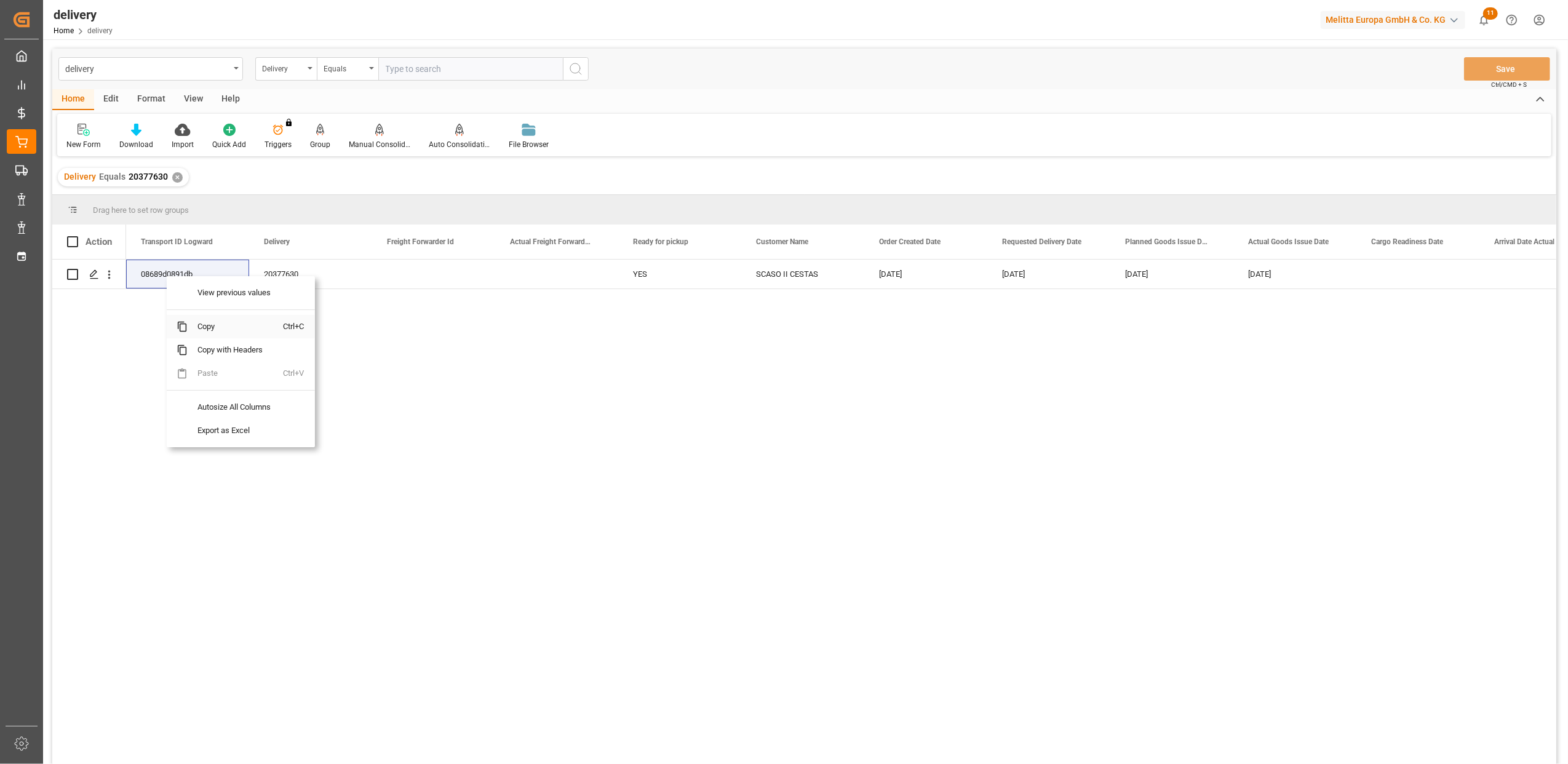
click at [212, 330] on span "Copy" at bounding box center [235, 326] width 96 height 23
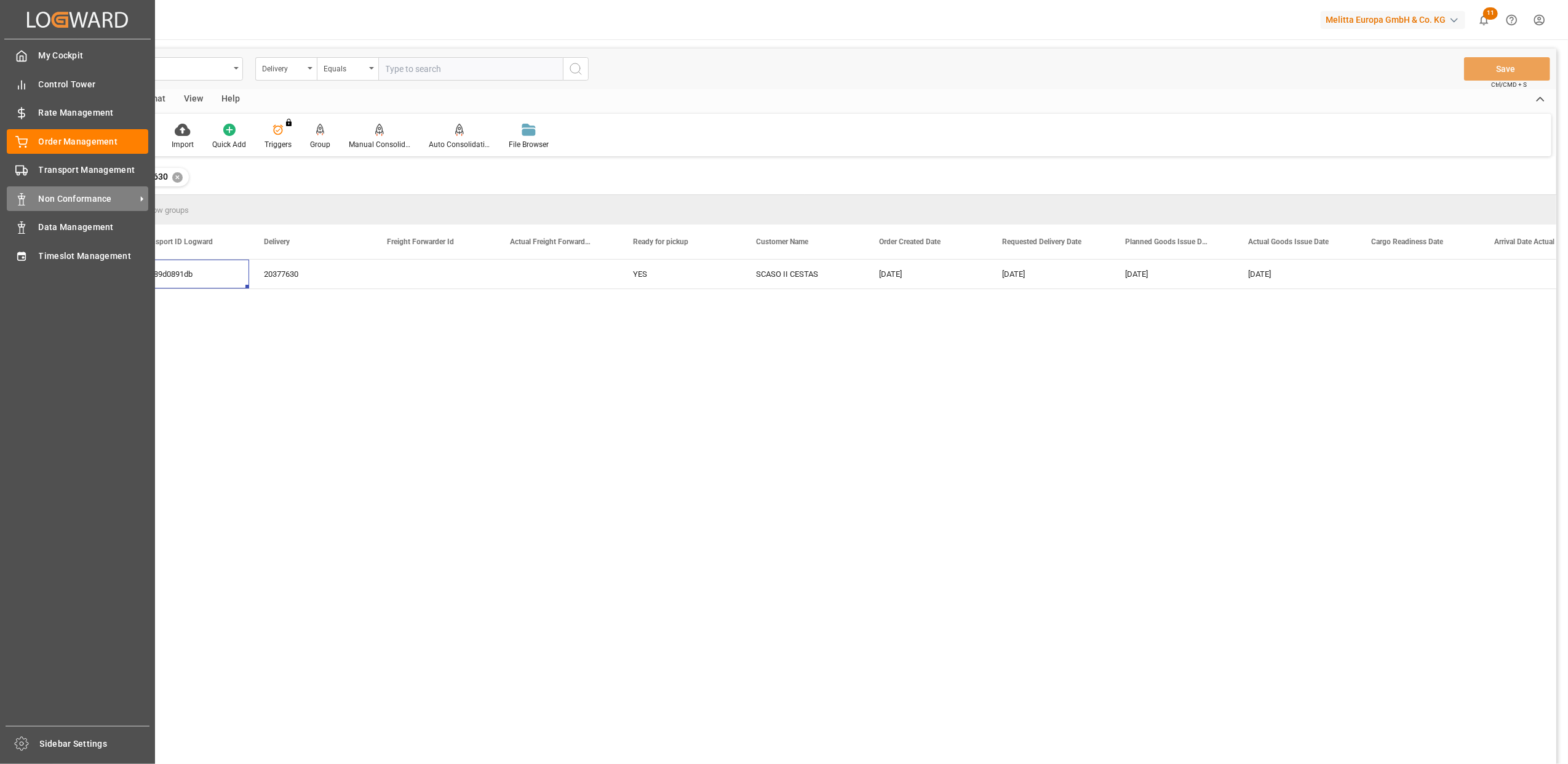
click at [23, 202] on rect at bounding box center [22, 202] width 4 height 6
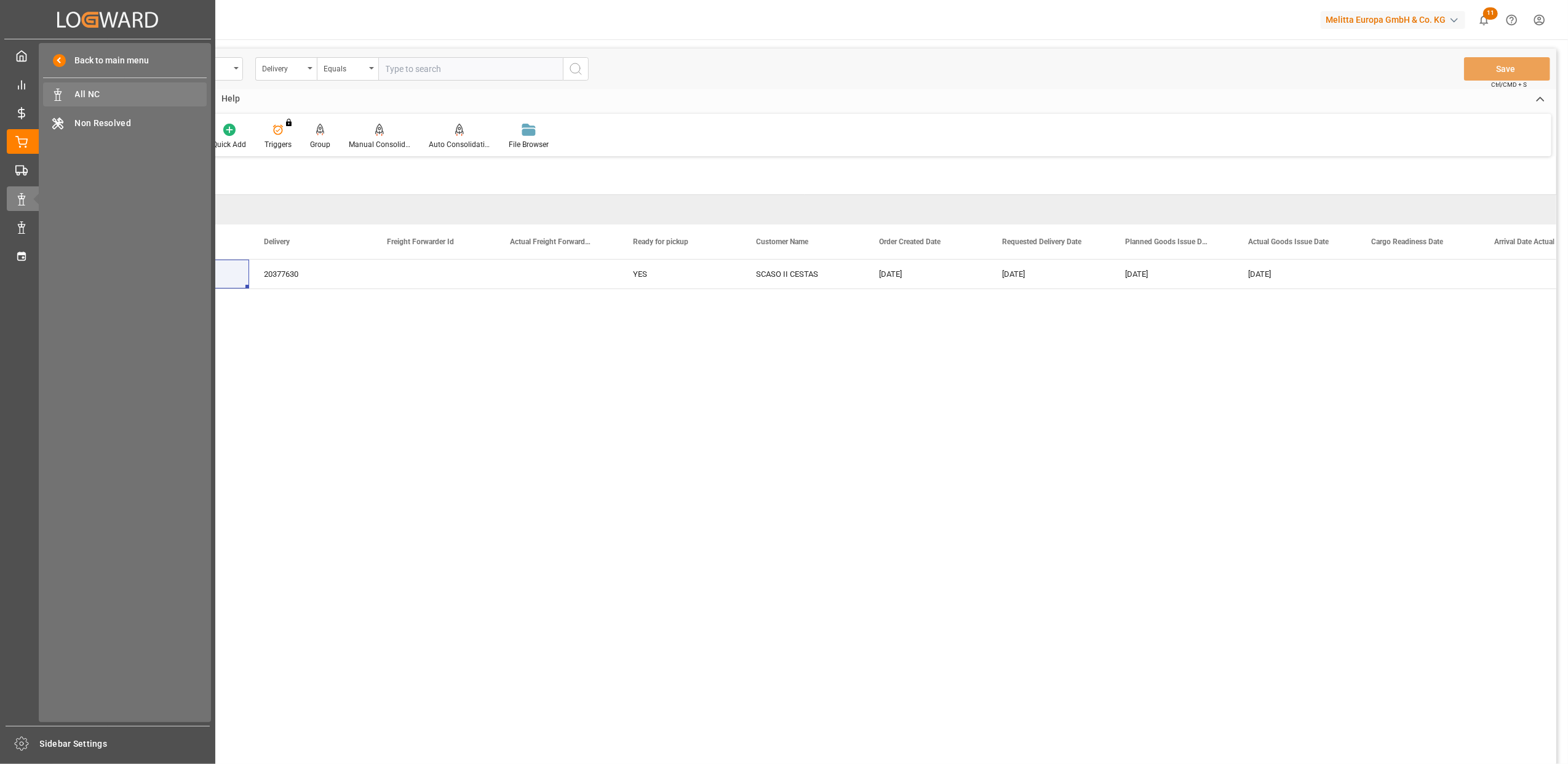
click at [68, 82] on div "All NC All NC" at bounding box center [125, 94] width 163 height 24
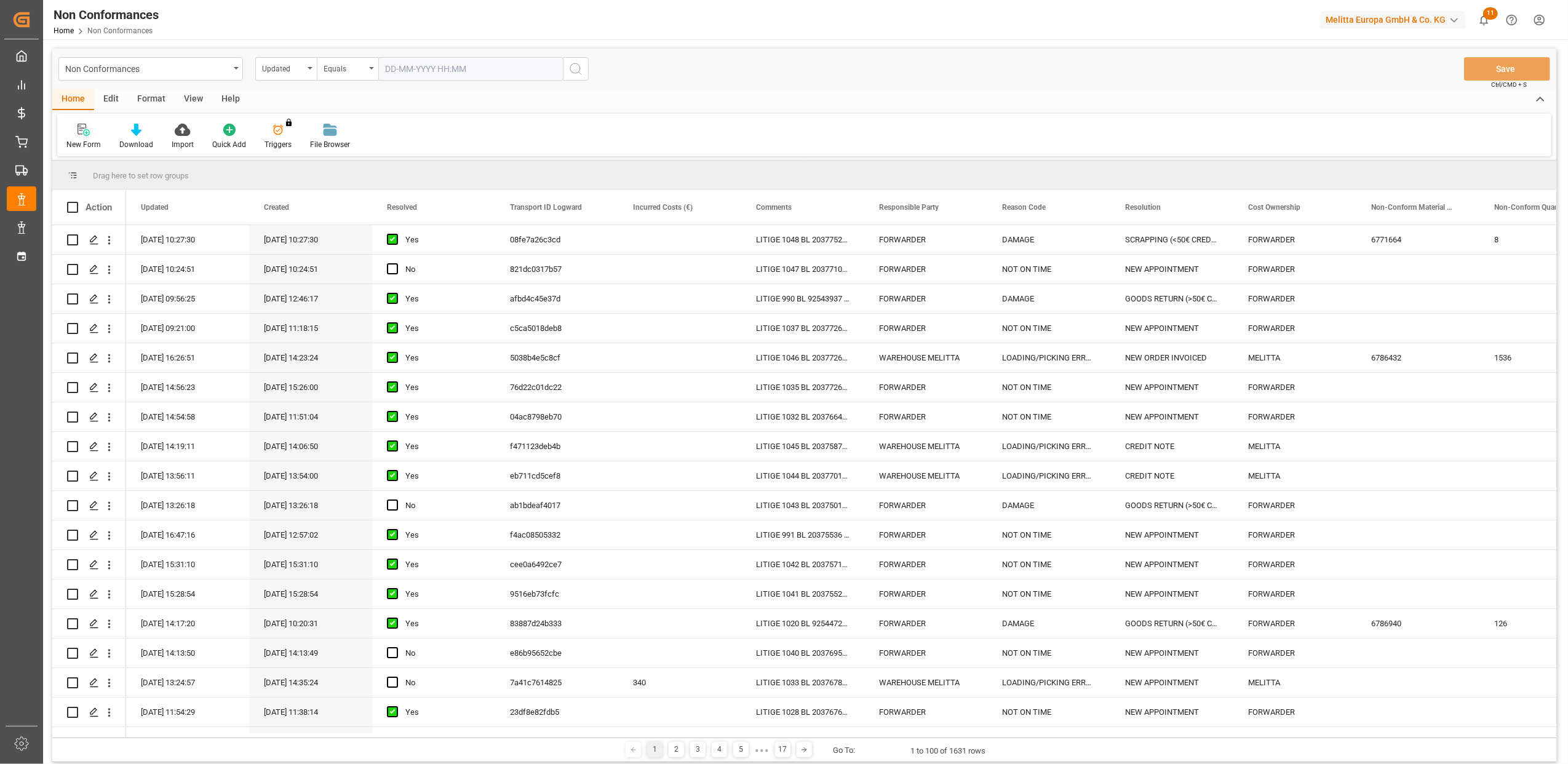
click at [84, 129] on icon at bounding box center [83, 130] width 13 height 13
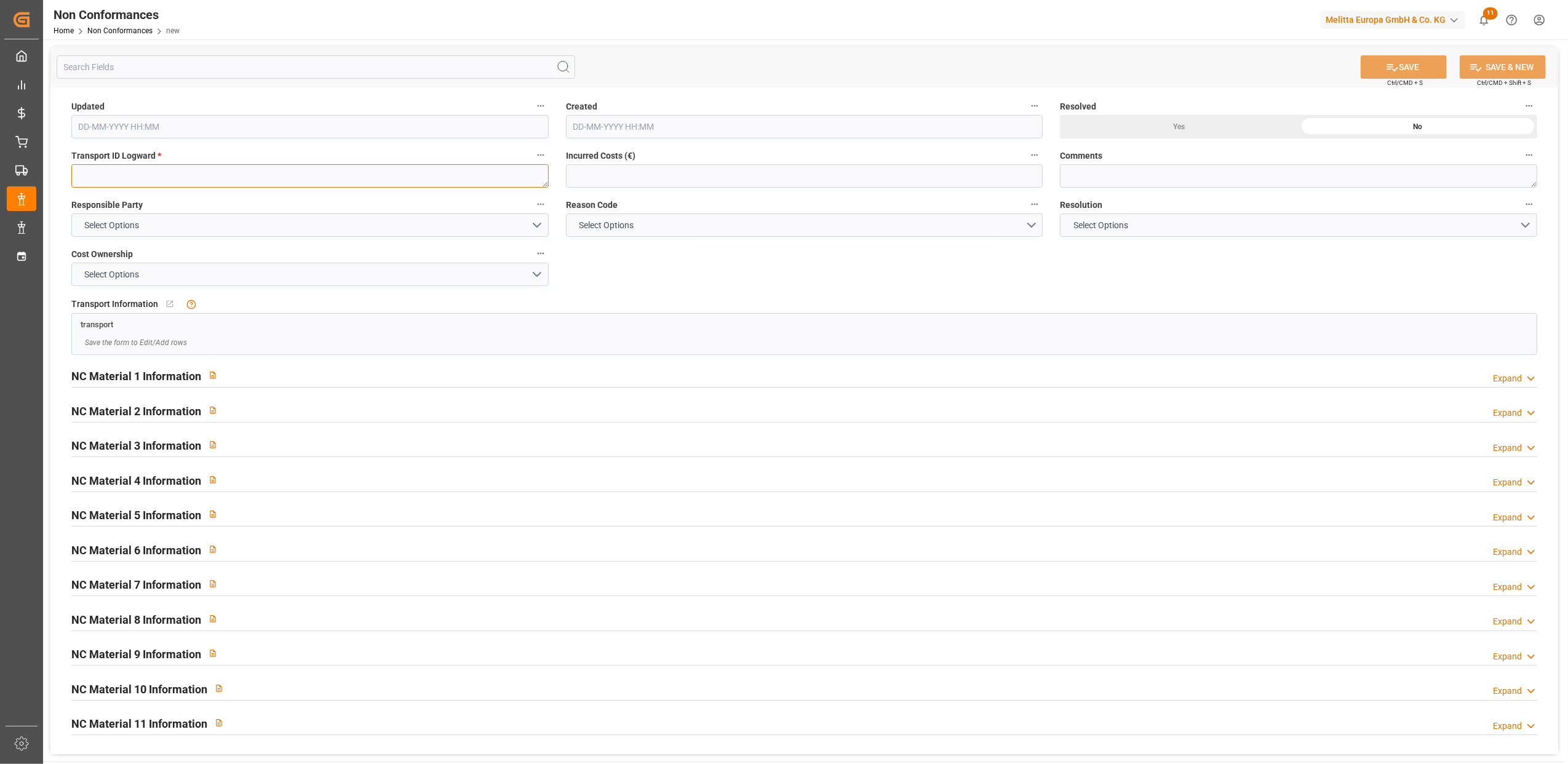
click at [88, 175] on textarea at bounding box center [310, 175] width 477 height 23
paste textarea "08689d0891db"
type textarea "08689d0891db"
click at [532, 224] on button "Select Options" at bounding box center [310, 225] width 477 height 23
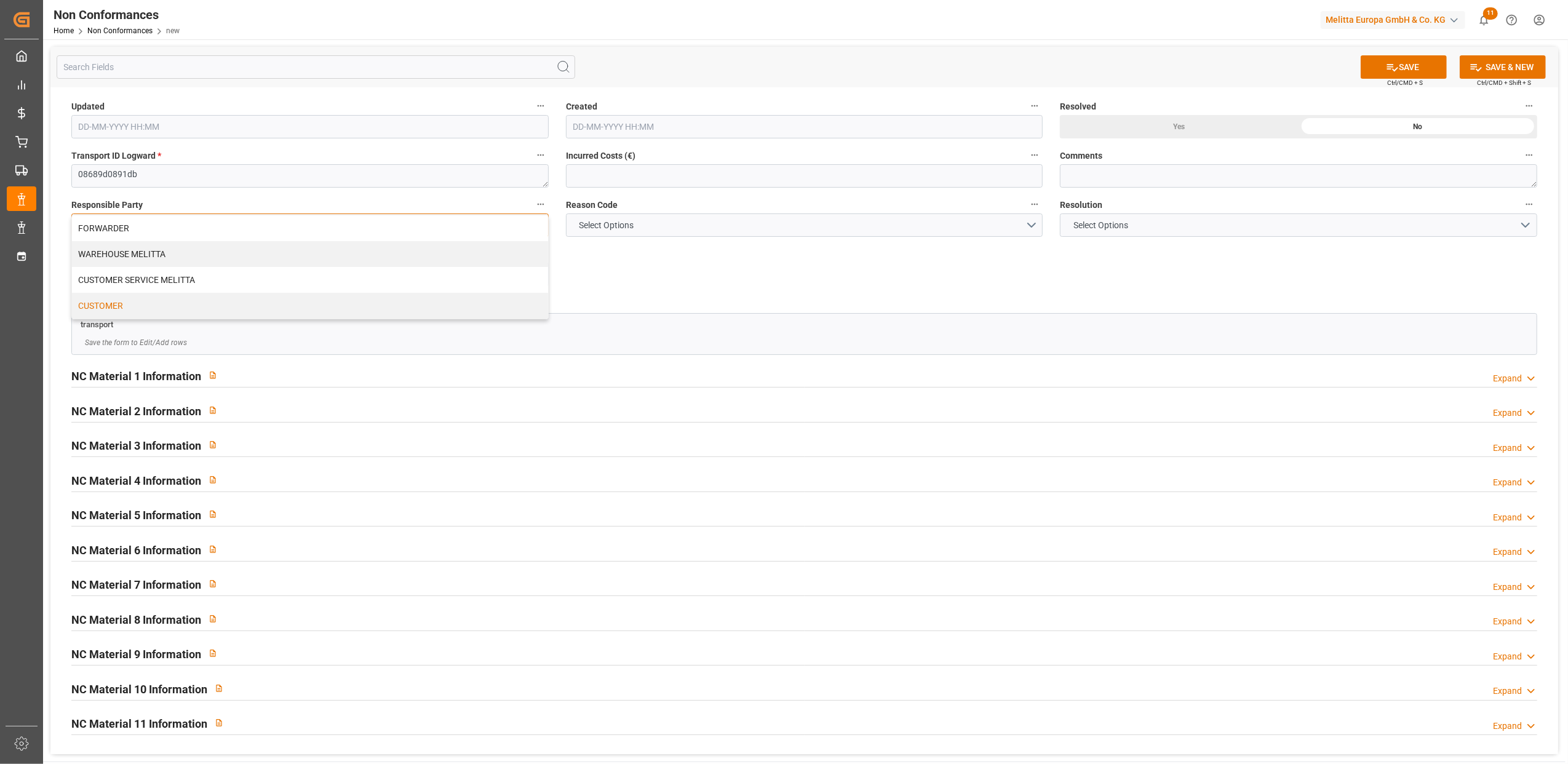
click at [163, 310] on div "CUSTOMER" at bounding box center [310, 305] width 476 height 26
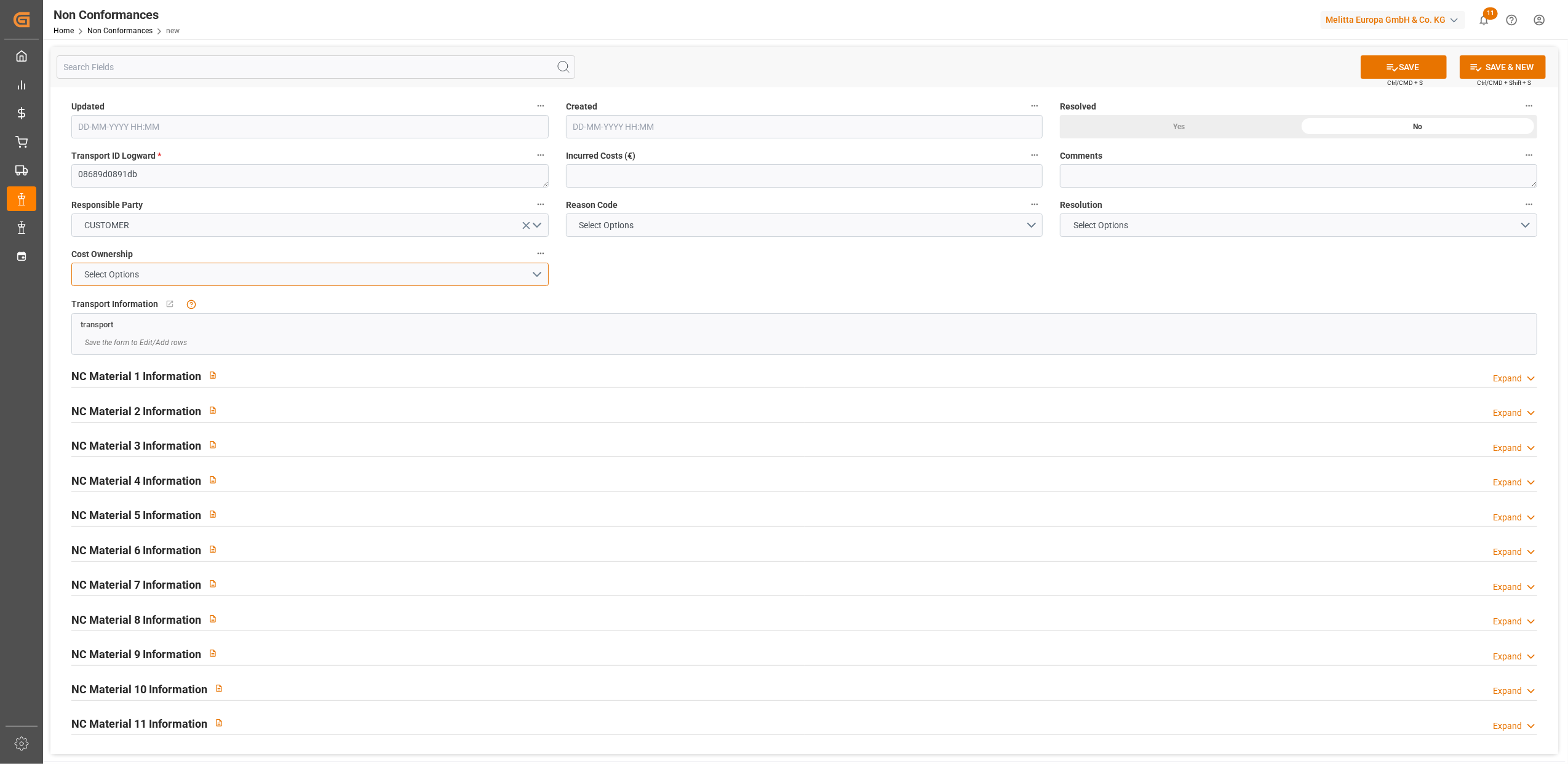
click at [534, 275] on button "Select Options" at bounding box center [310, 274] width 477 height 23
click at [193, 328] on div "CUSTOMER" at bounding box center [310, 329] width 476 height 26
click at [1032, 223] on button "Select Options" at bounding box center [804, 225] width 477 height 23
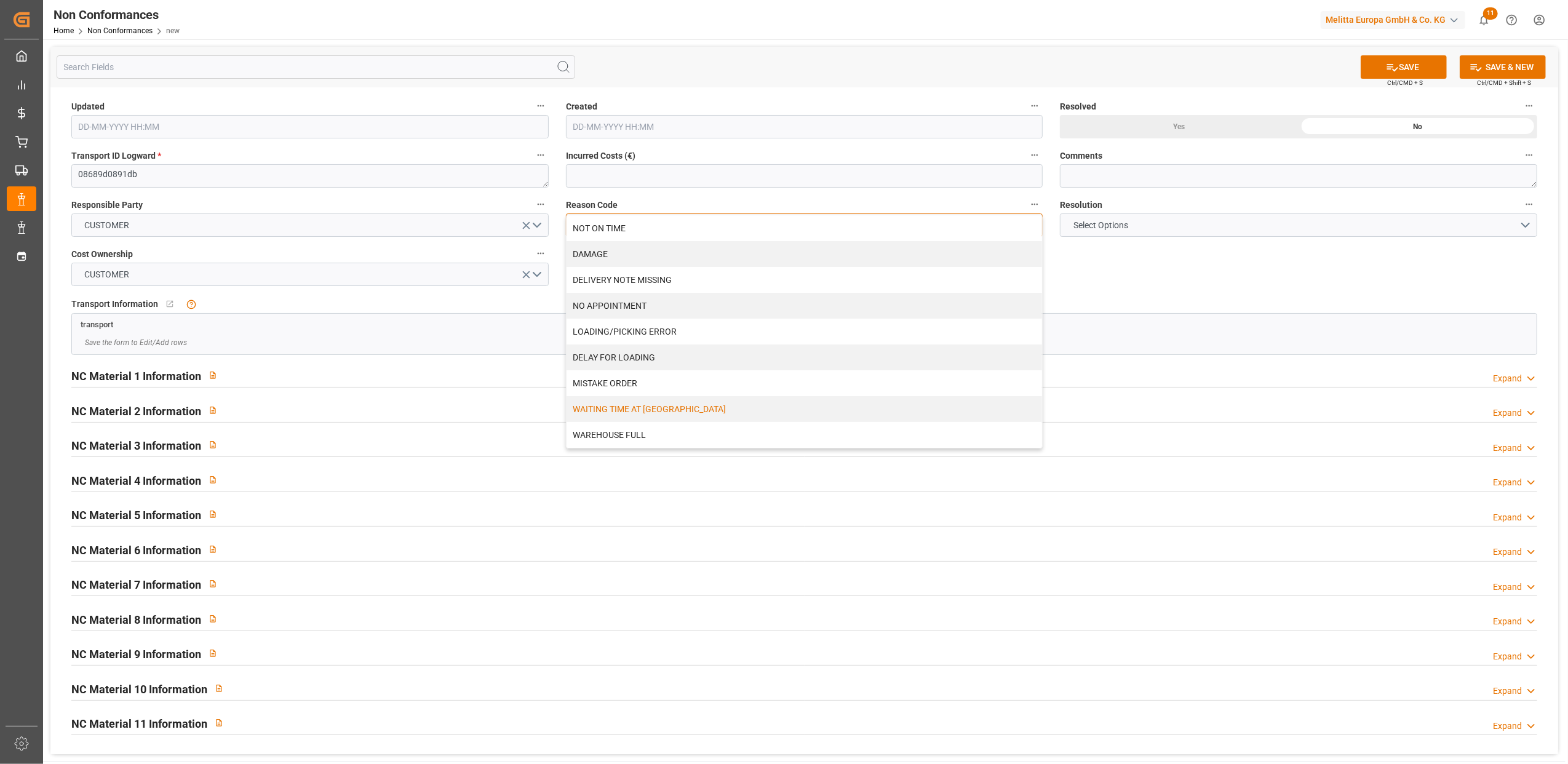
click at [734, 416] on div "WAITING TIME AT [GEOGRAPHIC_DATA]" at bounding box center [804, 409] width 476 height 26
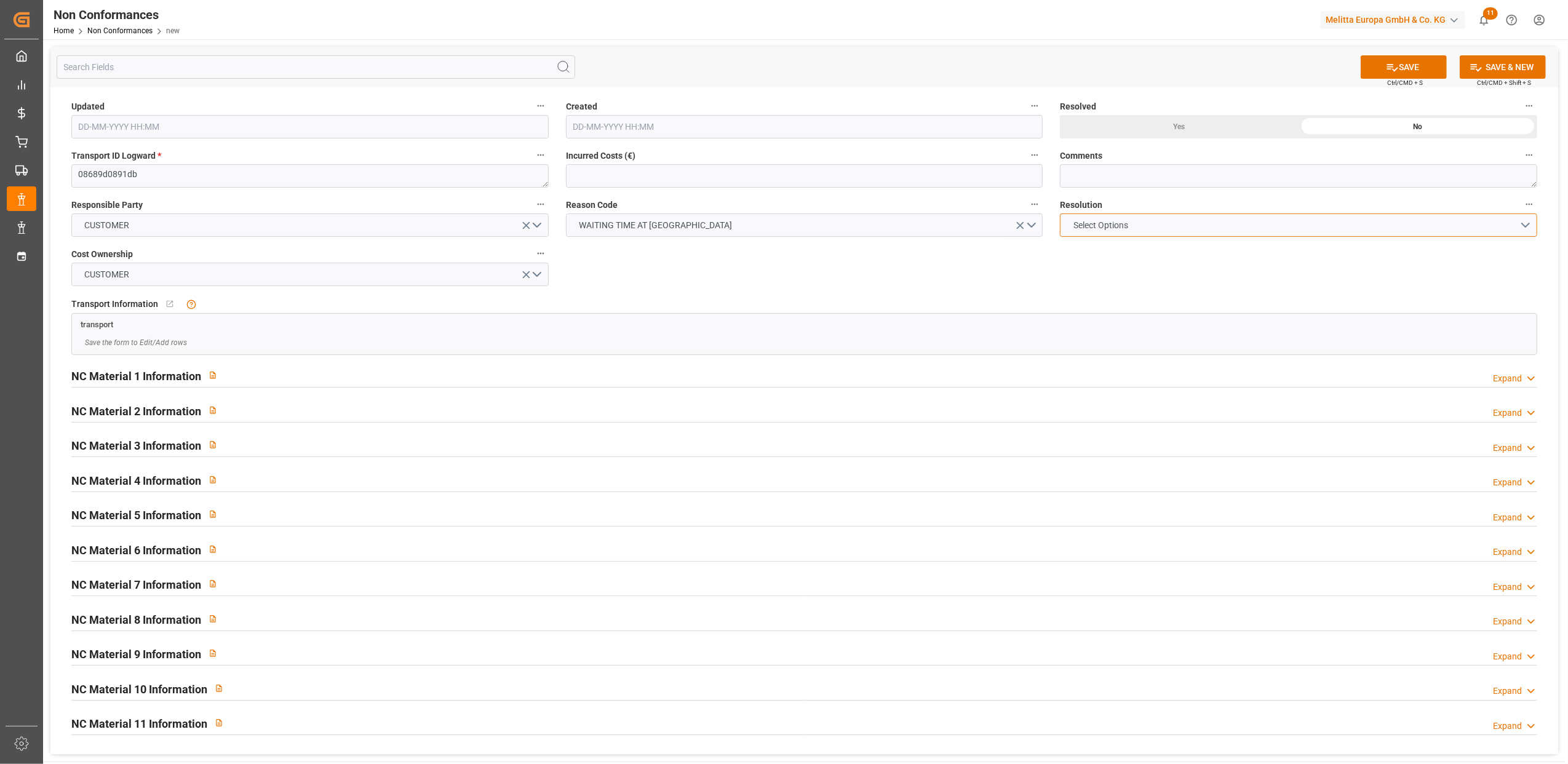
click at [1531, 226] on button "Select Options" at bounding box center [1298, 225] width 477 height 23
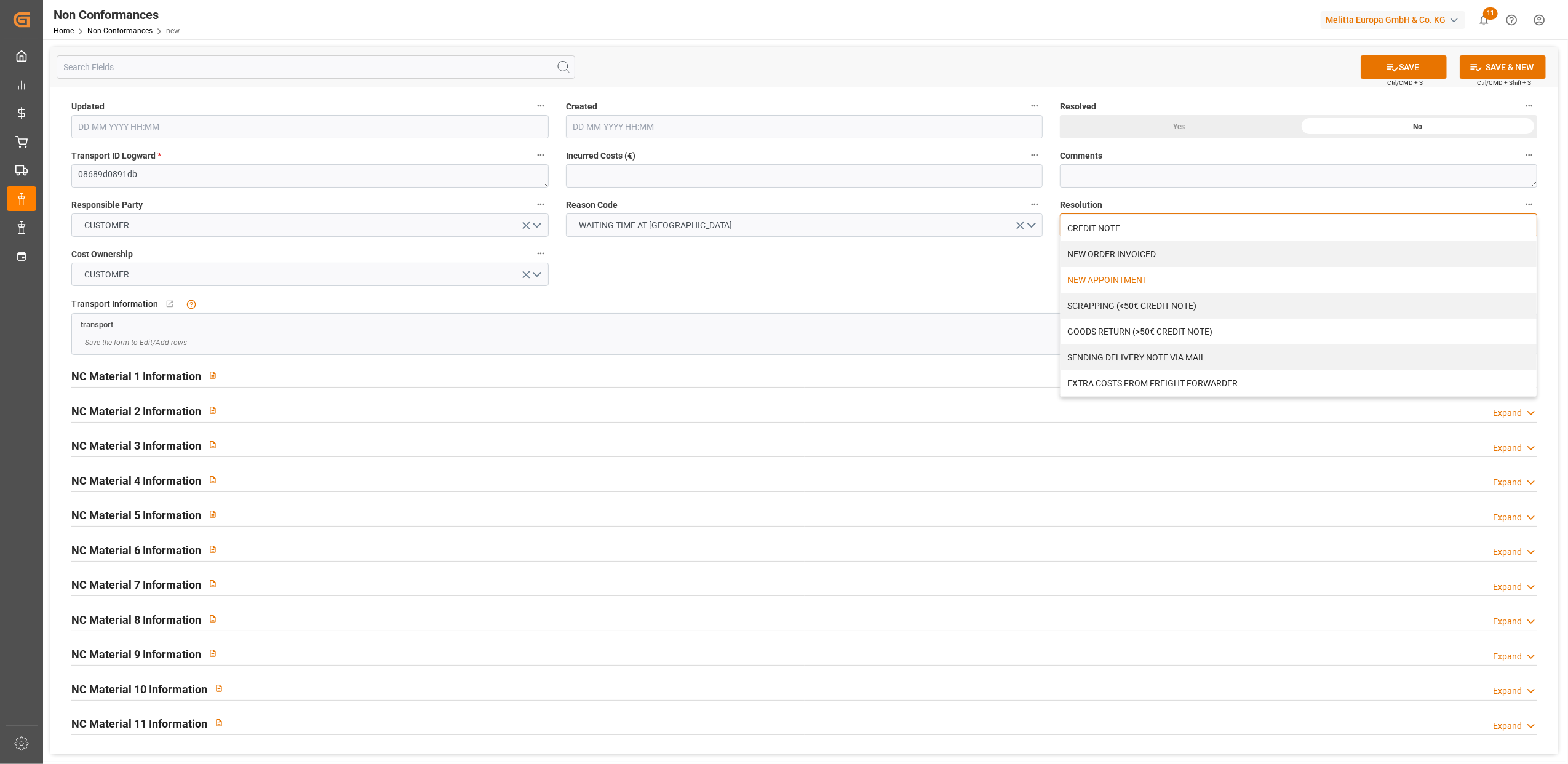
click at [1129, 281] on div "NEW APPOINTMENT" at bounding box center [1298, 280] width 476 height 26
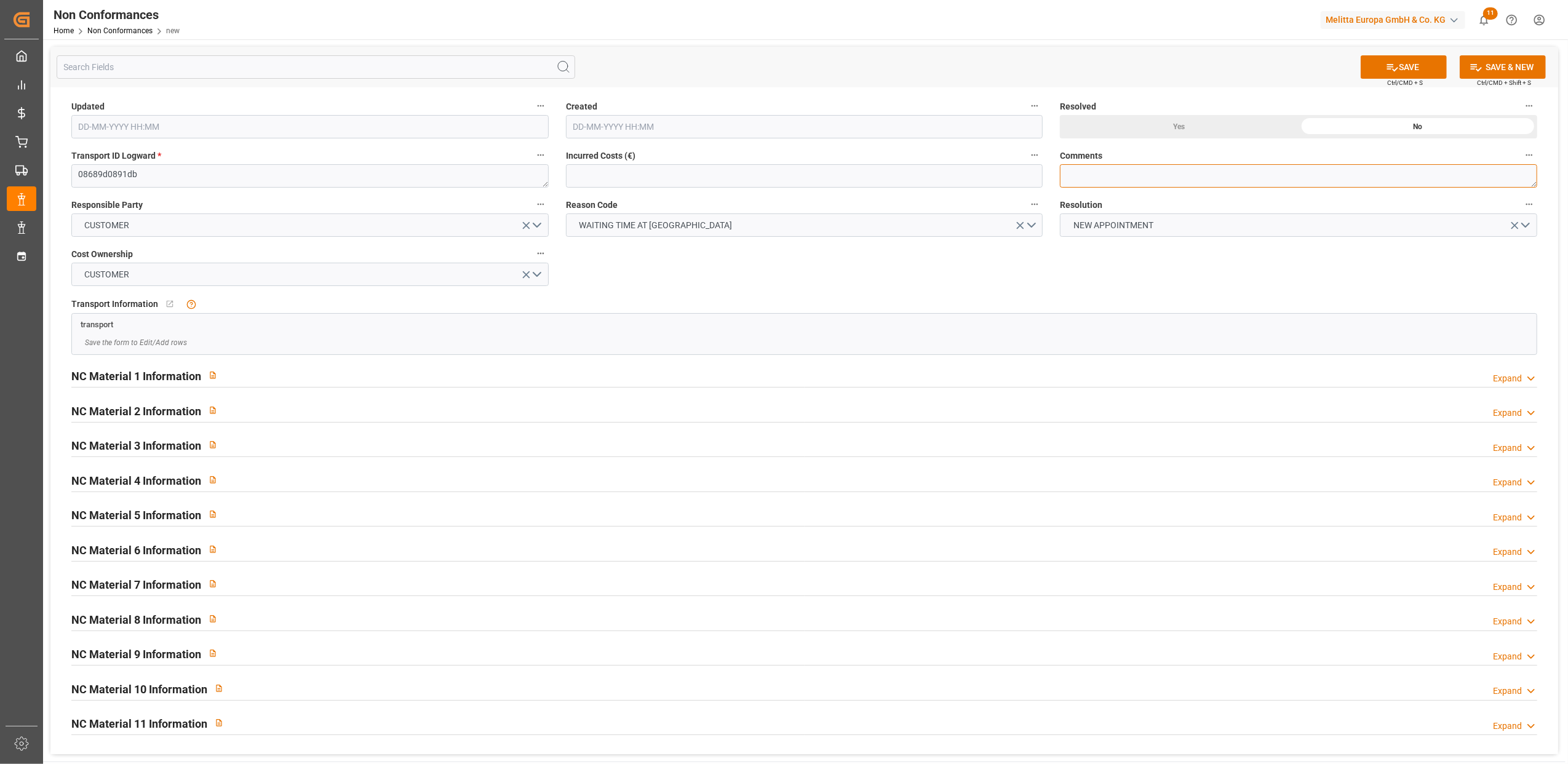
click at [1118, 180] on textarea at bounding box center [1298, 175] width 477 height 23
type textarea "LITIGE 1049 BL 20377630"
click at [1428, 62] on button "SAVE" at bounding box center [1404, 67] width 86 height 23
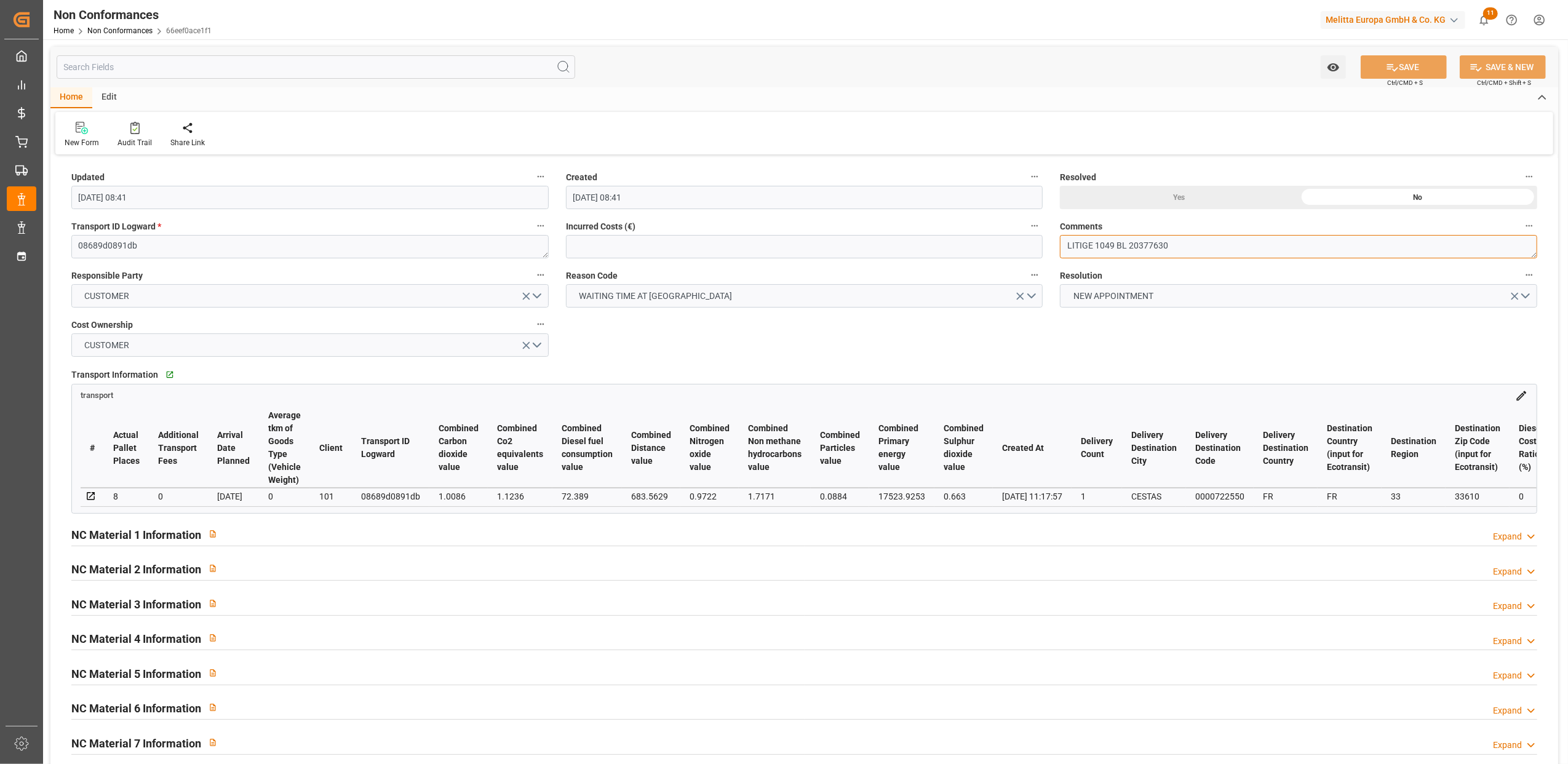
click at [1225, 255] on textarea "LITIGE 1049 BL 20377630" at bounding box center [1298, 246] width 477 height 23
type textarea "LITIGE 1049 BL 20377630 Refusé au rdv du 10/9 = Horaire non changé par le clien…"
click at [1410, 65] on button "SAVE" at bounding box center [1404, 67] width 86 height 23
type input "[DATE] 08:42"
click at [1168, 246] on textarea "LITIGE 1049 BL 20377630 Refusé au rdv du 10/9 = Horaire non changé par le clien…" at bounding box center [1298, 246] width 477 height 23
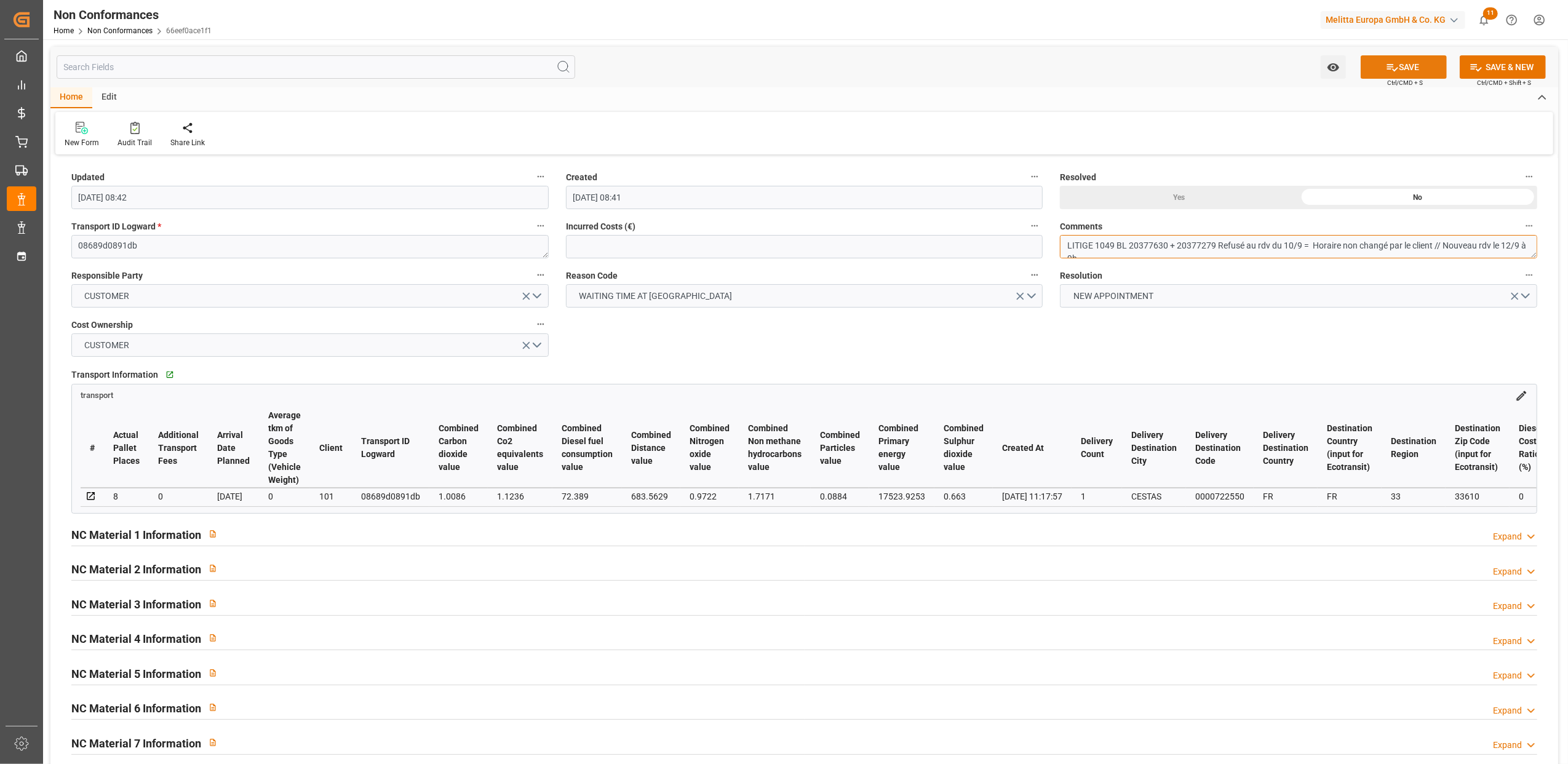
type textarea "LITIGE 1049 BL 20377630 + 20377279 Refusé au rdv du 10/9 = Horaire non changé p…"
click at [1410, 66] on button "SAVE" at bounding box center [1404, 67] width 86 height 23
type input "[DATE] 08:47"
